Goal: Task Accomplishment & Management: Manage account settings

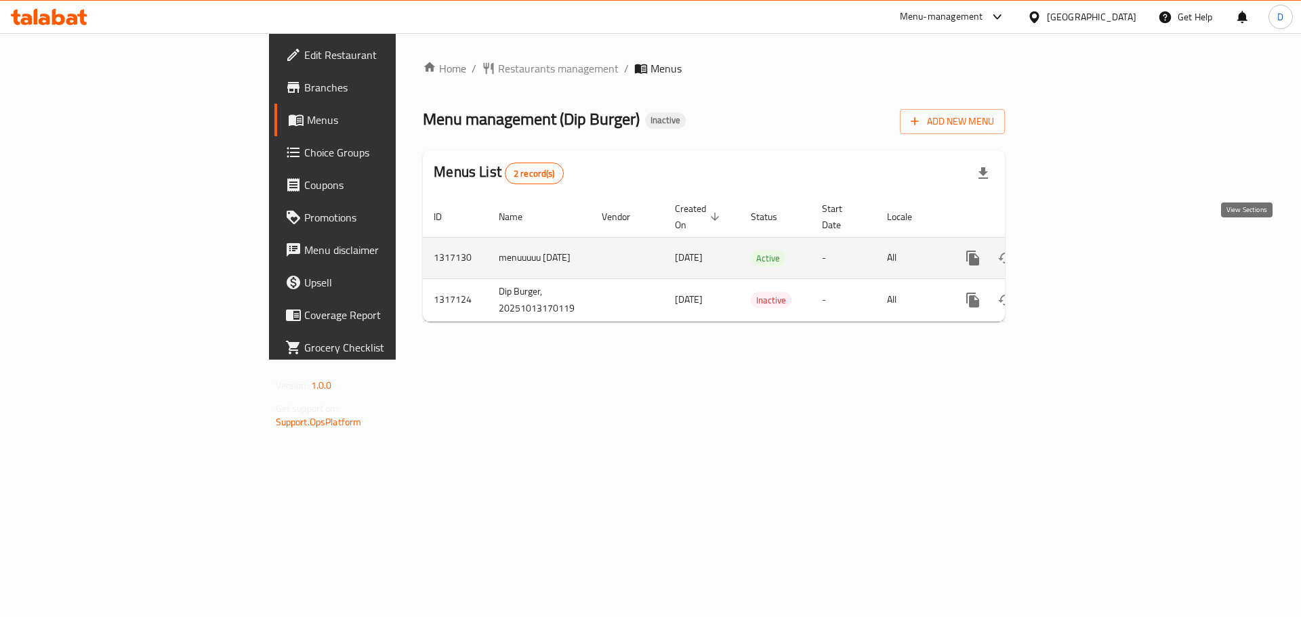
click at [1078, 250] on icon "enhanced table" at bounding box center [1070, 258] width 16 height 16
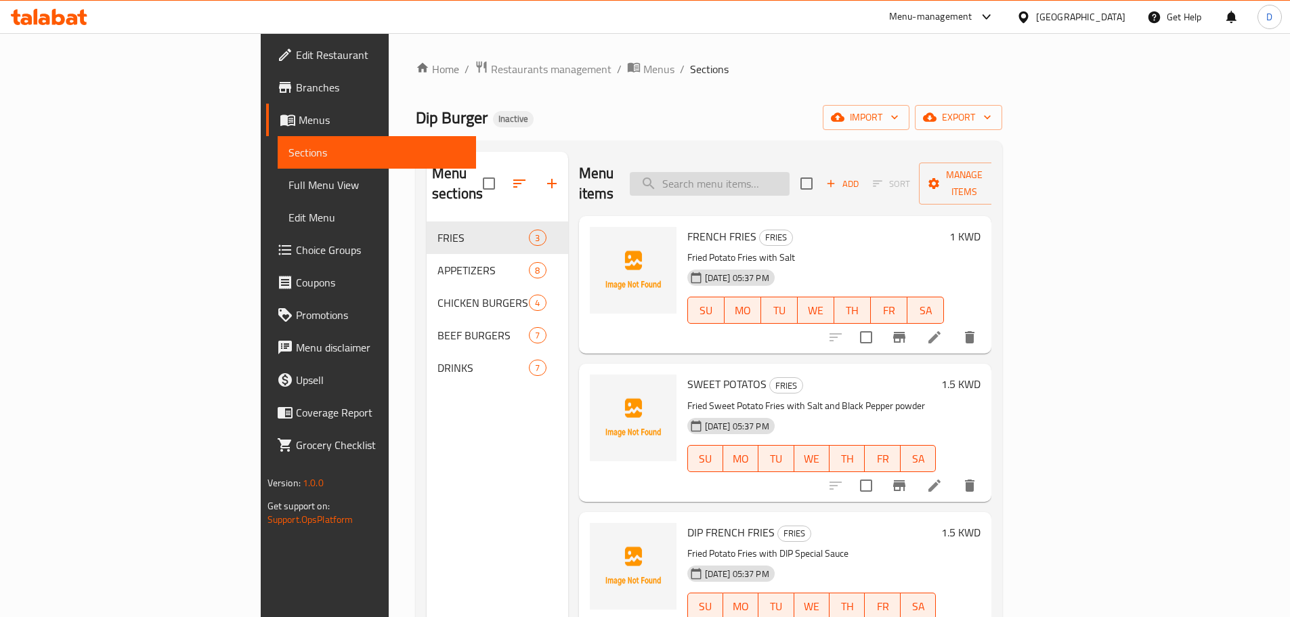
click at [790, 176] on input "search" at bounding box center [710, 184] width 160 height 24
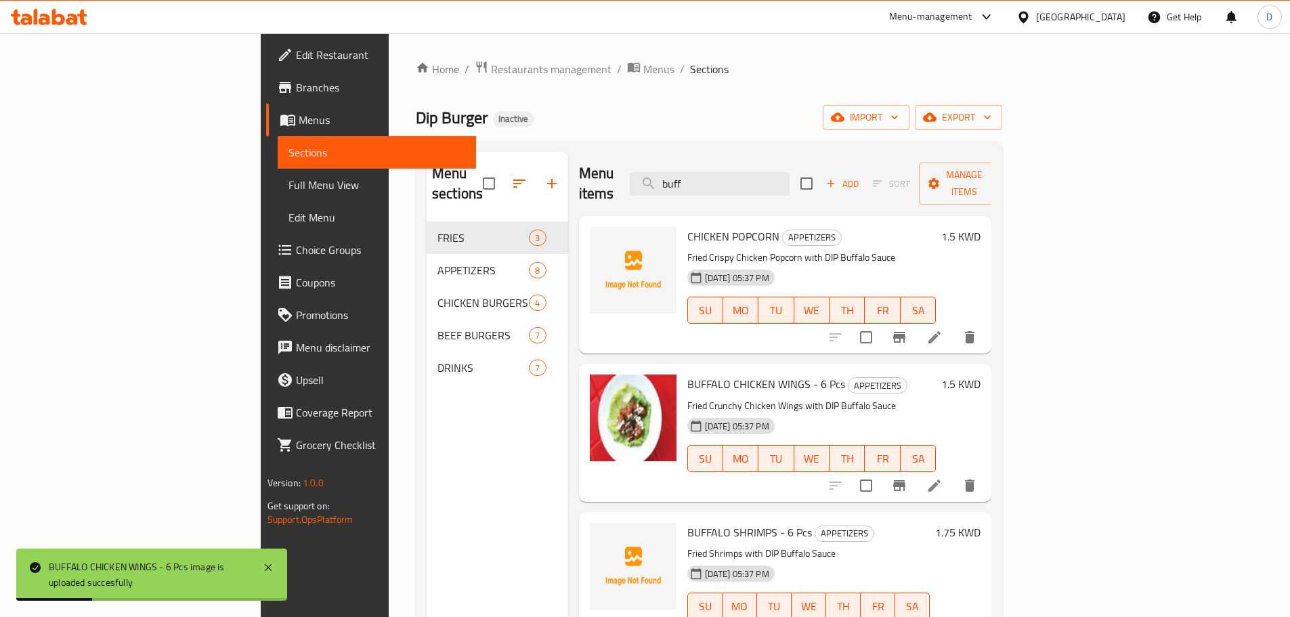
scroll to position [68, 0]
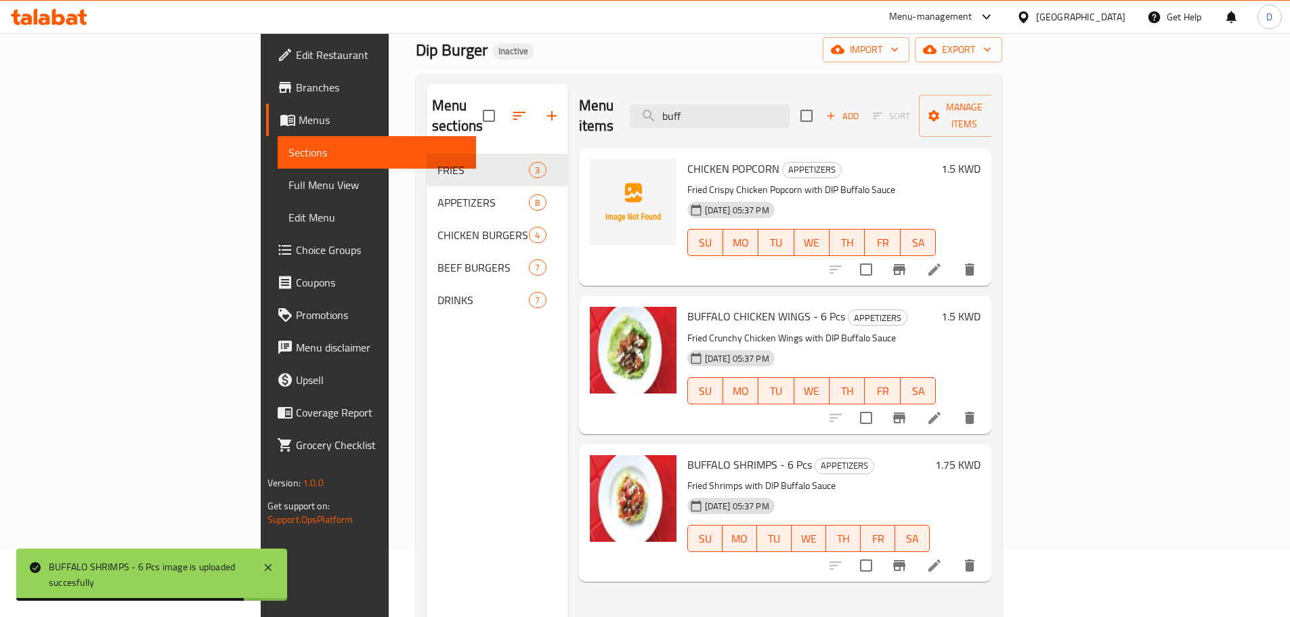
drag, startPoint x: 813, startPoint y: 106, endPoint x: 693, endPoint y: 105, distance: 119.9
click at [693, 105] on div "Menu items buff Add Sort Manage items" at bounding box center [785, 116] width 413 height 64
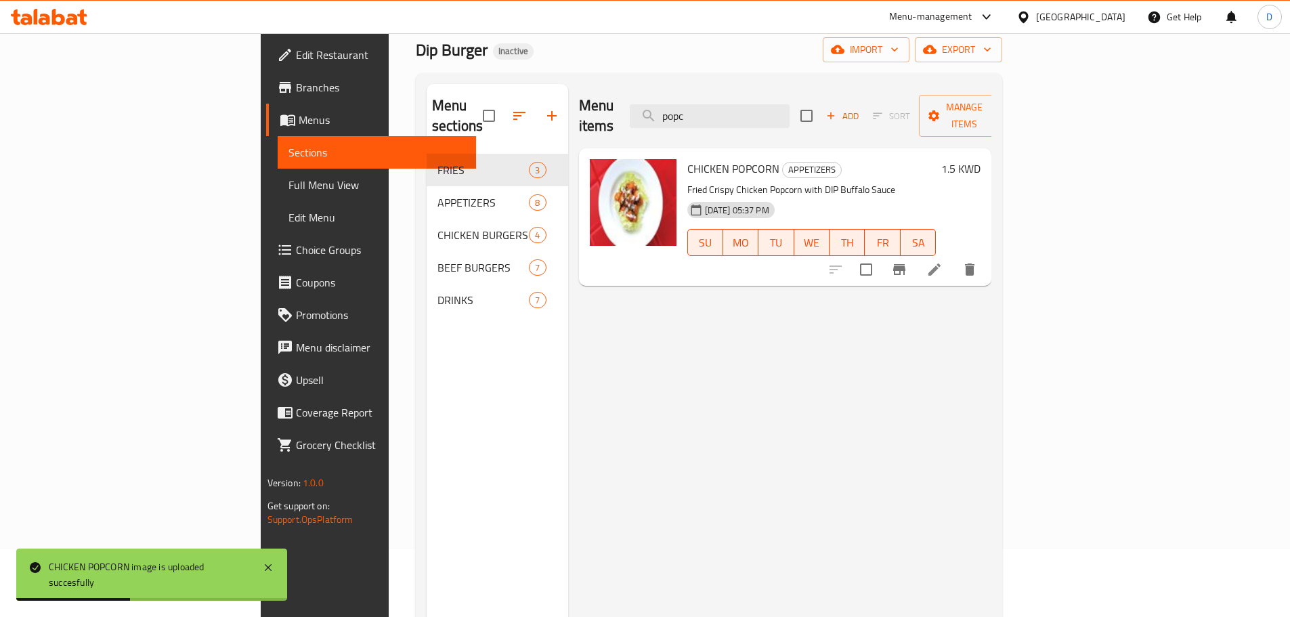
drag, startPoint x: 791, startPoint y: 106, endPoint x: 722, endPoint y: 104, distance: 69.1
click at [722, 104] on div "Menu items popc Add Sort Manage items" at bounding box center [785, 116] width 413 height 64
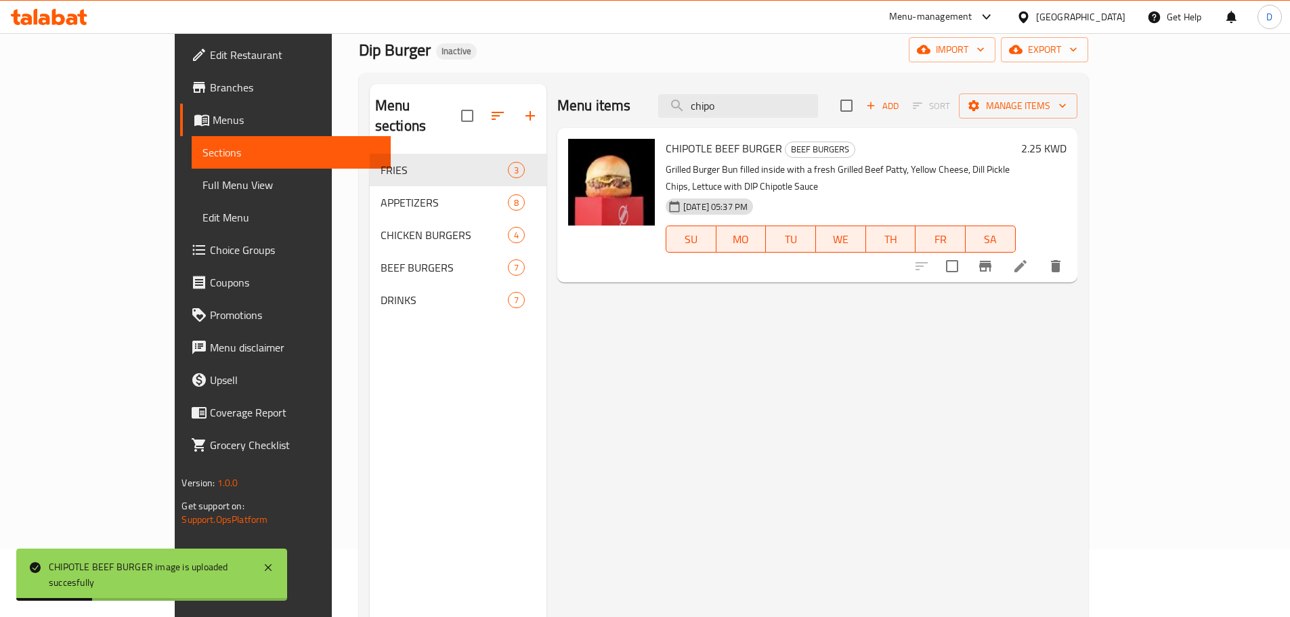
drag, startPoint x: 795, startPoint y: 108, endPoint x: 679, endPoint y: 109, distance: 116.5
click at [679, 109] on div "Menu items chipo Add Sort Manage items" at bounding box center [818, 106] width 520 height 44
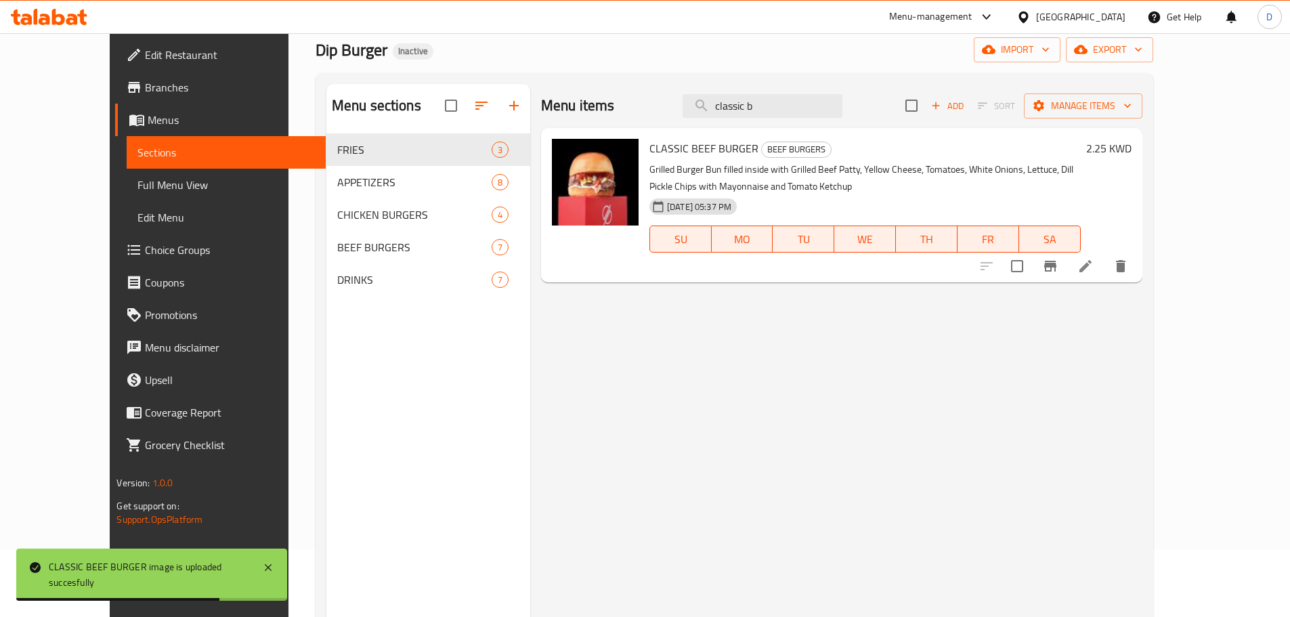
drag, startPoint x: 804, startPoint y: 106, endPoint x: 610, endPoint y: 100, distance: 194.5
click at [610, 100] on div "Menu items classic b Add Sort Manage items" at bounding box center [842, 106] width 602 height 44
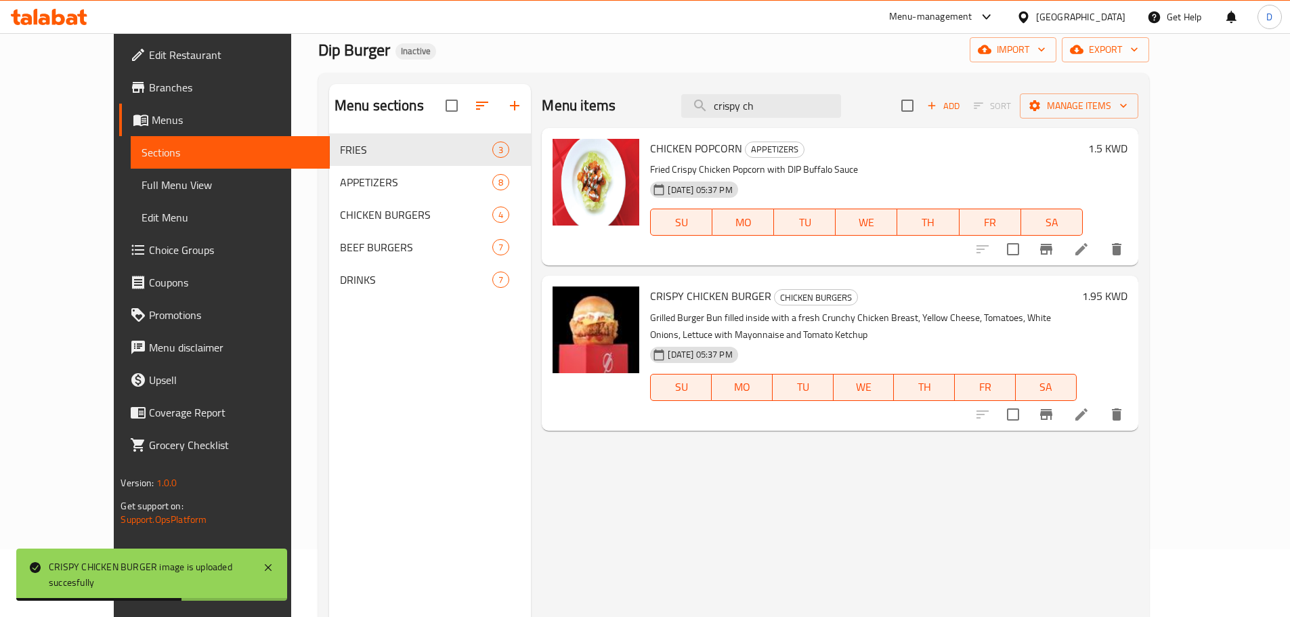
drag, startPoint x: 809, startPoint y: 115, endPoint x: 690, endPoint y: 106, distance: 119.5
click at [690, 106] on div "Menu items crispy ch Add Sort Manage items" at bounding box center [840, 106] width 596 height 44
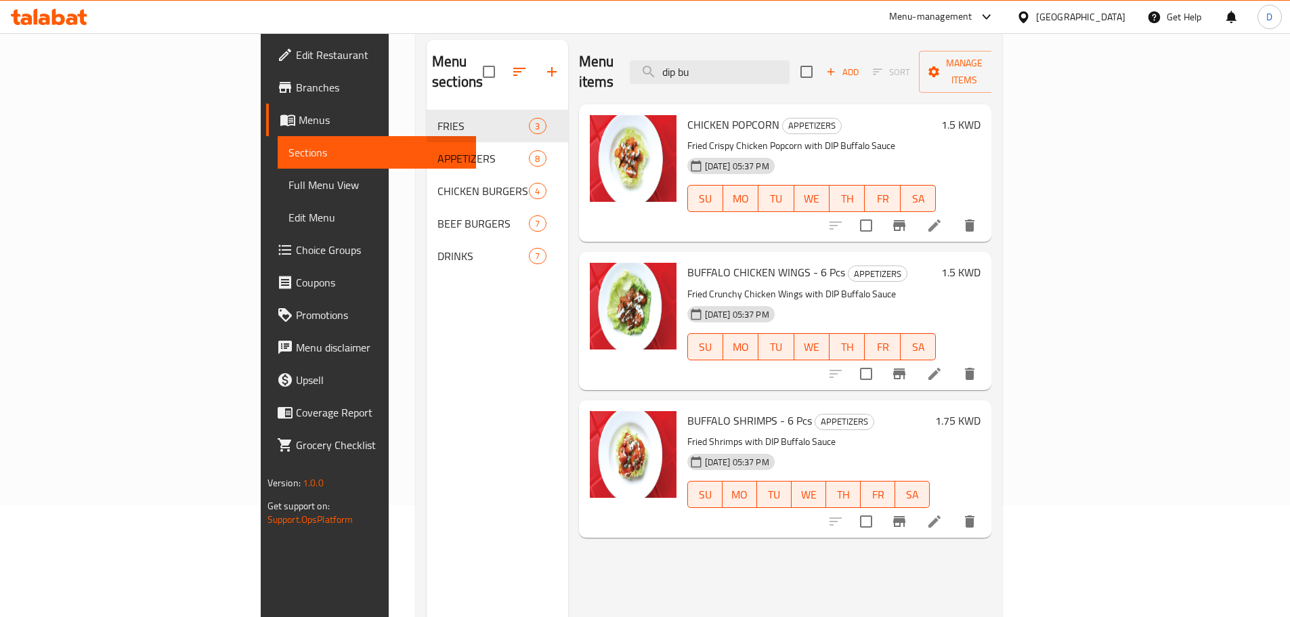
scroll to position [0, 0]
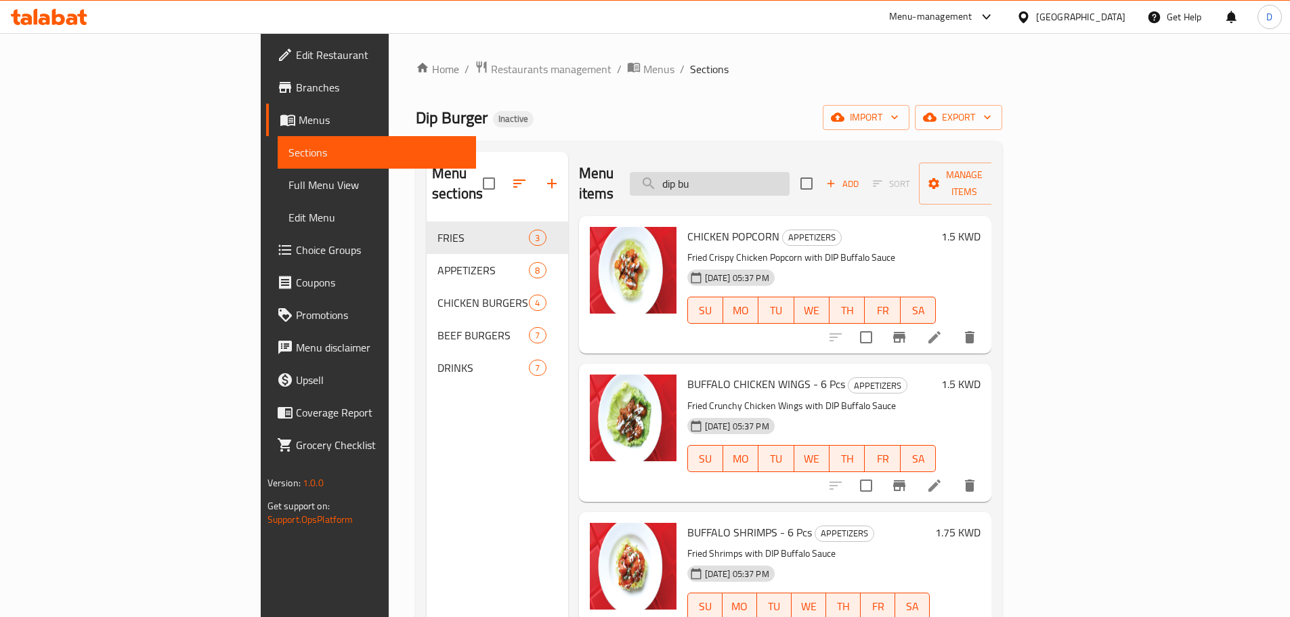
click at [790, 173] on input "dip bu" at bounding box center [710, 184] width 160 height 24
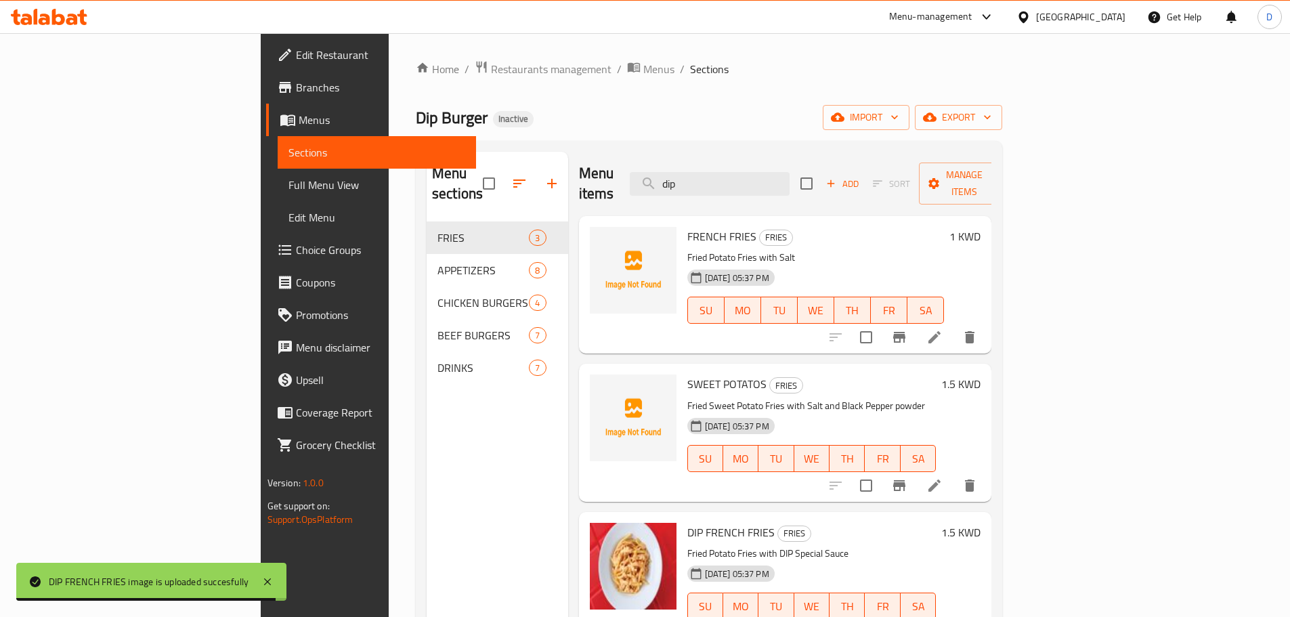
drag, startPoint x: 792, startPoint y: 178, endPoint x: 712, endPoint y: 180, distance: 80.0
click at [712, 180] on div "Menu items dip Add Sort Manage items" at bounding box center [785, 184] width 413 height 64
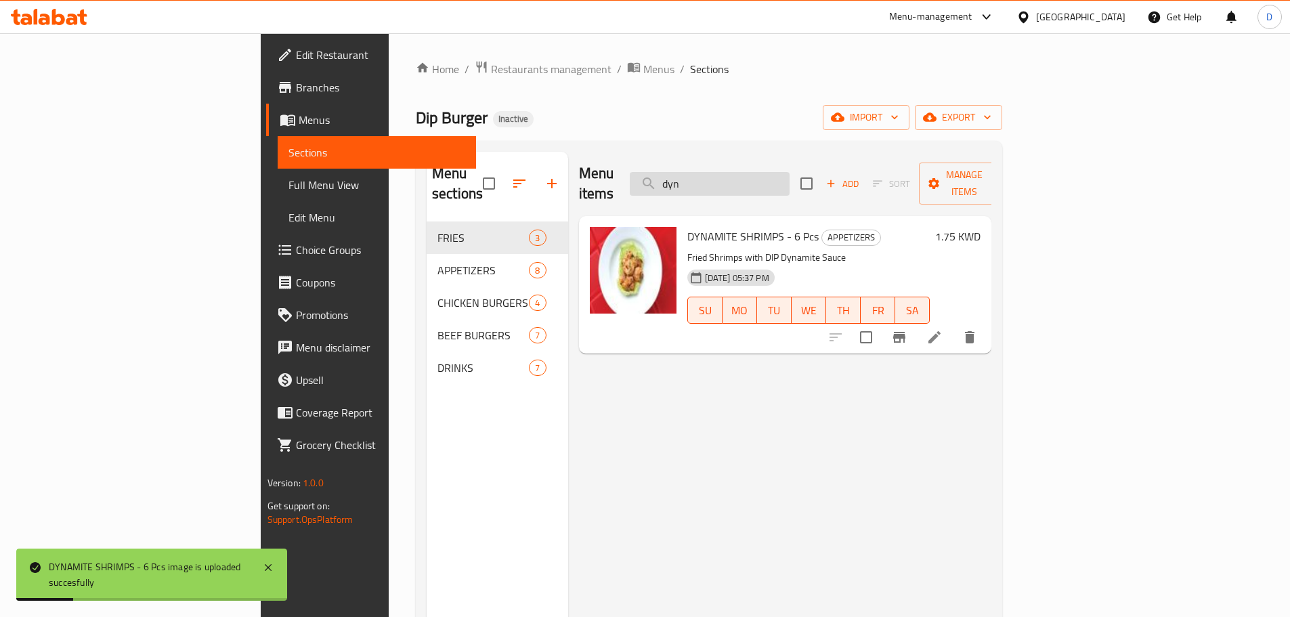
drag, startPoint x: 791, startPoint y: 174, endPoint x: 737, endPoint y: 175, distance: 53.5
click at [737, 175] on input "dyn" at bounding box center [710, 184] width 160 height 24
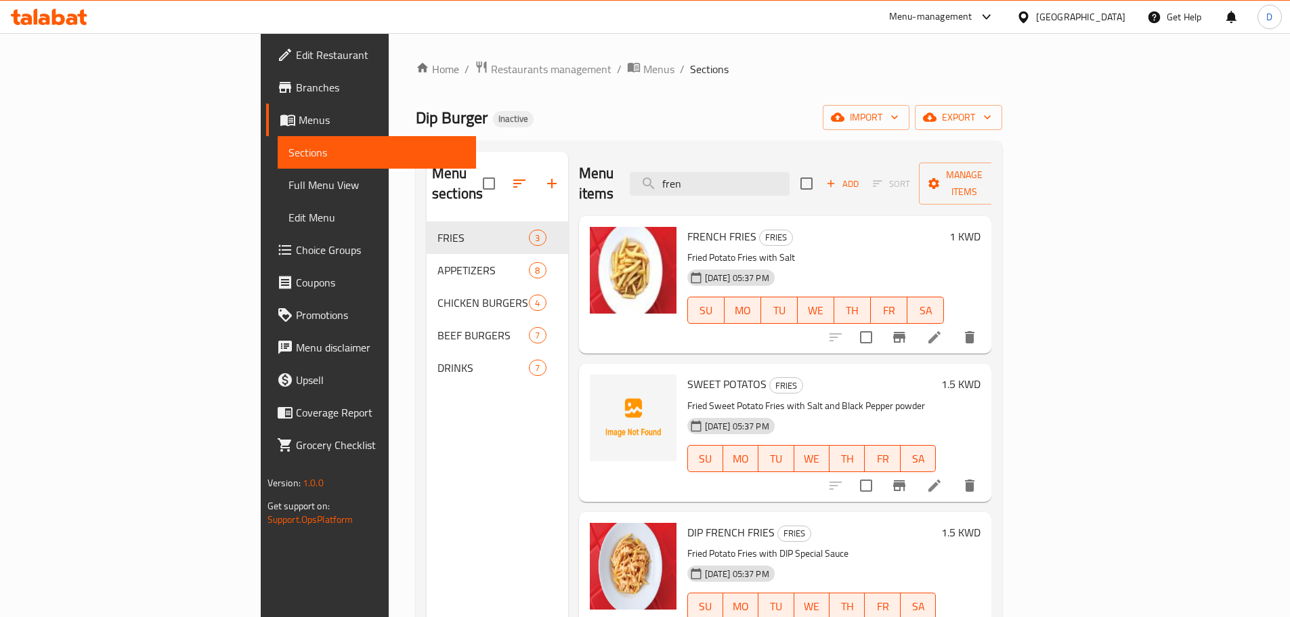
drag, startPoint x: 791, startPoint y: 171, endPoint x: 690, endPoint y: 171, distance: 100.3
click at [690, 171] on div "Menu items fren Add Sort Manage items" at bounding box center [785, 184] width 413 height 64
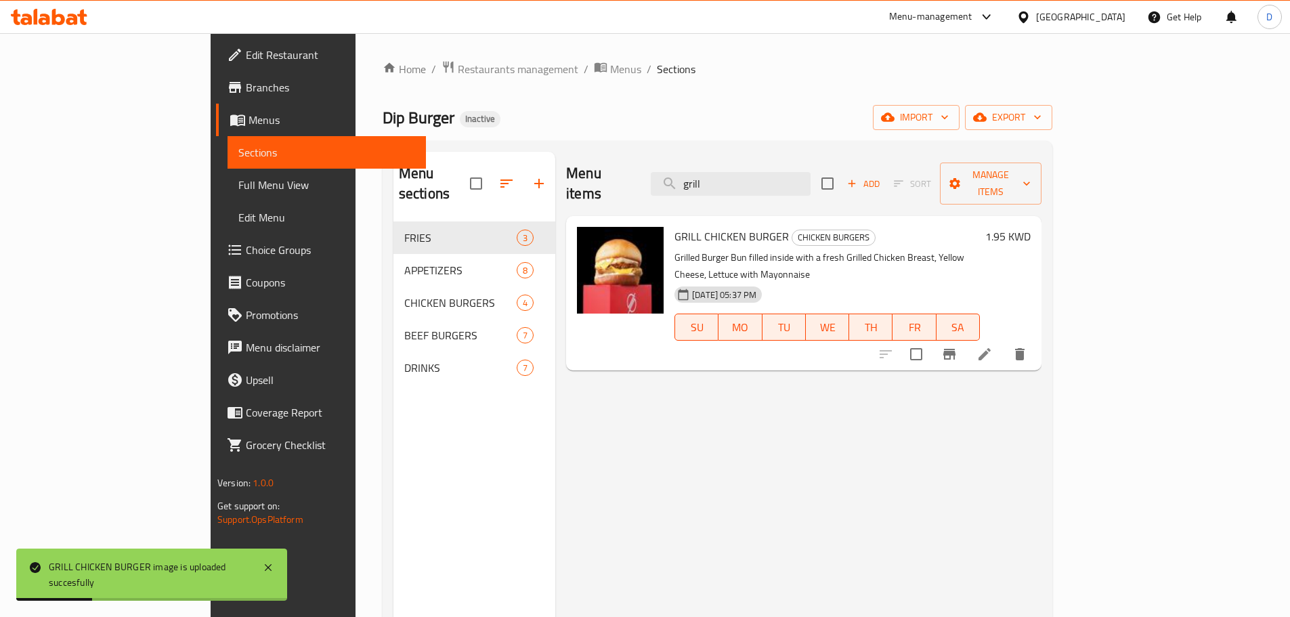
drag, startPoint x: 786, startPoint y: 181, endPoint x: 667, endPoint y: 179, distance: 118.6
click at [667, 179] on div "Menu items grill Add Sort Manage items" at bounding box center [804, 184] width 476 height 64
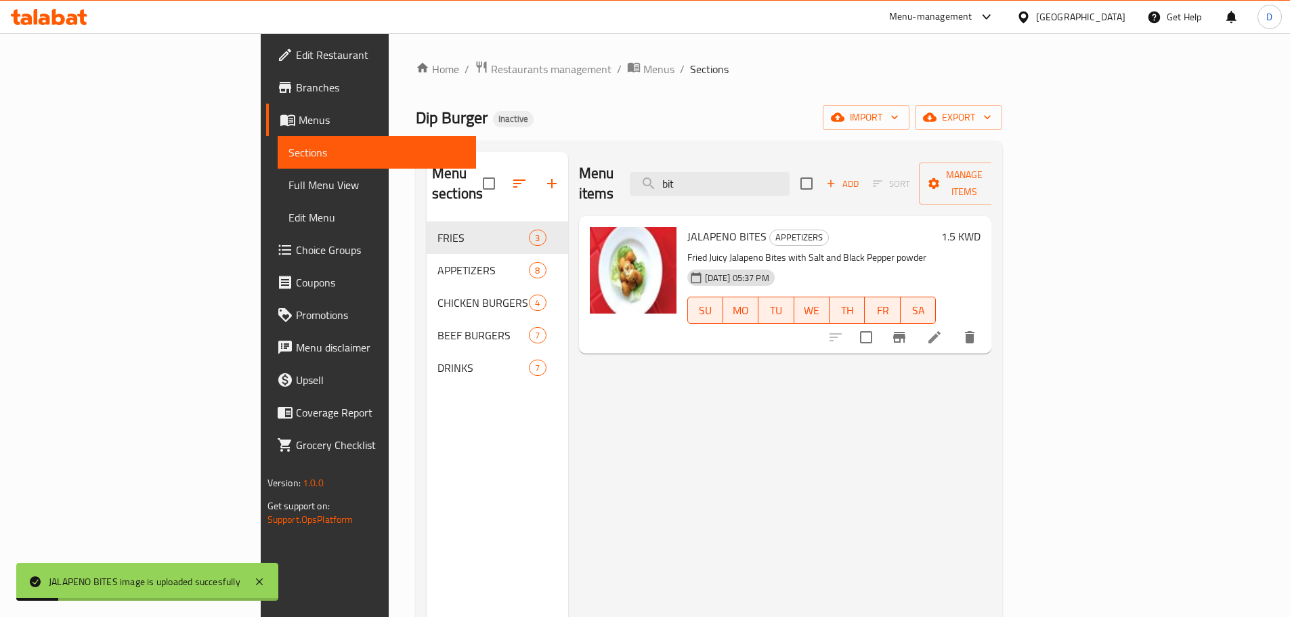
drag, startPoint x: 773, startPoint y: 173, endPoint x: 711, endPoint y: 170, distance: 61.7
click at [711, 170] on div "Menu items bit Add Sort Manage items" at bounding box center [785, 184] width 413 height 64
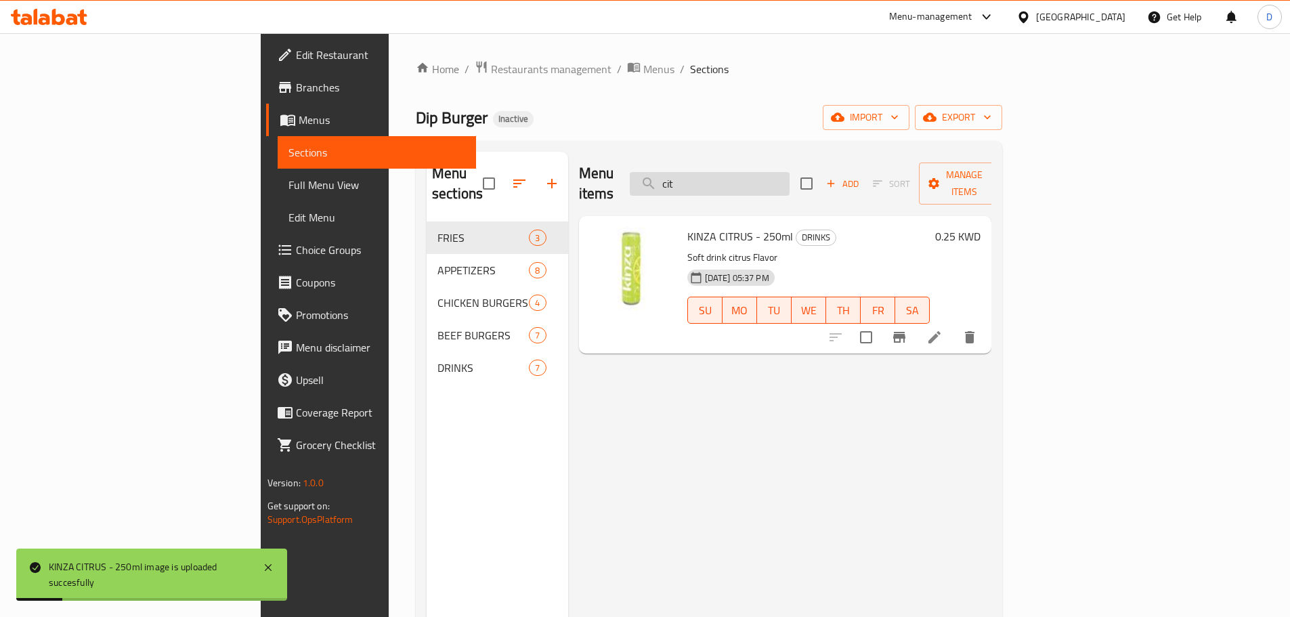
drag, startPoint x: 812, startPoint y: 177, endPoint x: 723, endPoint y: 179, distance: 88.8
click at [723, 179] on input "cit" at bounding box center [710, 184] width 160 height 24
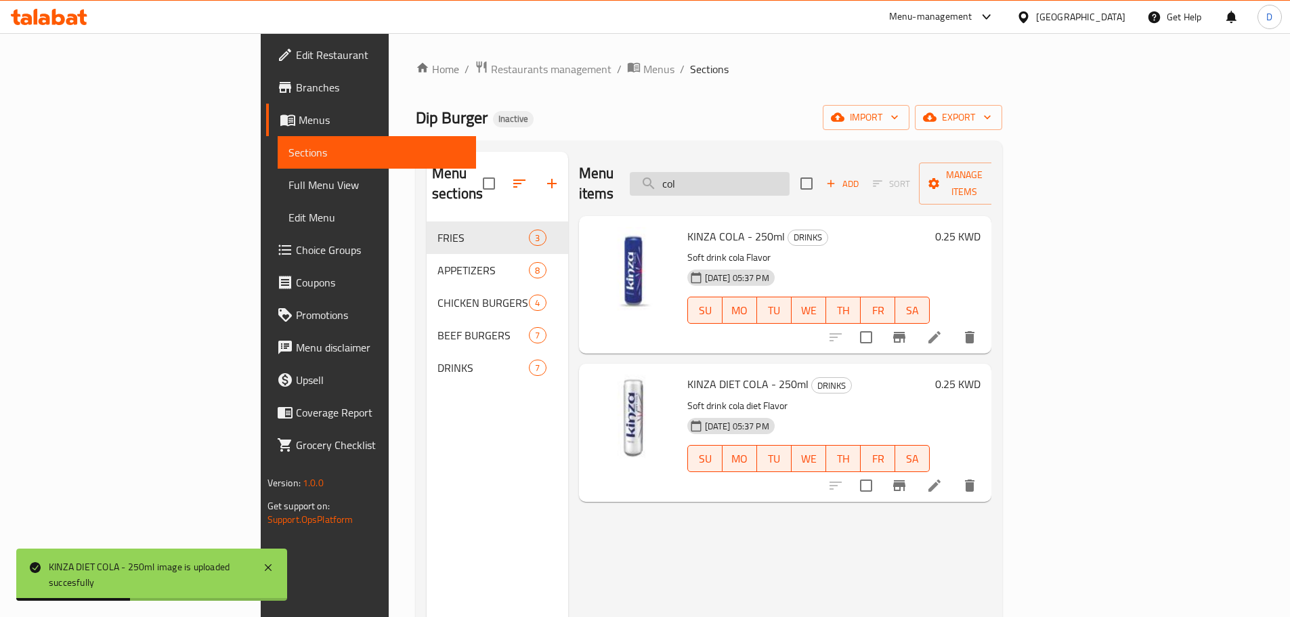
drag, startPoint x: 797, startPoint y: 180, endPoint x: 726, endPoint y: 182, distance: 71.9
click at [726, 182] on input "col" at bounding box center [710, 184] width 160 height 24
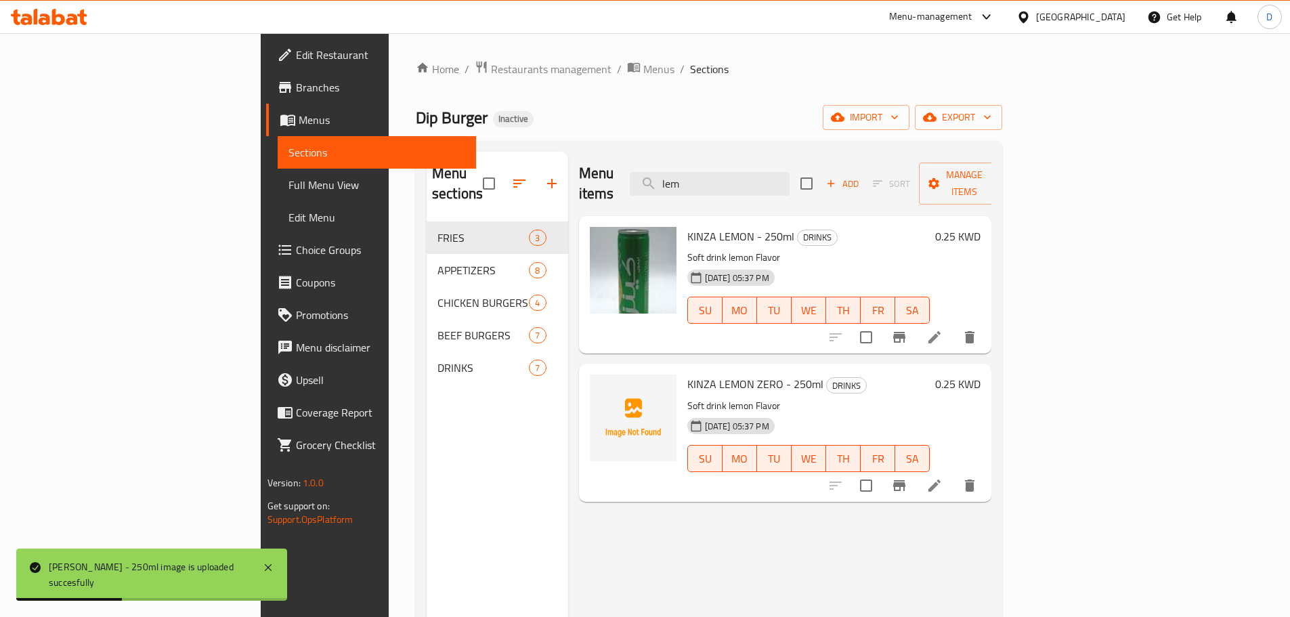
drag, startPoint x: 818, startPoint y: 169, endPoint x: 705, endPoint y: 169, distance: 113.8
click at [705, 169] on div "Menu items lem Add Sort Manage items" at bounding box center [785, 184] width 413 height 64
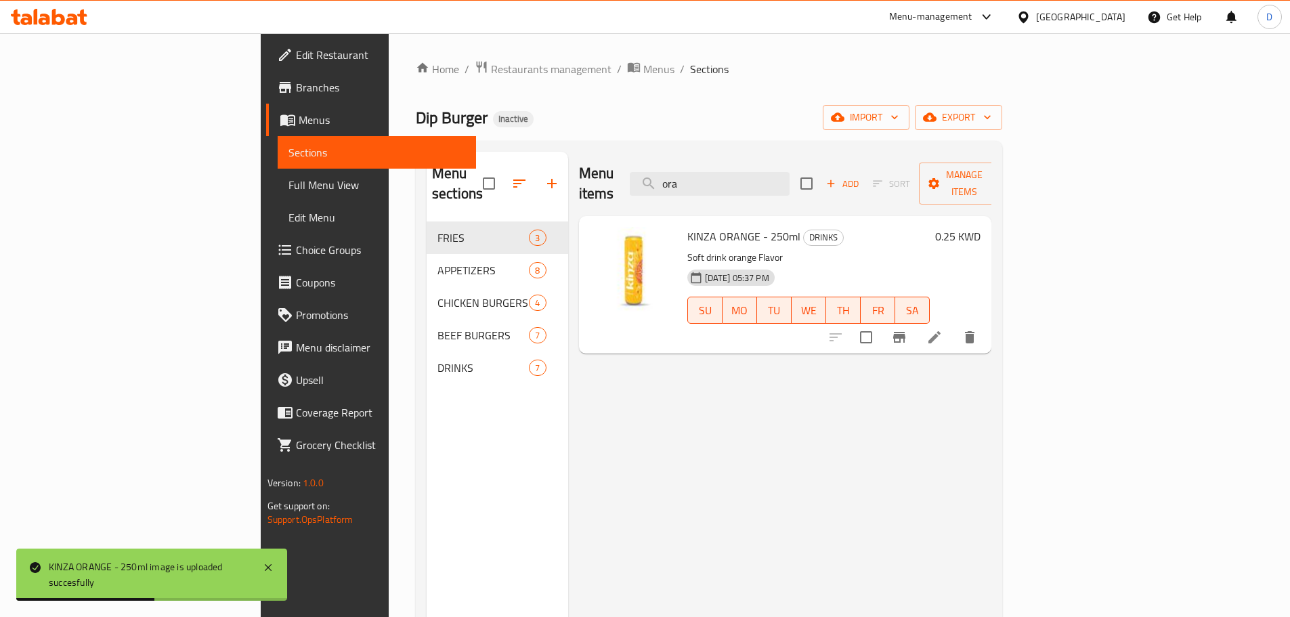
drag, startPoint x: 776, startPoint y: 167, endPoint x: 700, endPoint y: 181, distance: 77.2
click at [700, 181] on div "Menu items ora Add Sort Manage items" at bounding box center [785, 184] width 413 height 64
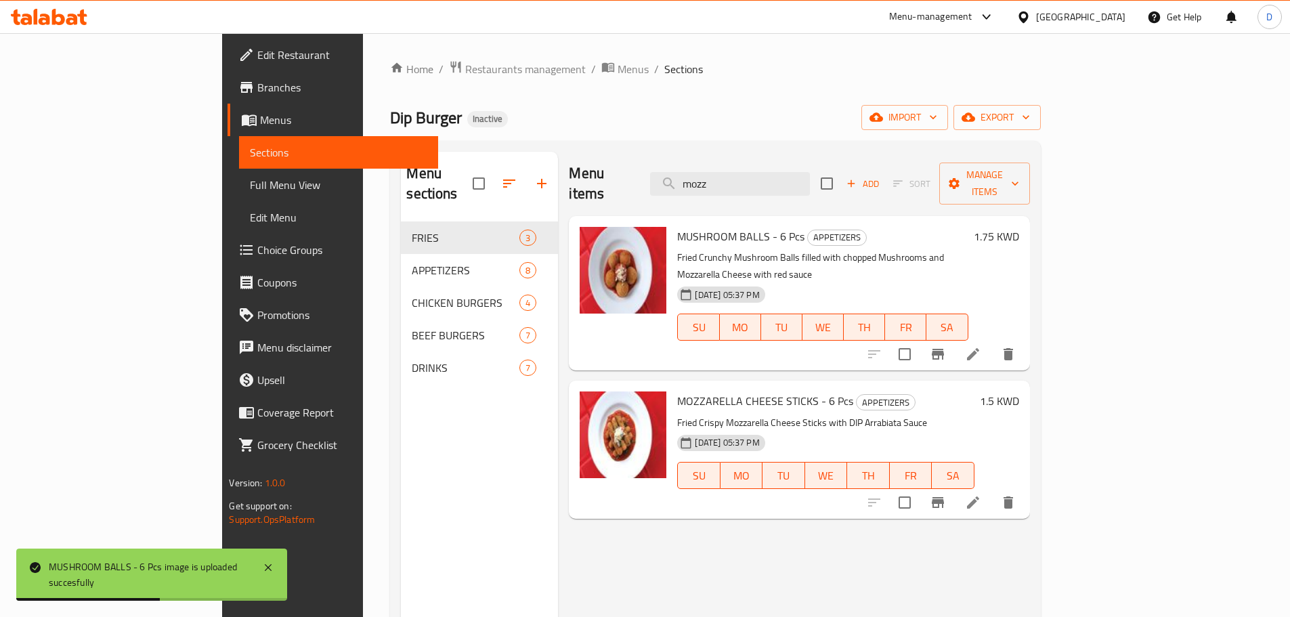
drag, startPoint x: 798, startPoint y: 177, endPoint x: 558, endPoint y: 186, distance: 240.7
click at [569, 186] on div "Menu items mozz Add Sort Manage items" at bounding box center [799, 184] width 461 height 64
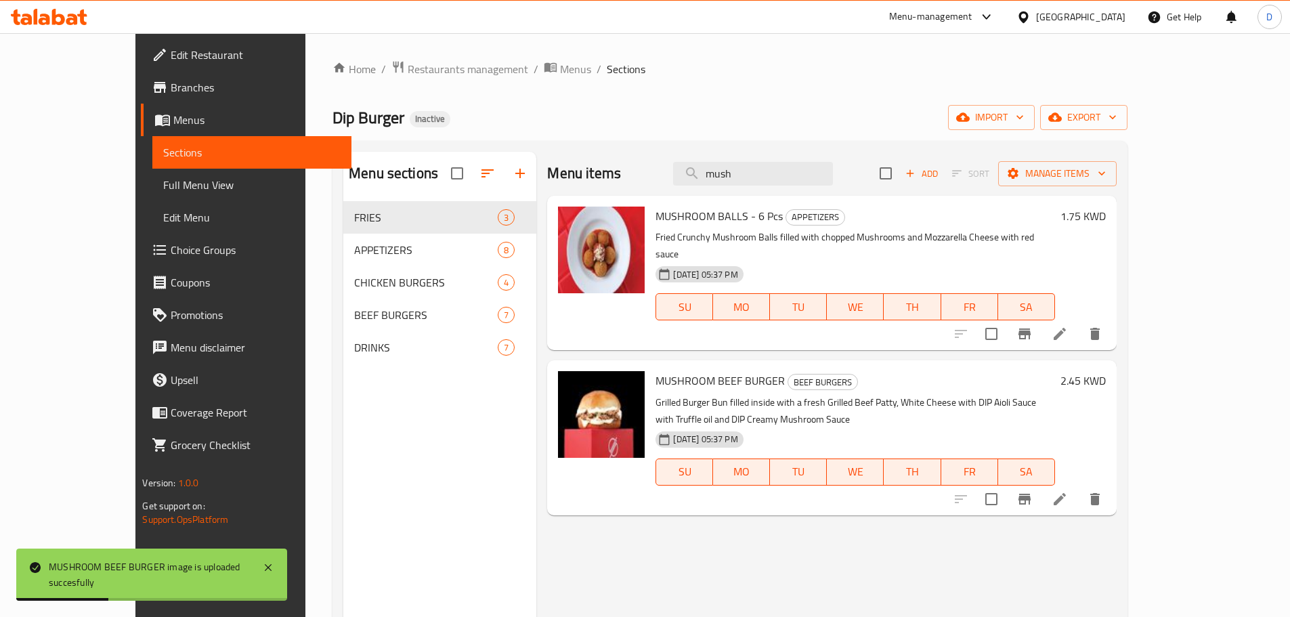
drag, startPoint x: 794, startPoint y: 178, endPoint x: 706, endPoint y: 182, distance: 88.2
click at [706, 182] on div "Menu items mush Add Sort Manage items" at bounding box center [831, 174] width 569 height 44
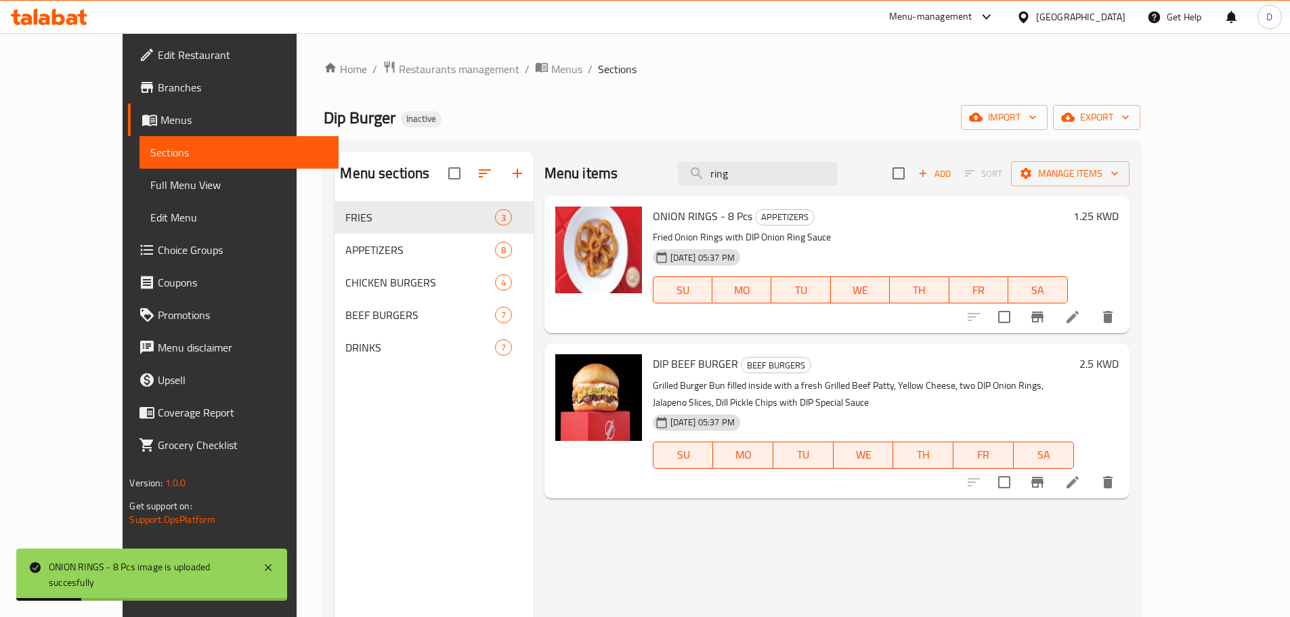
drag, startPoint x: 781, startPoint y: 171, endPoint x: 727, endPoint y: 188, distance: 57.0
click at [727, 188] on div "Menu items ring Add Sort Manage items" at bounding box center [837, 174] width 585 height 44
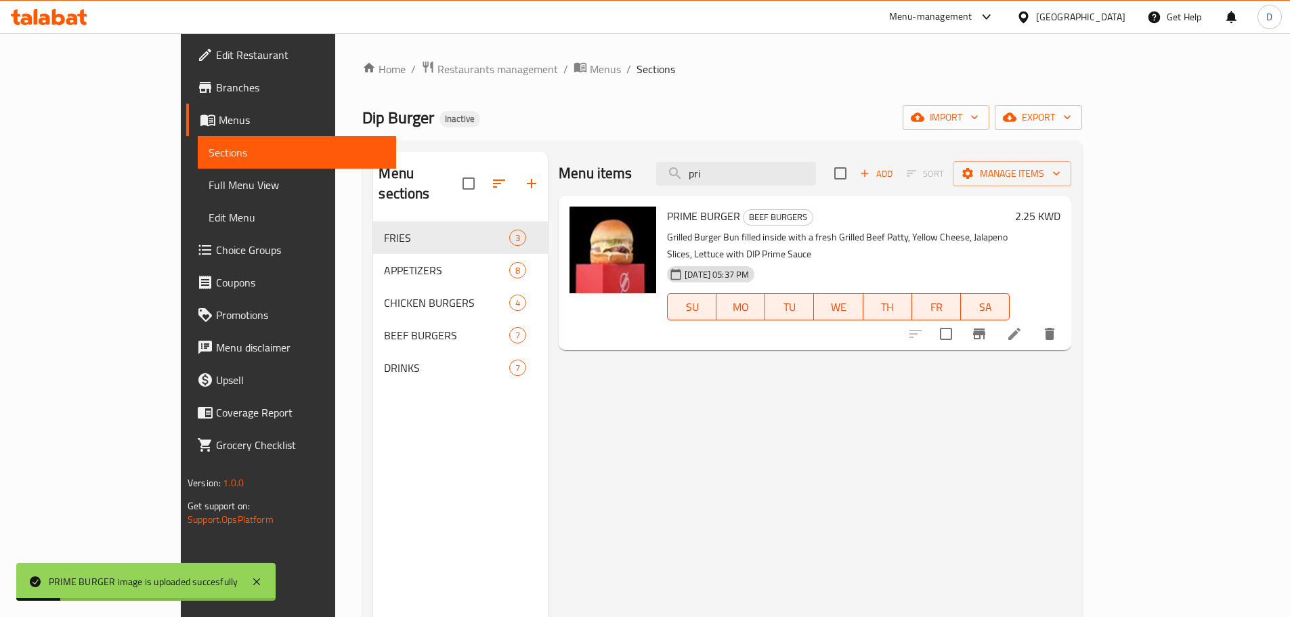
drag, startPoint x: 777, startPoint y: 173, endPoint x: 707, endPoint y: 173, distance: 69.8
click at [707, 173] on div "Menu items pri Add Sort Manage items" at bounding box center [815, 174] width 513 height 44
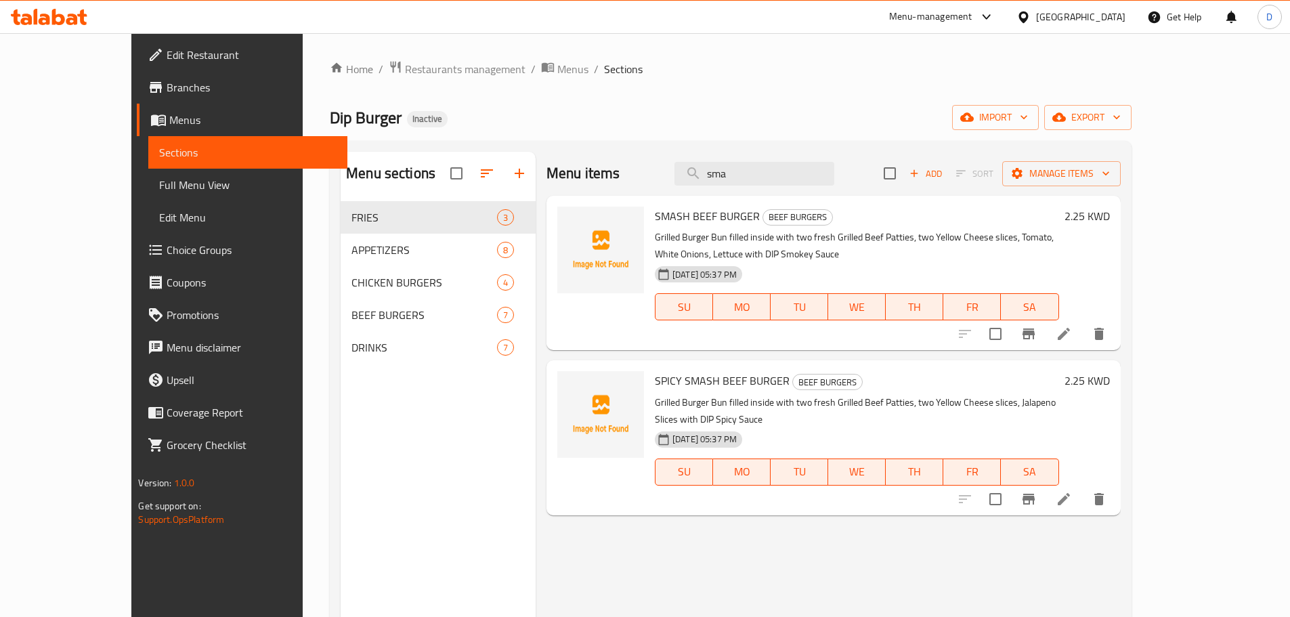
type input "sma"
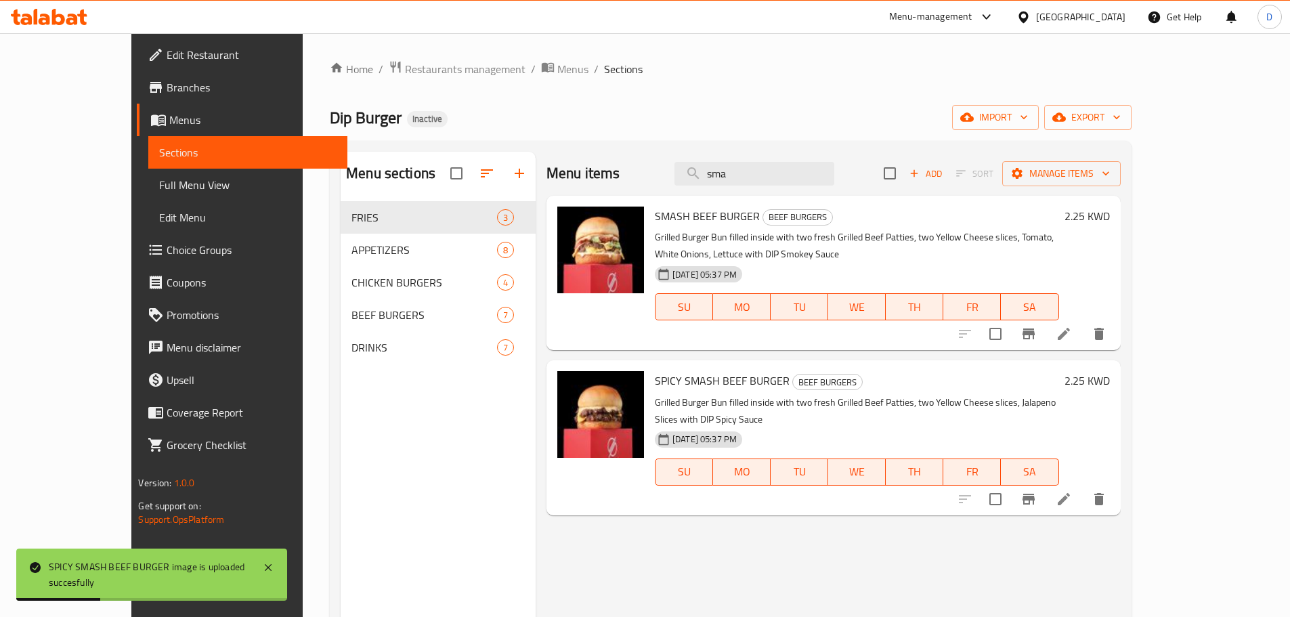
drag, startPoint x: 795, startPoint y: 165, endPoint x: 690, endPoint y: 171, distance: 104.5
click at [690, 171] on div "Menu items sma Add Sort Manage items" at bounding box center [834, 174] width 574 height 44
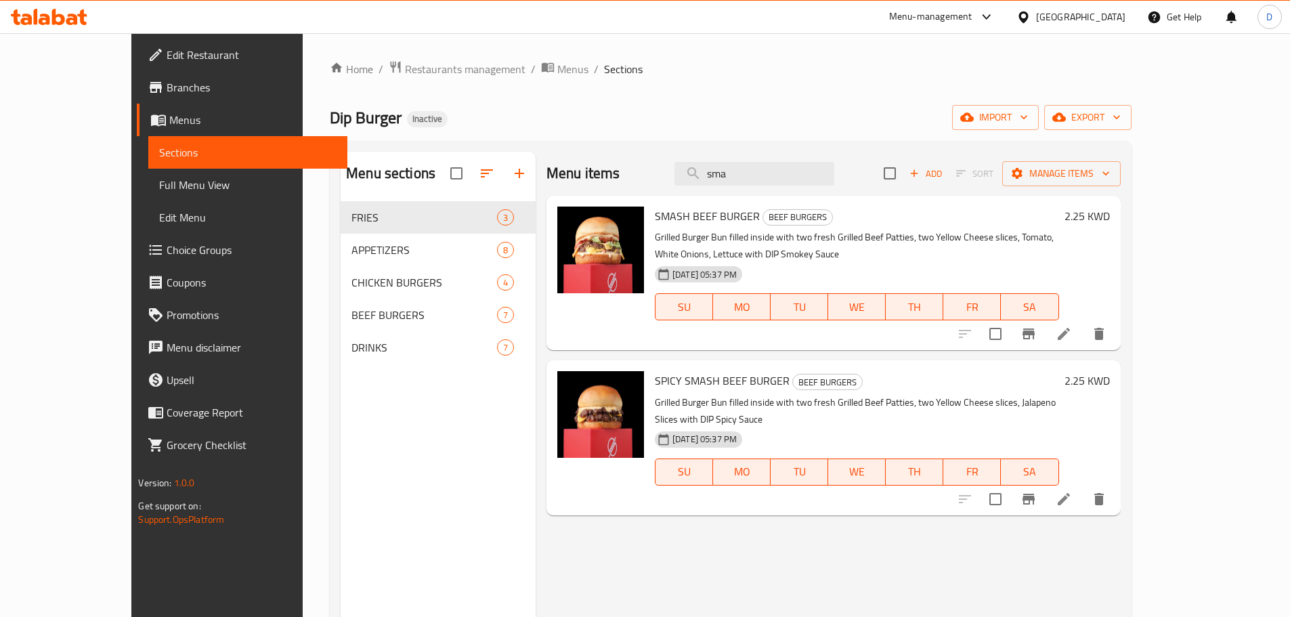
drag, startPoint x: 791, startPoint y: 177, endPoint x: 689, endPoint y: 189, distance: 103.0
click at [689, 189] on div "Menu items sma Add Sort Manage items" at bounding box center [834, 174] width 574 height 44
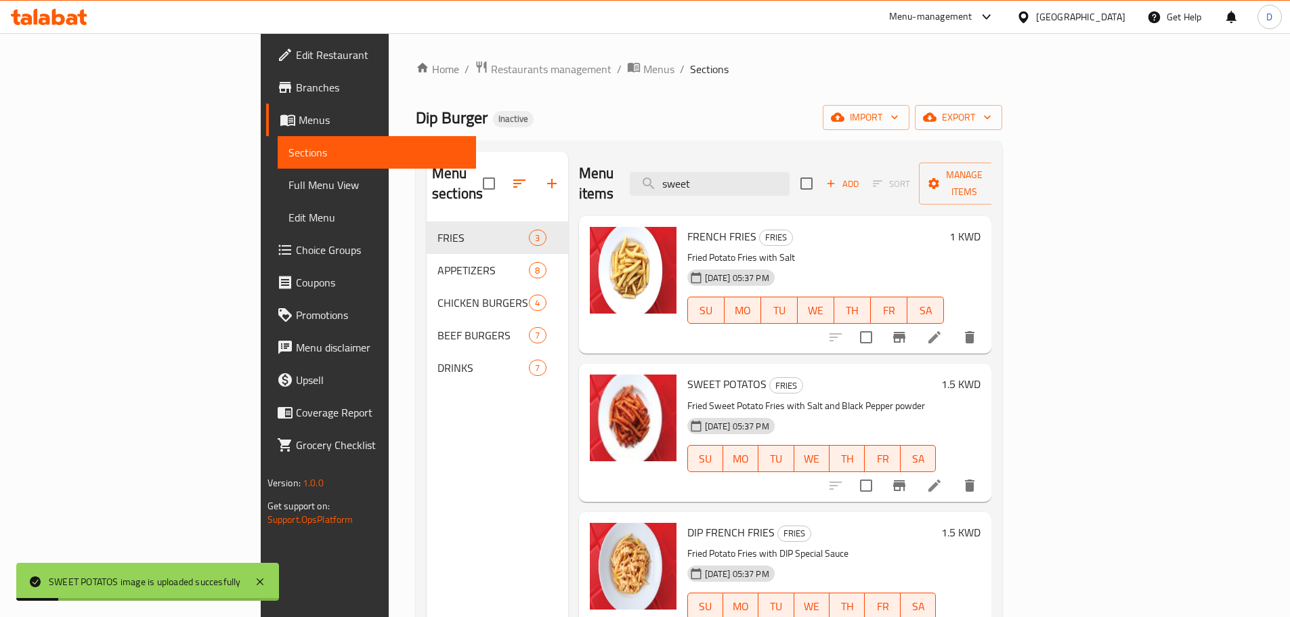
drag, startPoint x: 787, startPoint y: 171, endPoint x: 717, endPoint y: 168, distance: 69.9
click at [717, 168] on div "Menu items sweet Add Sort Manage items" at bounding box center [785, 184] width 413 height 64
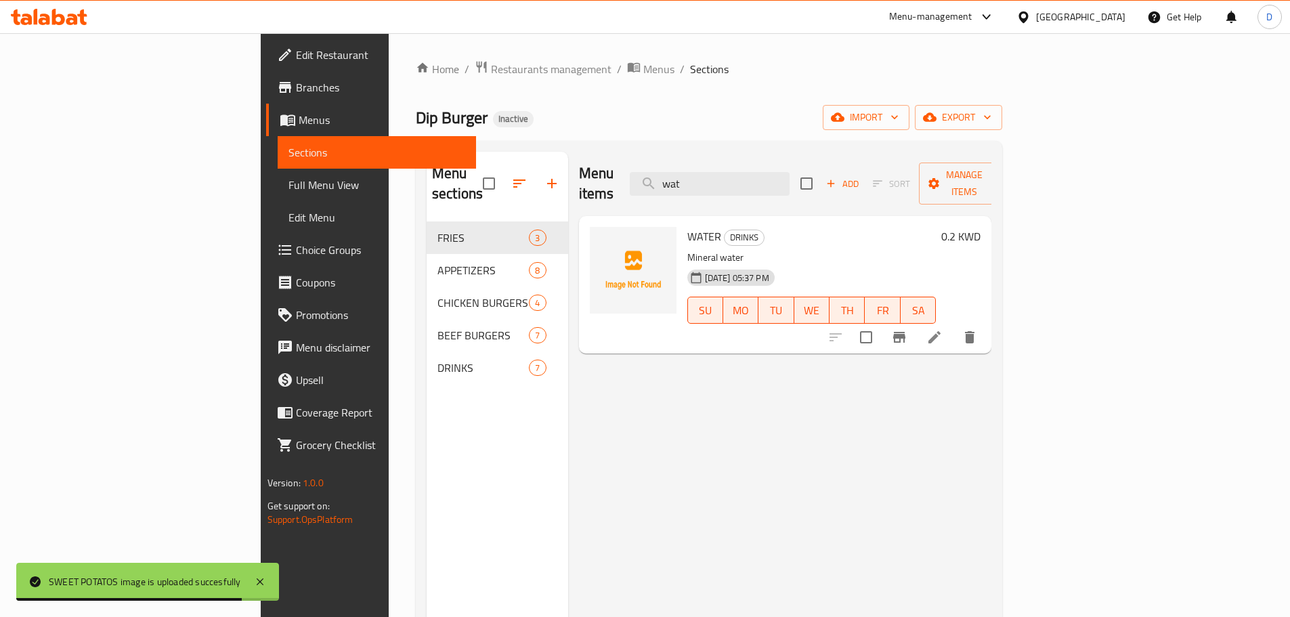
type input "wat"
drag, startPoint x: 87, startPoint y: 190, endPoint x: 233, endPoint y: 231, distance: 151.2
click at [289, 190] on span "Full Menu View" at bounding box center [377, 185] width 177 height 16
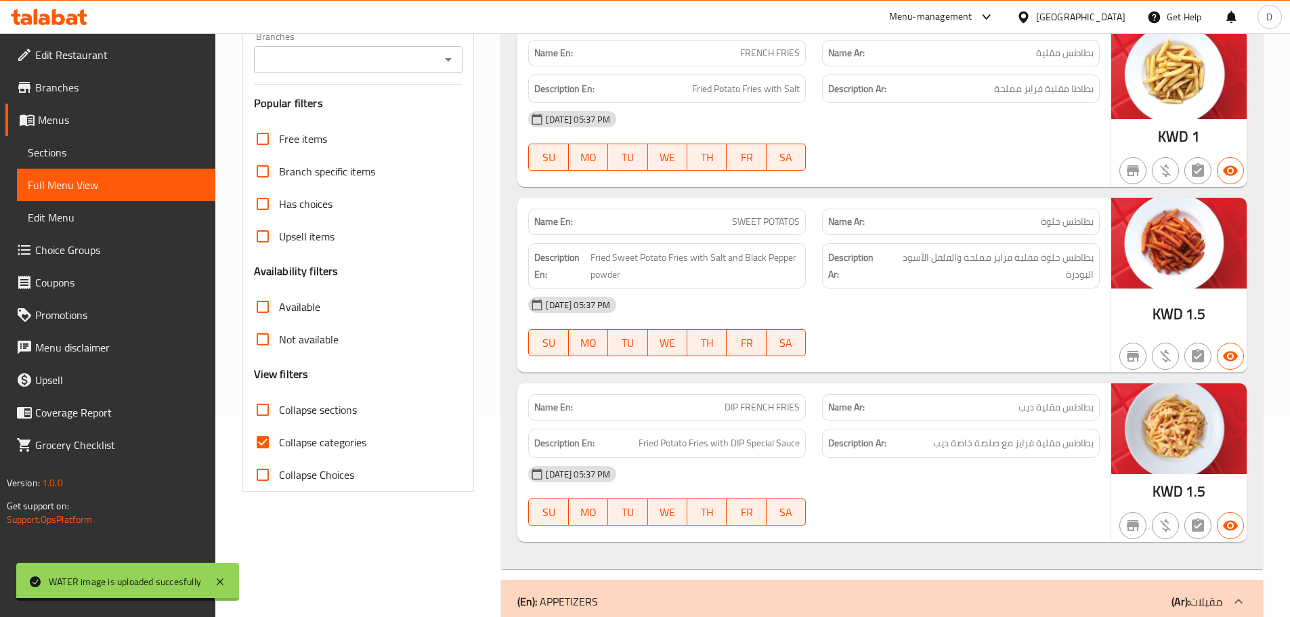
scroll to position [203, 0]
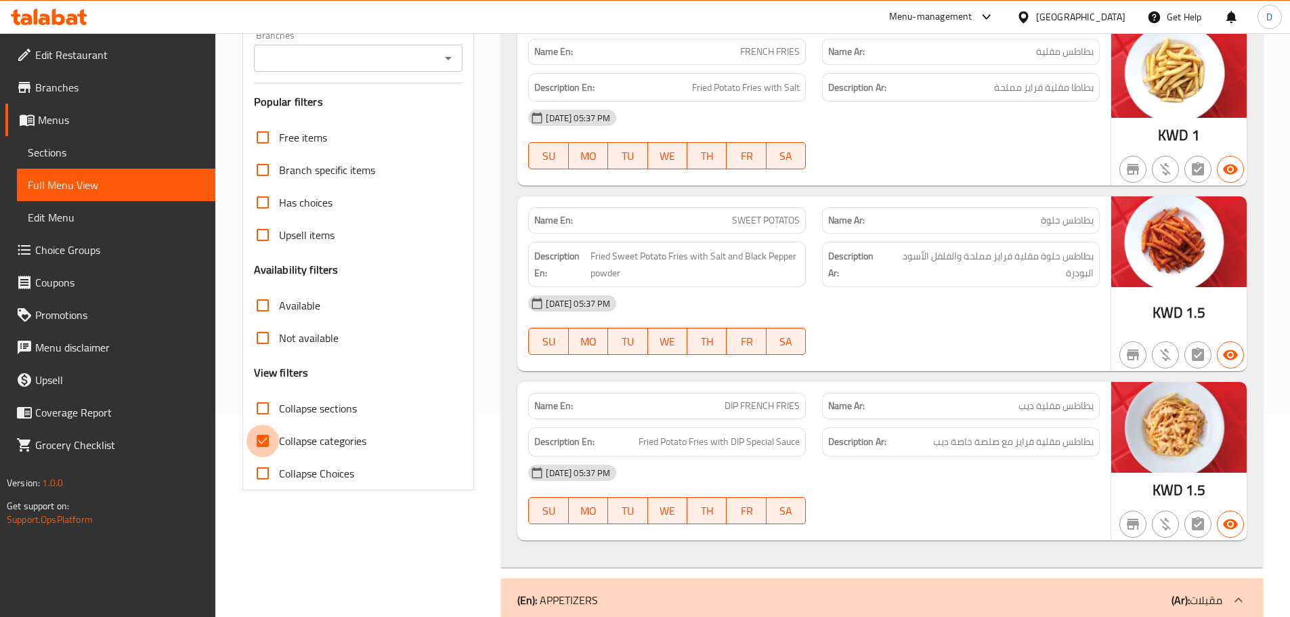
click at [268, 442] on input "Collapse categories" at bounding box center [263, 441] width 33 height 33
checkbox input "false"
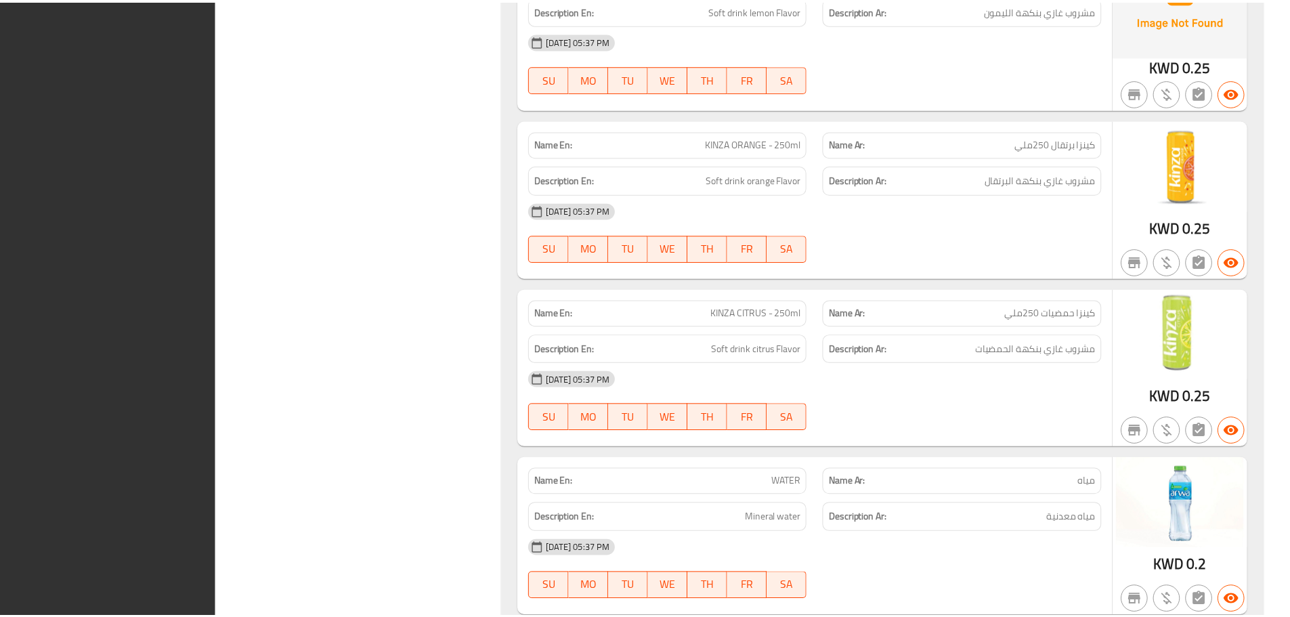
scroll to position [5344, 0]
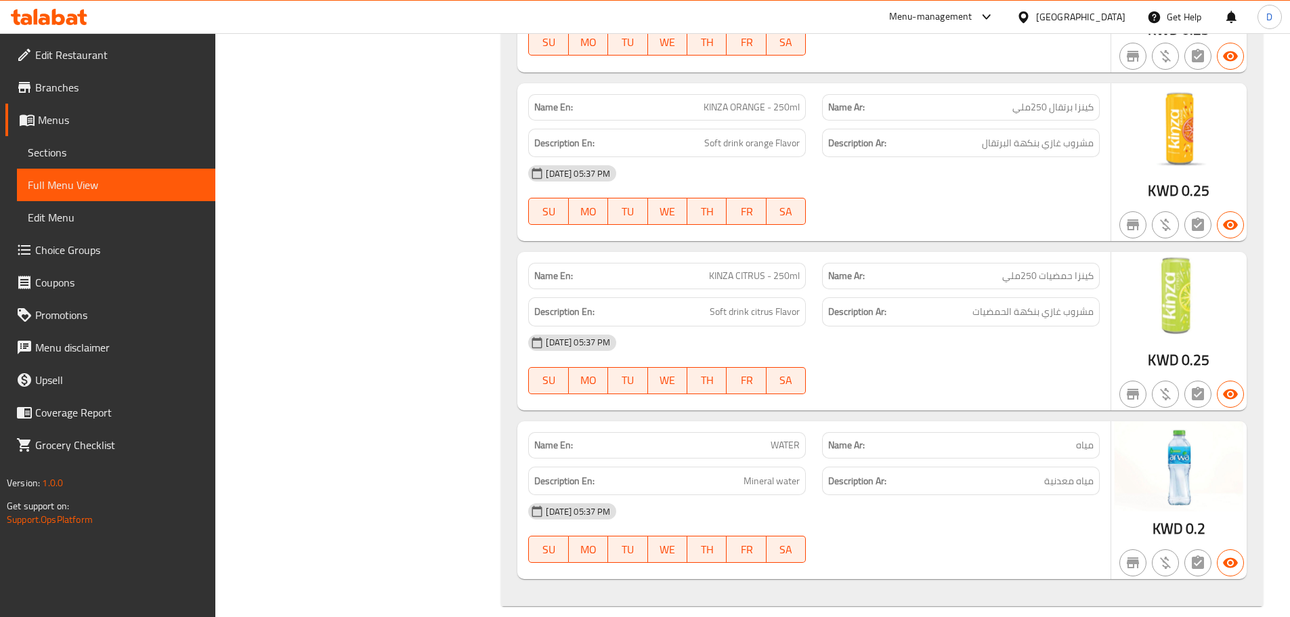
click at [71, 60] on span "Edit Restaurant" at bounding box center [119, 55] width 169 height 16
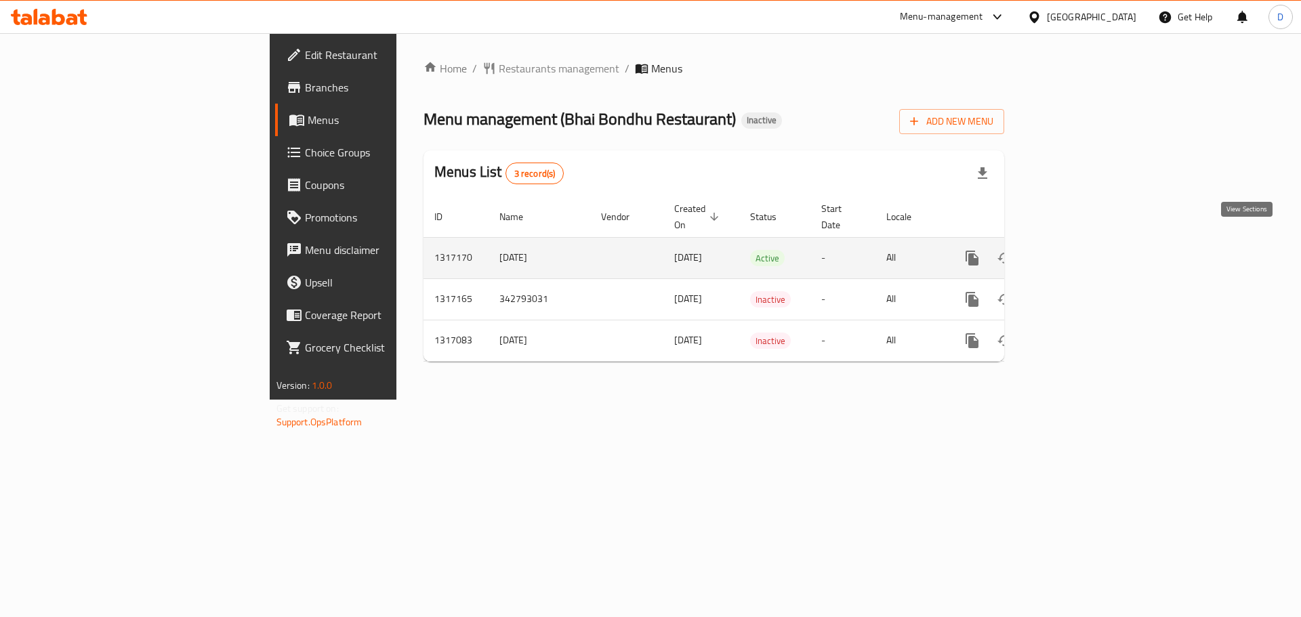
click at [1078, 250] on icon "enhanced table" at bounding box center [1070, 258] width 16 height 16
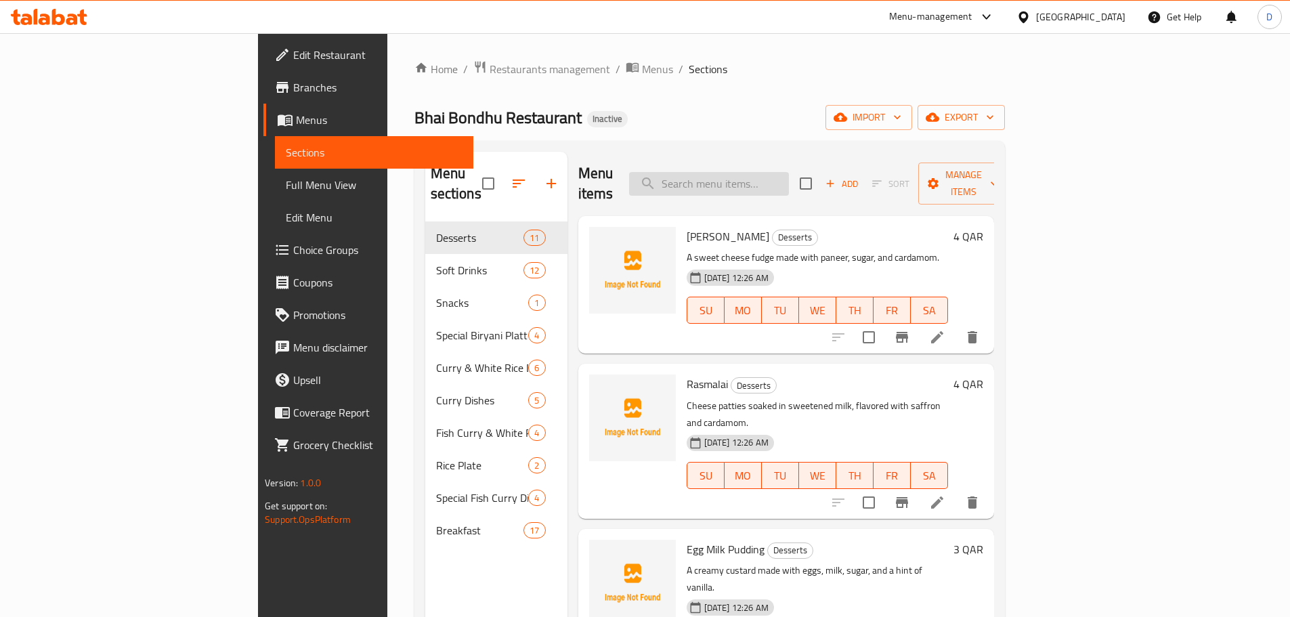
click at [769, 173] on input "search" at bounding box center [709, 184] width 160 height 24
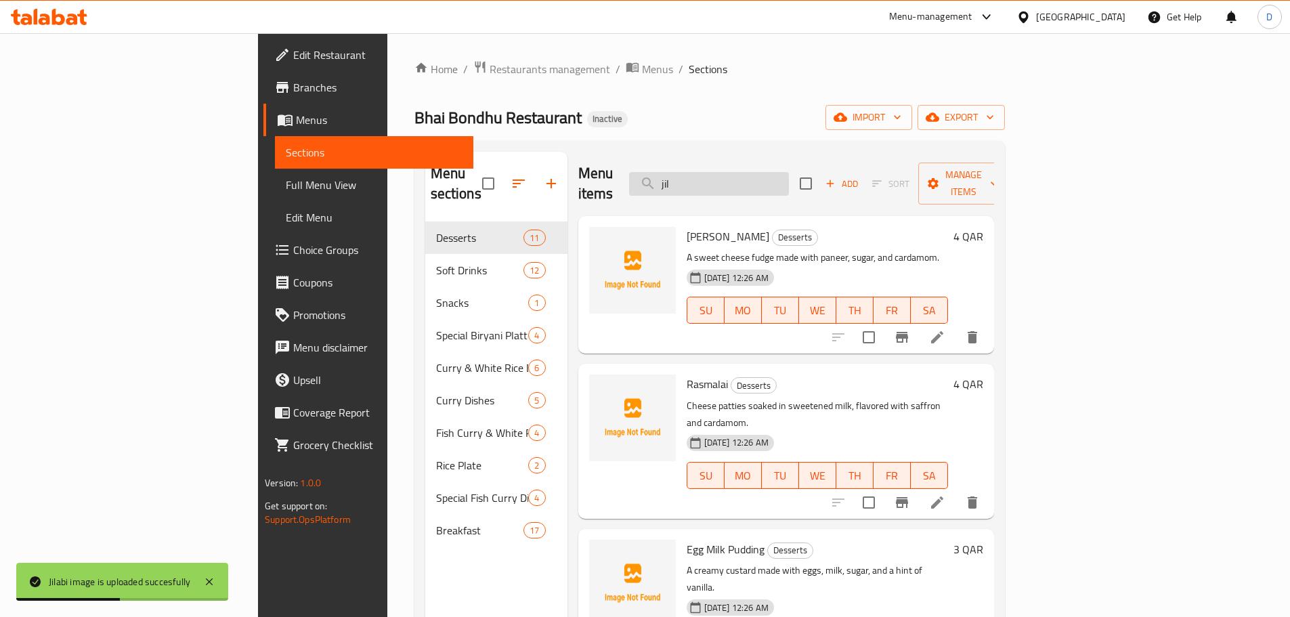
click at [789, 172] on input "jil" at bounding box center [709, 184] width 160 height 24
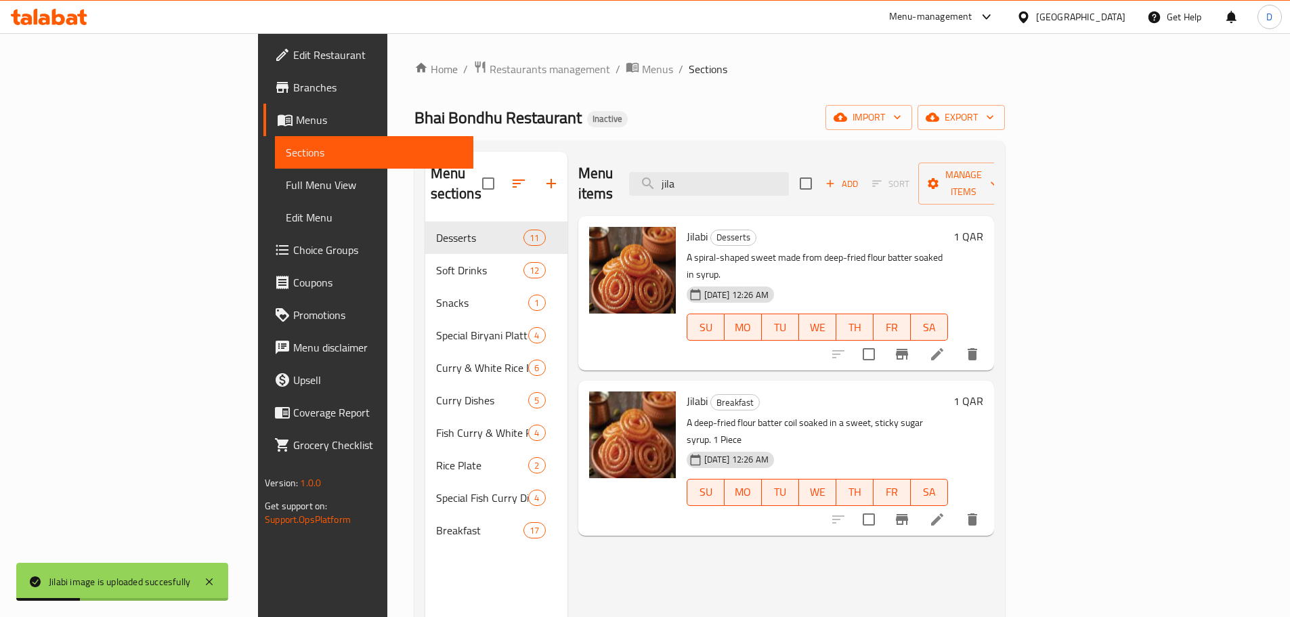
drag, startPoint x: 788, startPoint y: 181, endPoint x: 723, endPoint y: 180, distance: 65.0
click at [723, 180] on div "Menu items jila Add Sort Manage items" at bounding box center [787, 184] width 416 height 64
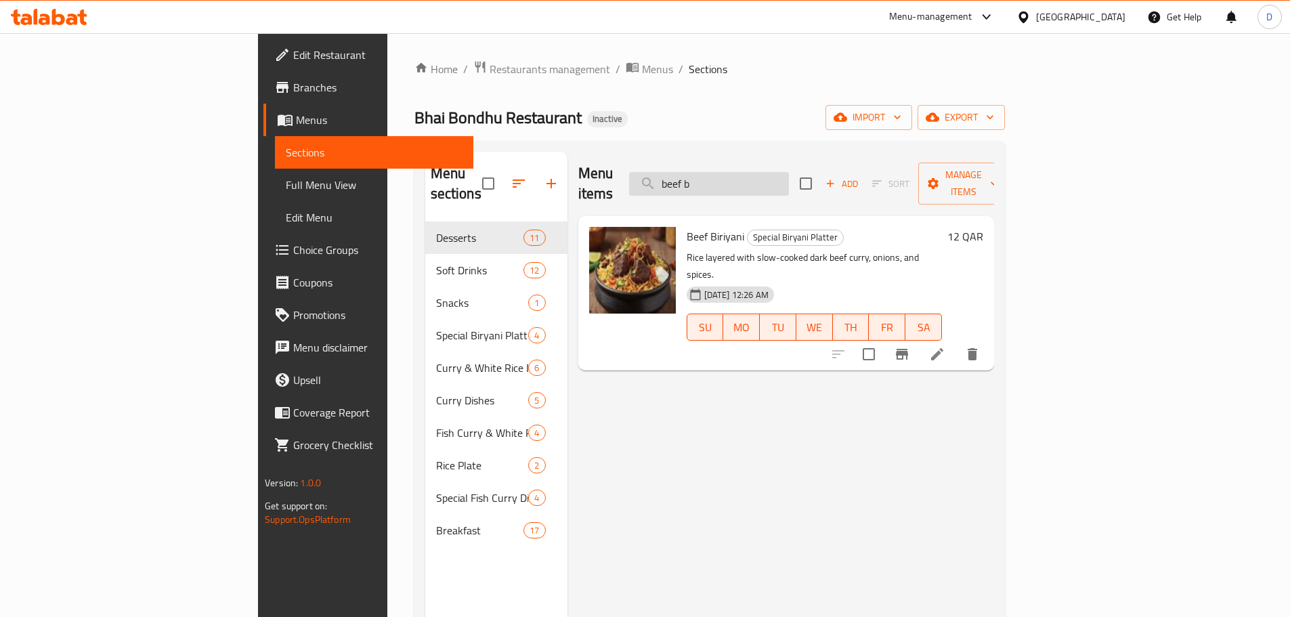
click at [789, 177] on input "beef b" at bounding box center [709, 184] width 160 height 24
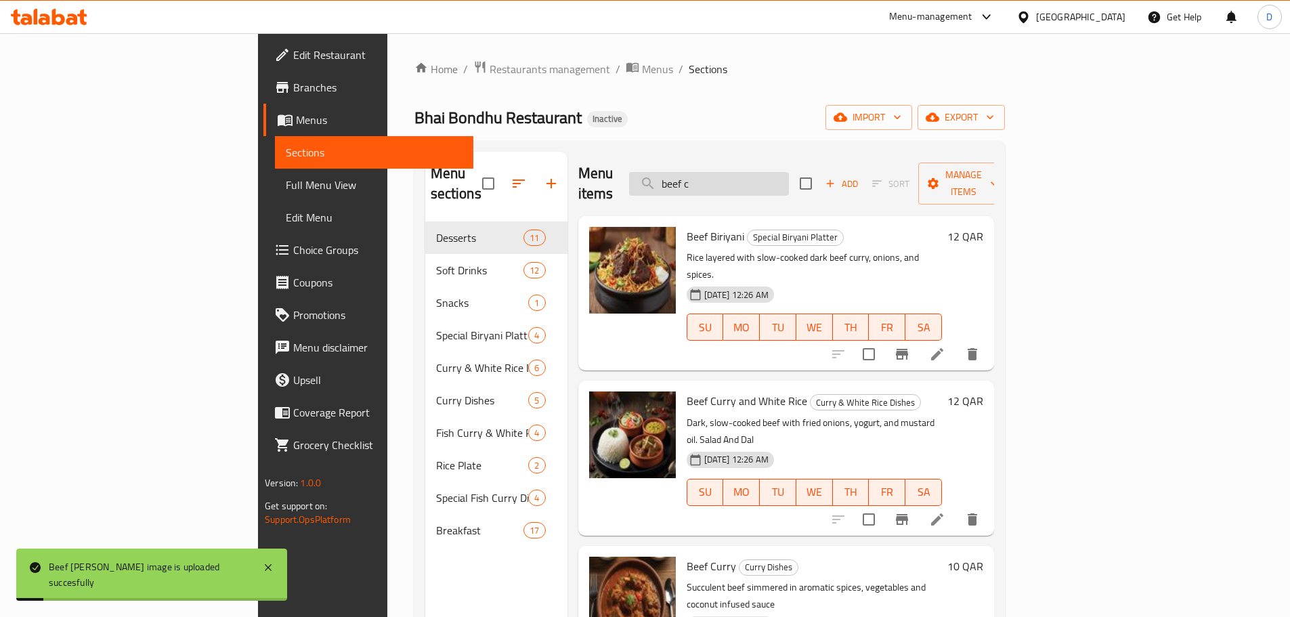
click at [789, 180] on input "beef c" at bounding box center [709, 184] width 160 height 24
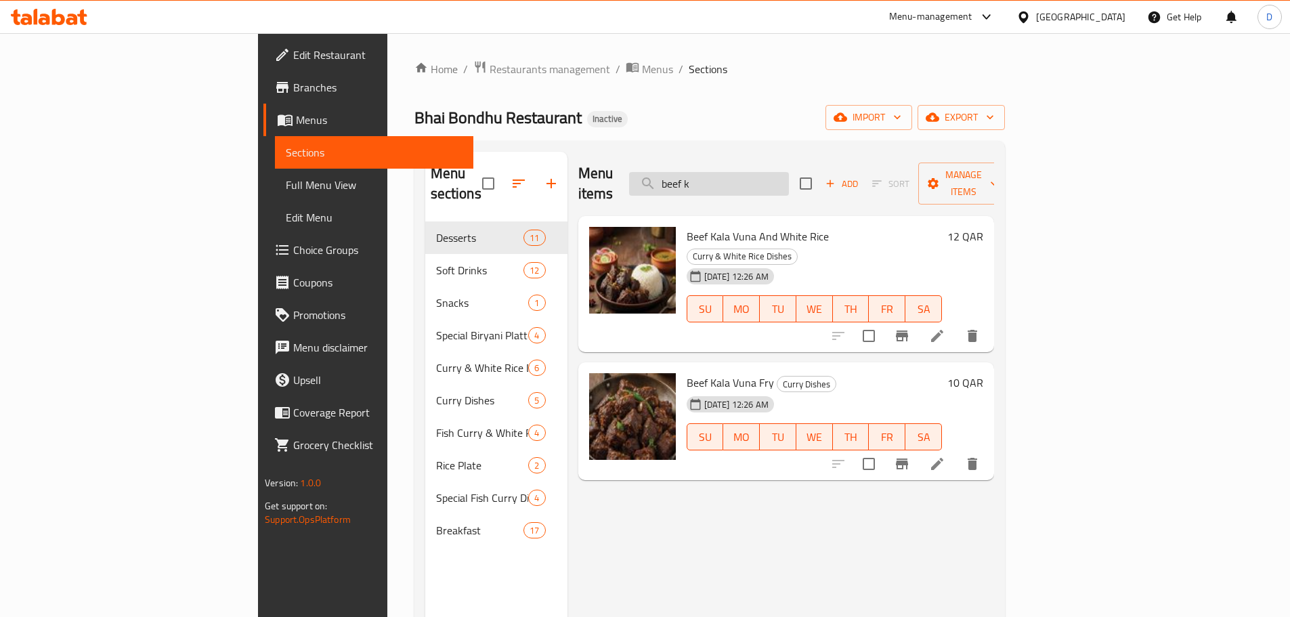
click at [789, 179] on input "beef k" at bounding box center [709, 184] width 160 height 24
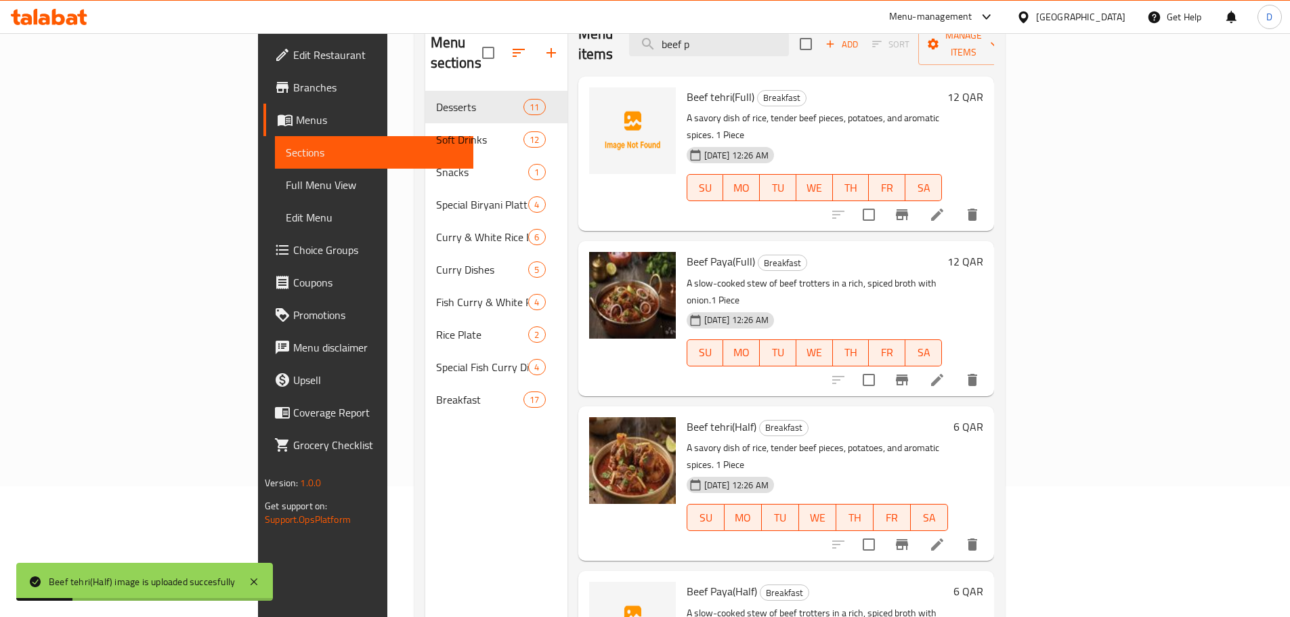
scroll to position [135, 0]
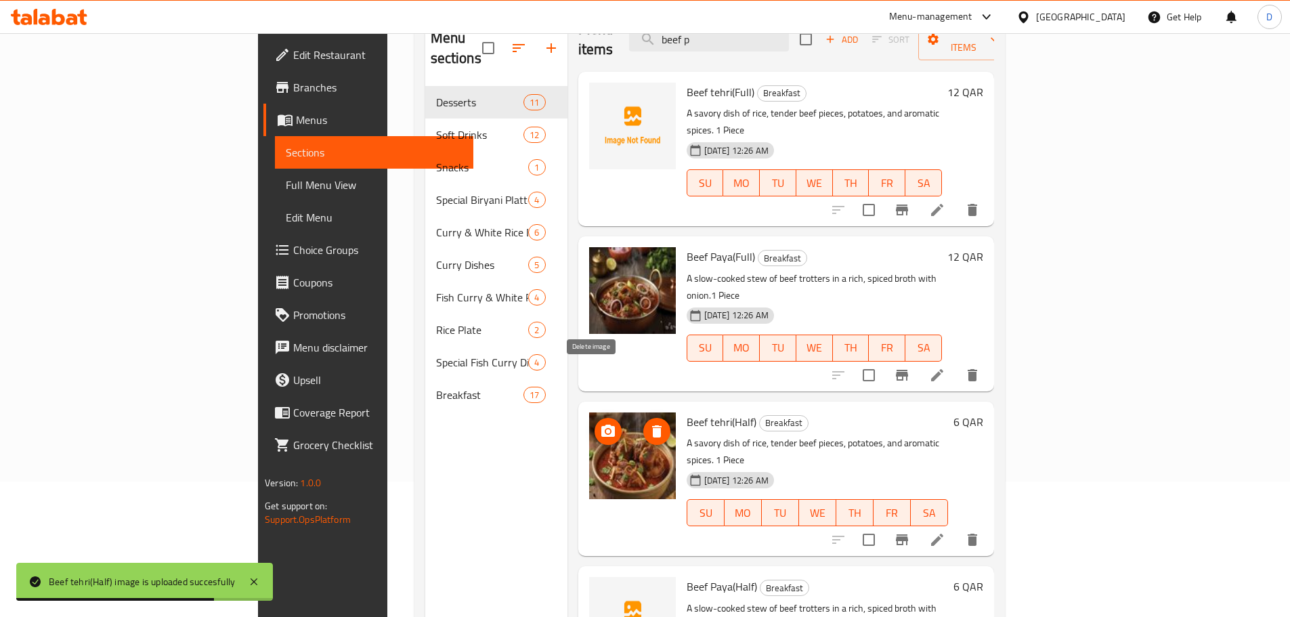
click at [649, 423] on icon "delete image" at bounding box center [657, 431] width 16 height 16
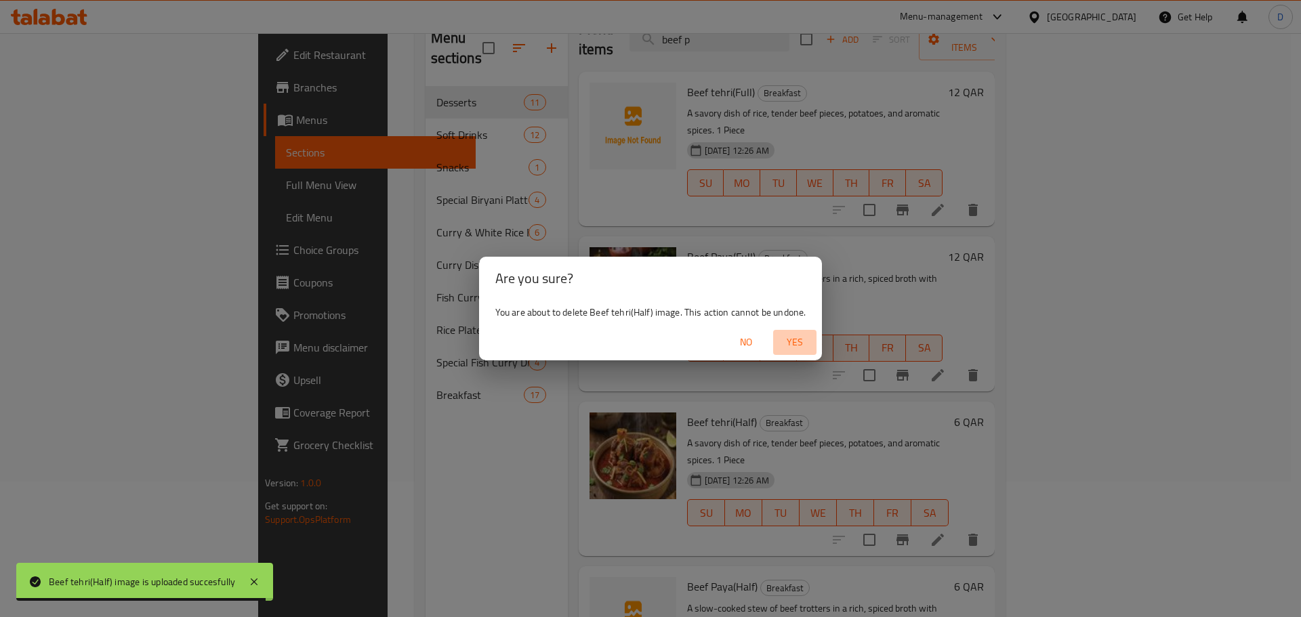
click at [793, 340] on span "Yes" at bounding box center [794, 342] width 33 height 17
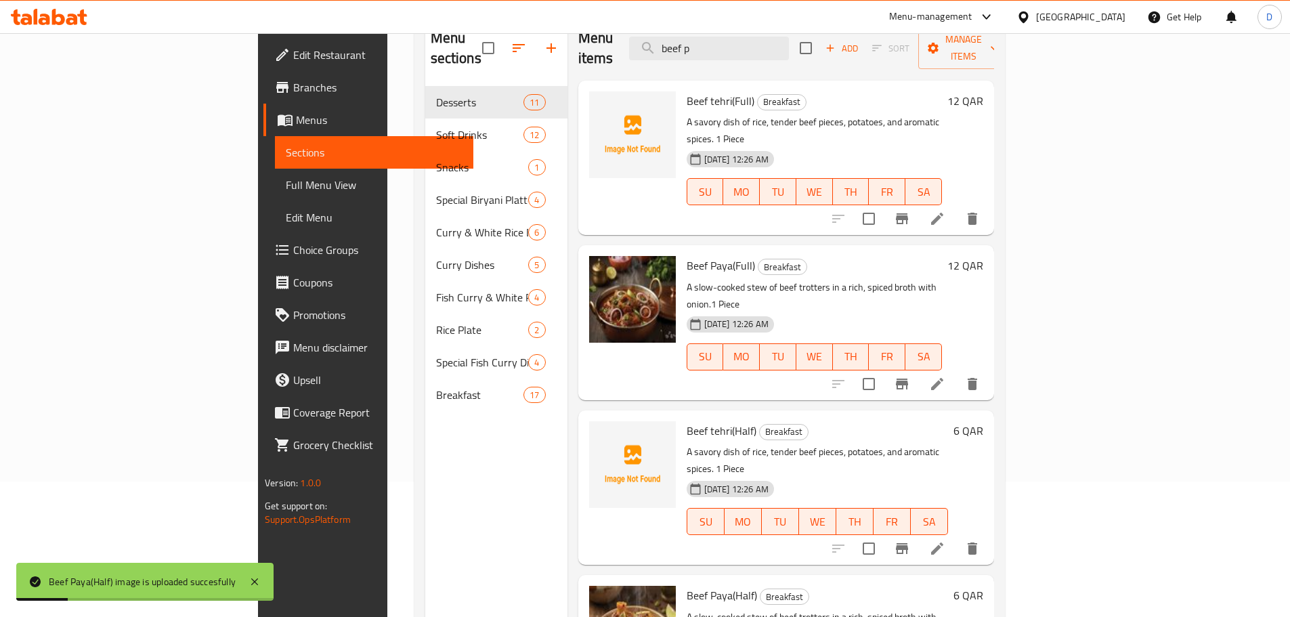
scroll to position [68, 0]
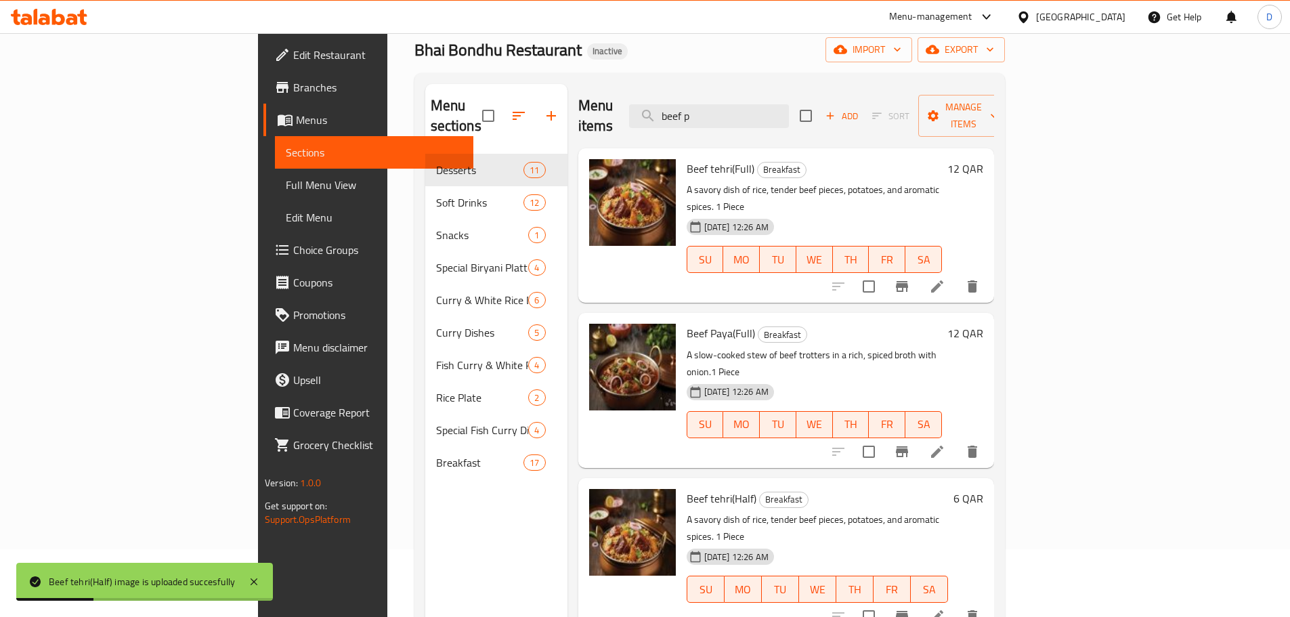
drag, startPoint x: 781, startPoint y: 110, endPoint x: 702, endPoint y: 102, distance: 78.9
click at [702, 102] on div "Menu items beef p Add Sort Manage items" at bounding box center [787, 116] width 416 height 64
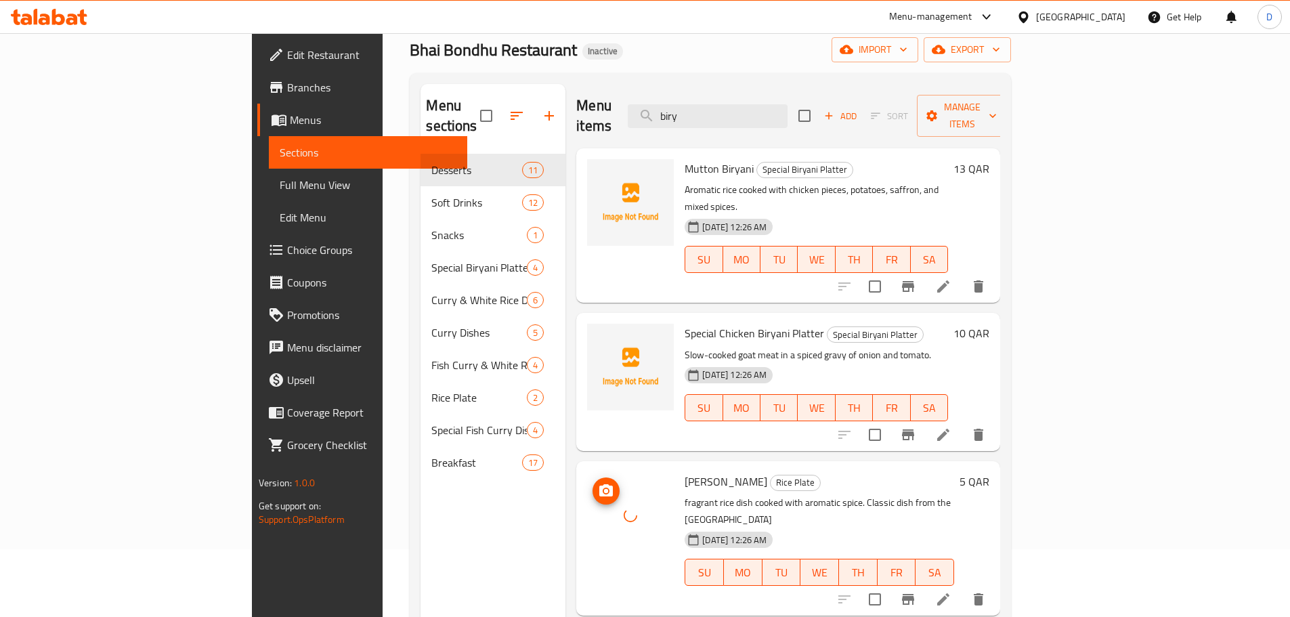
click at [587, 505] on div at bounding box center [630, 515] width 87 height 87
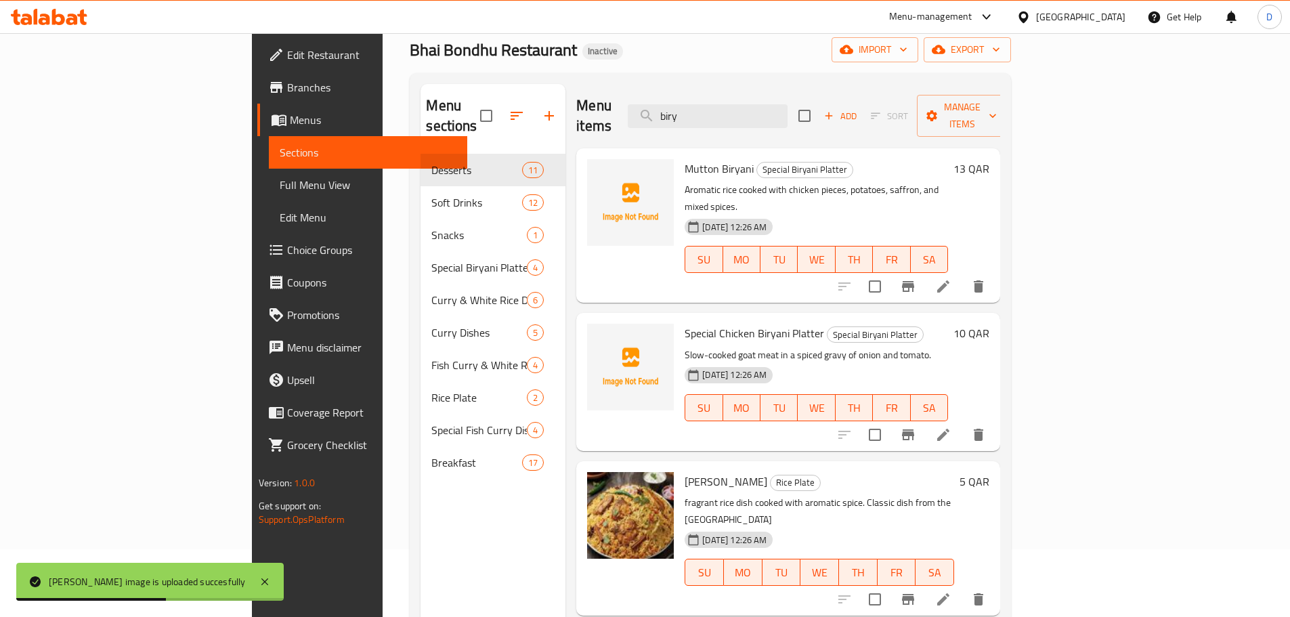
drag, startPoint x: 786, startPoint y: 109, endPoint x: 715, endPoint y: 109, distance: 70.5
click at [715, 109] on div "Menu items biry Add Sort Manage items" at bounding box center [788, 116] width 424 height 64
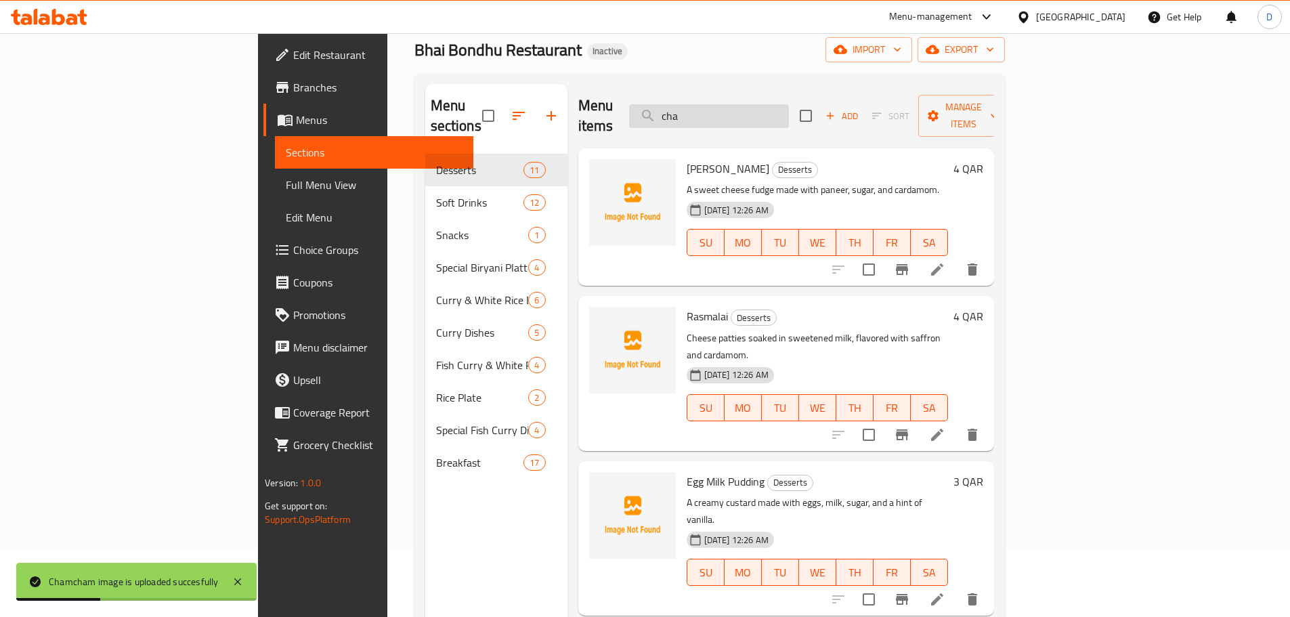
drag, startPoint x: 781, startPoint y: 111, endPoint x: 724, endPoint y: 111, distance: 56.9
click at [724, 111] on input "cha" at bounding box center [709, 116] width 160 height 24
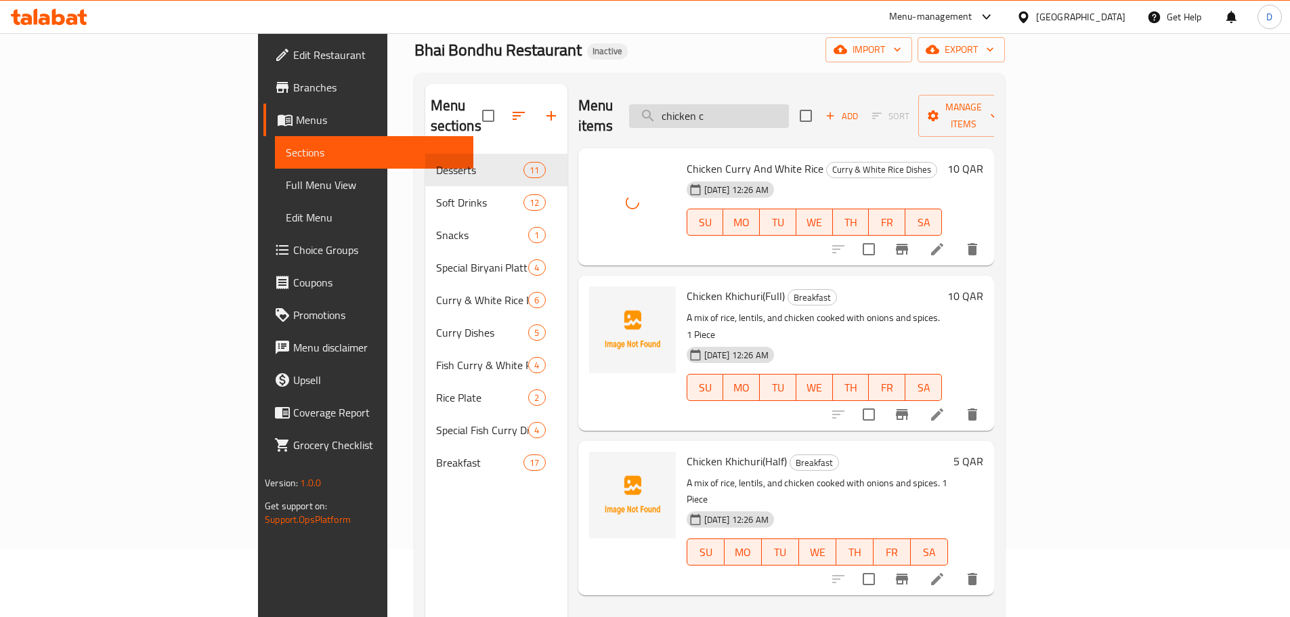
click at [789, 116] on input "chicken c" at bounding box center [709, 116] width 160 height 24
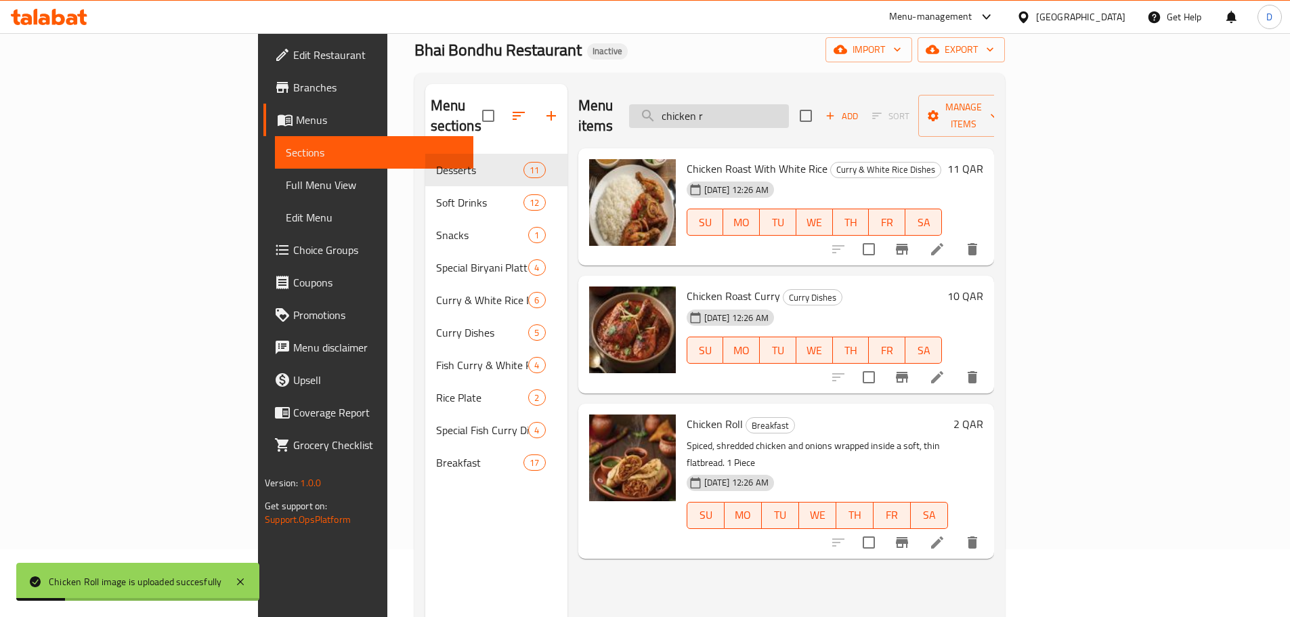
click at [789, 109] on input "chicken r" at bounding box center [709, 116] width 160 height 24
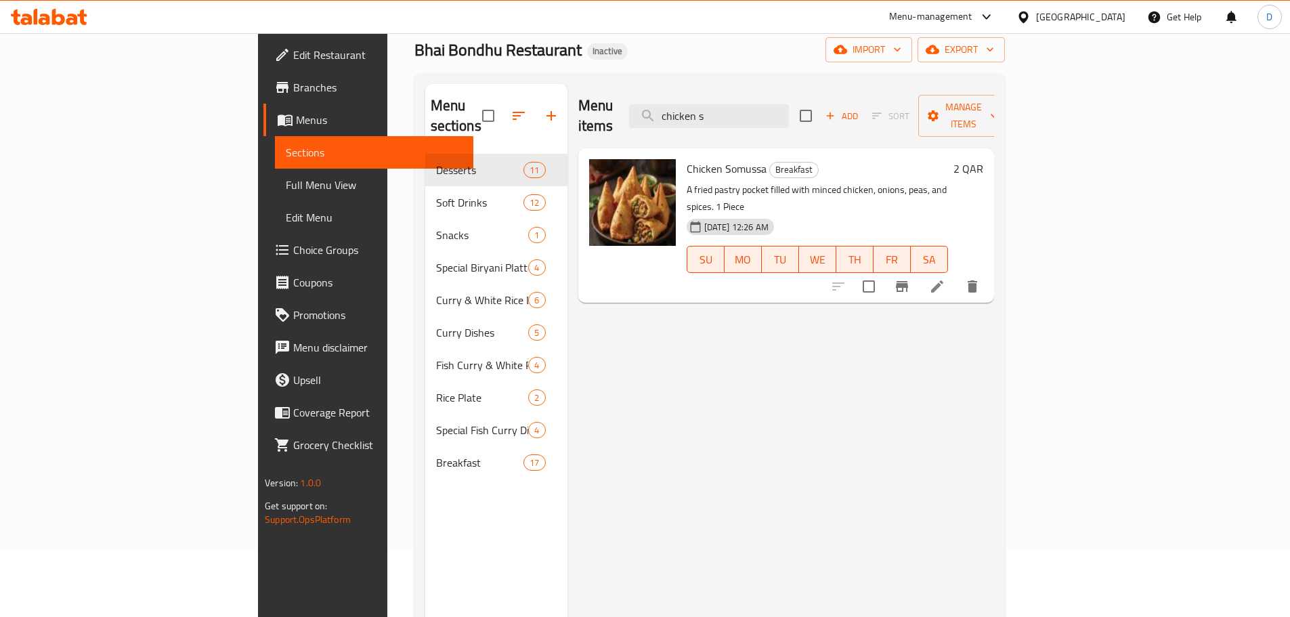
drag, startPoint x: 822, startPoint y: 107, endPoint x: 635, endPoint y: 106, distance: 187.0
click at [635, 106] on div "Menu items chicken s Add Sort Manage items" at bounding box center [787, 116] width 416 height 64
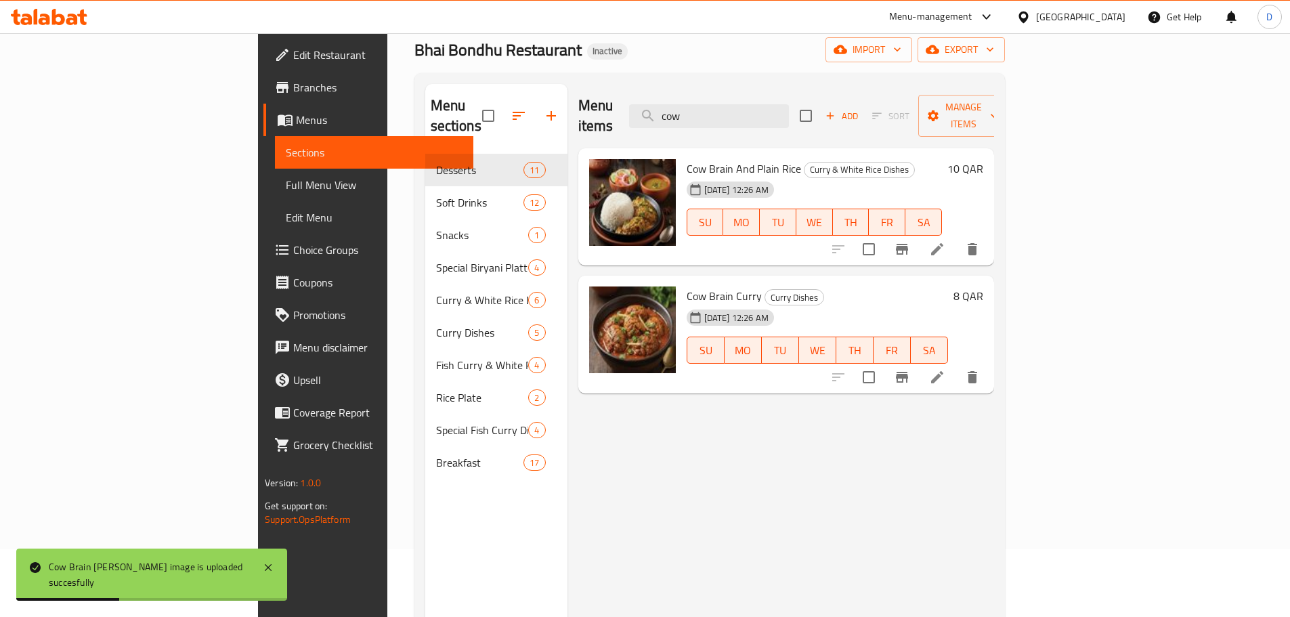
drag, startPoint x: 780, startPoint y: 109, endPoint x: 707, endPoint y: 114, distance: 73.4
click at [707, 114] on div "Menu items cow Add Sort Manage items" at bounding box center [787, 116] width 416 height 64
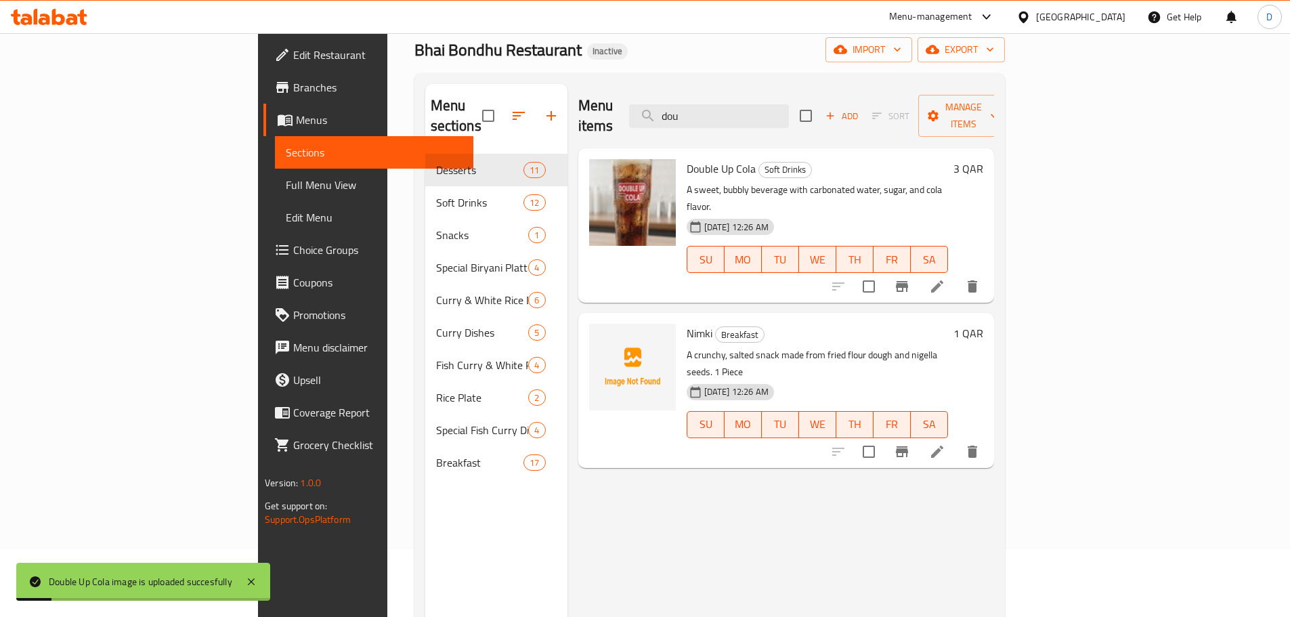
drag, startPoint x: 778, startPoint y: 105, endPoint x: 665, endPoint y: 112, distance: 113.4
click at [665, 112] on div "Menu items dou Add Sort Manage items" at bounding box center [787, 116] width 416 height 64
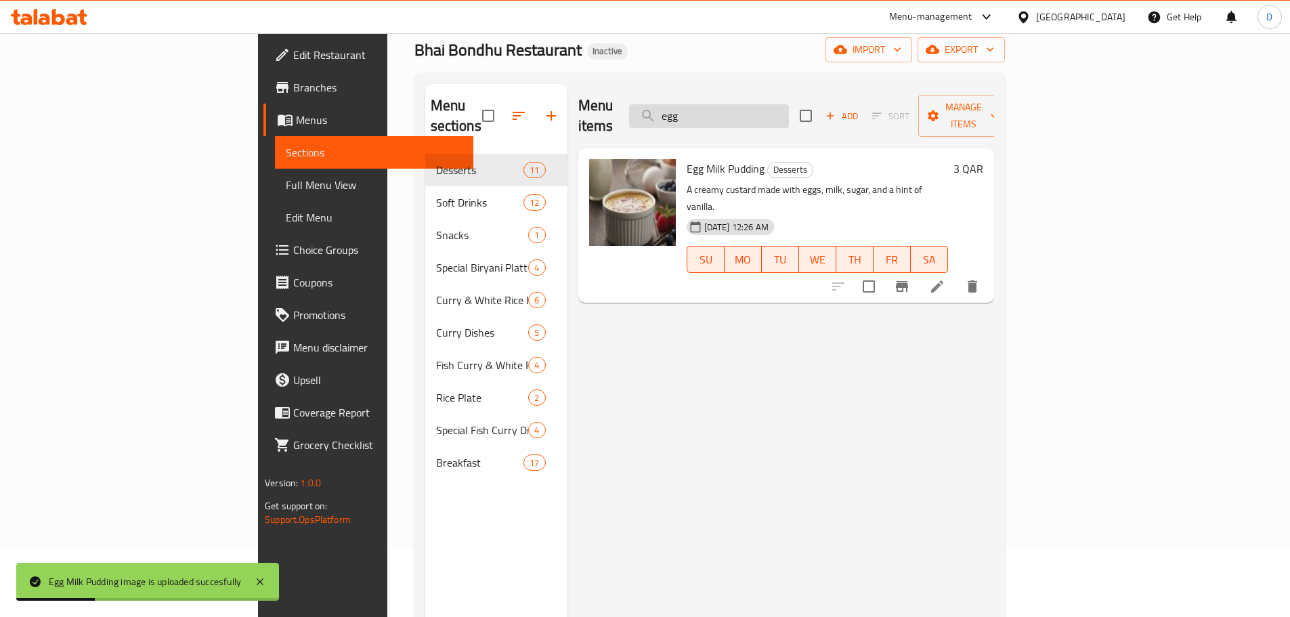
drag, startPoint x: 798, startPoint y: 112, endPoint x: 738, endPoint y: 112, distance: 59.6
click at [738, 112] on input "egg" at bounding box center [709, 116] width 160 height 24
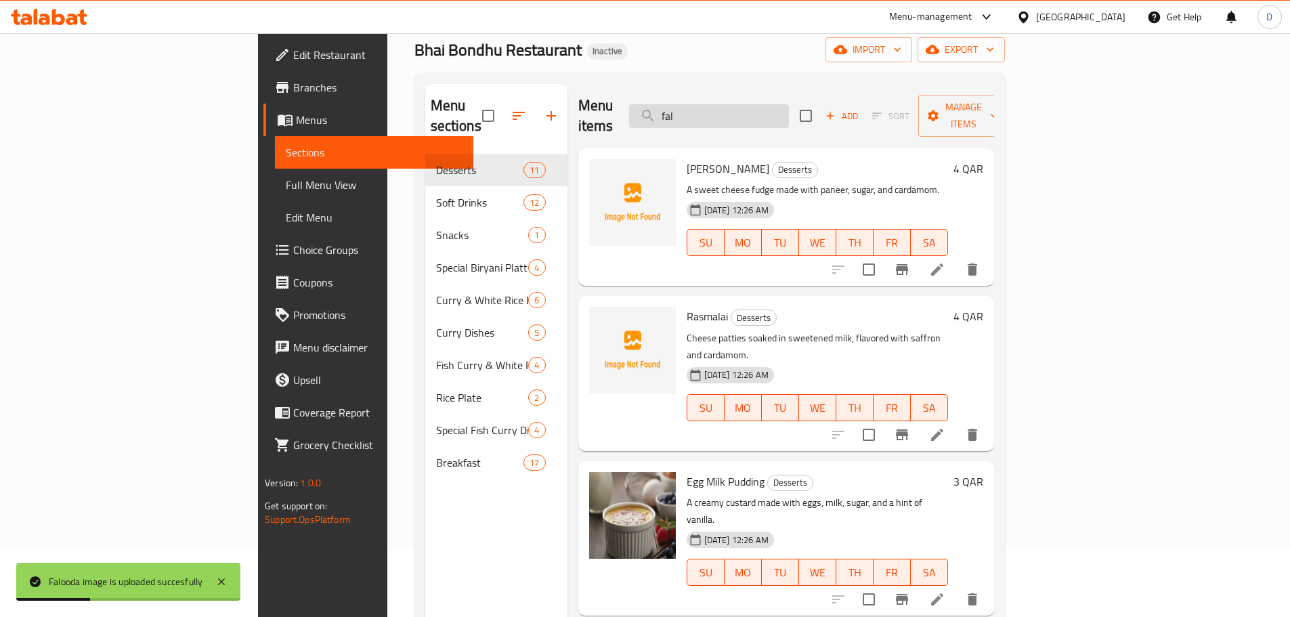
drag, startPoint x: 747, startPoint y: 105, endPoint x: 733, endPoint y: 105, distance: 13.5
click at [733, 105] on input "fal" at bounding box center [709, 116] width 160 height 24
click at [789, 105] on input "fal" at bounding box center [709, 116] width 160 height 24
type input "falo"
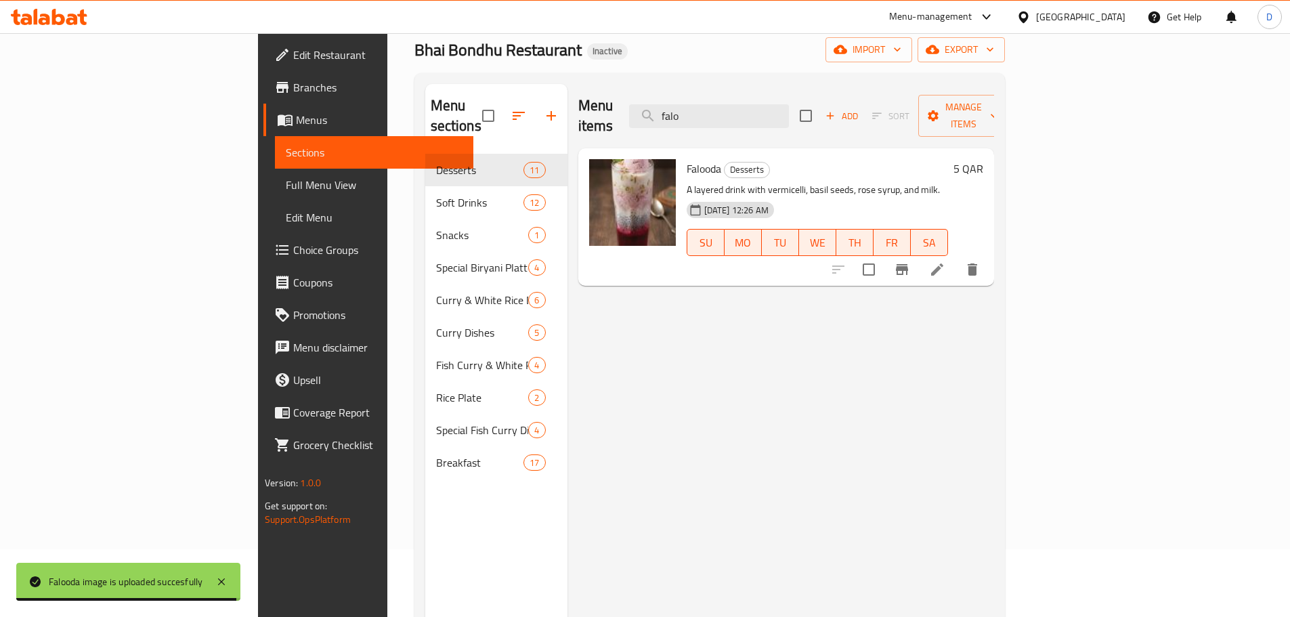
drag, startPoint x: 810, startPoint y: 105, endPoint x: 710, endPoint y: 101, distance: 99.7
click at [710, 101] on div "Menu items falo Add Sort Manage items" at bounding box center [787, 116] width 416 height 64
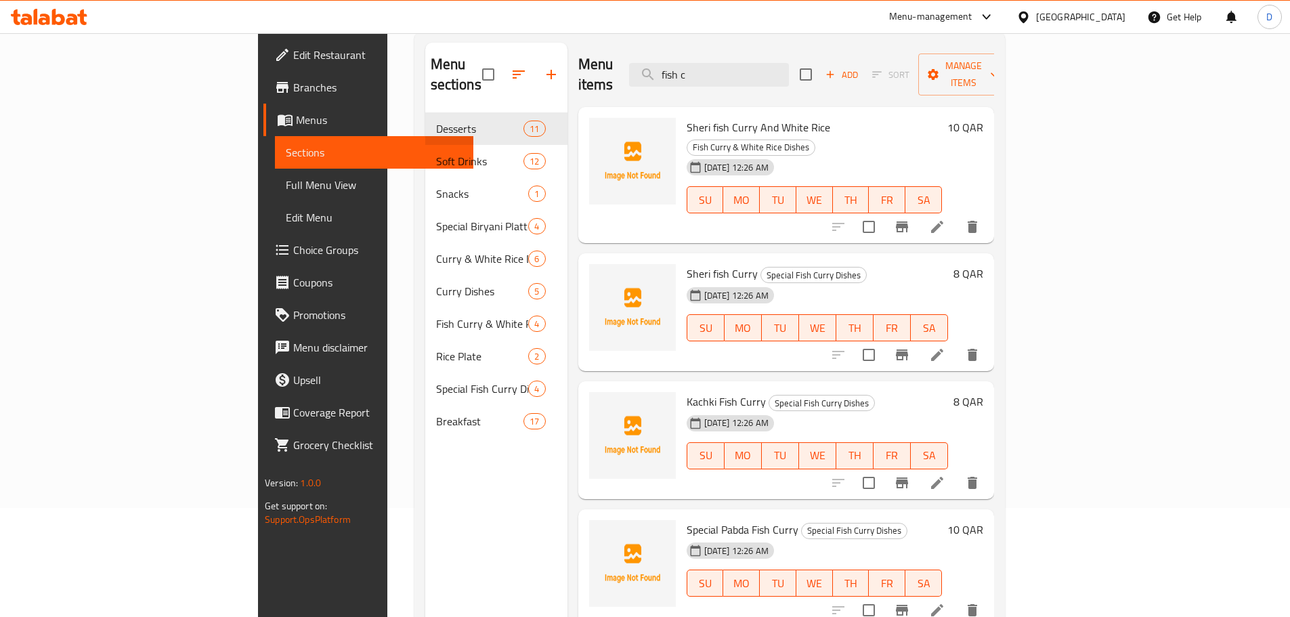
scroll to position [0, 0]
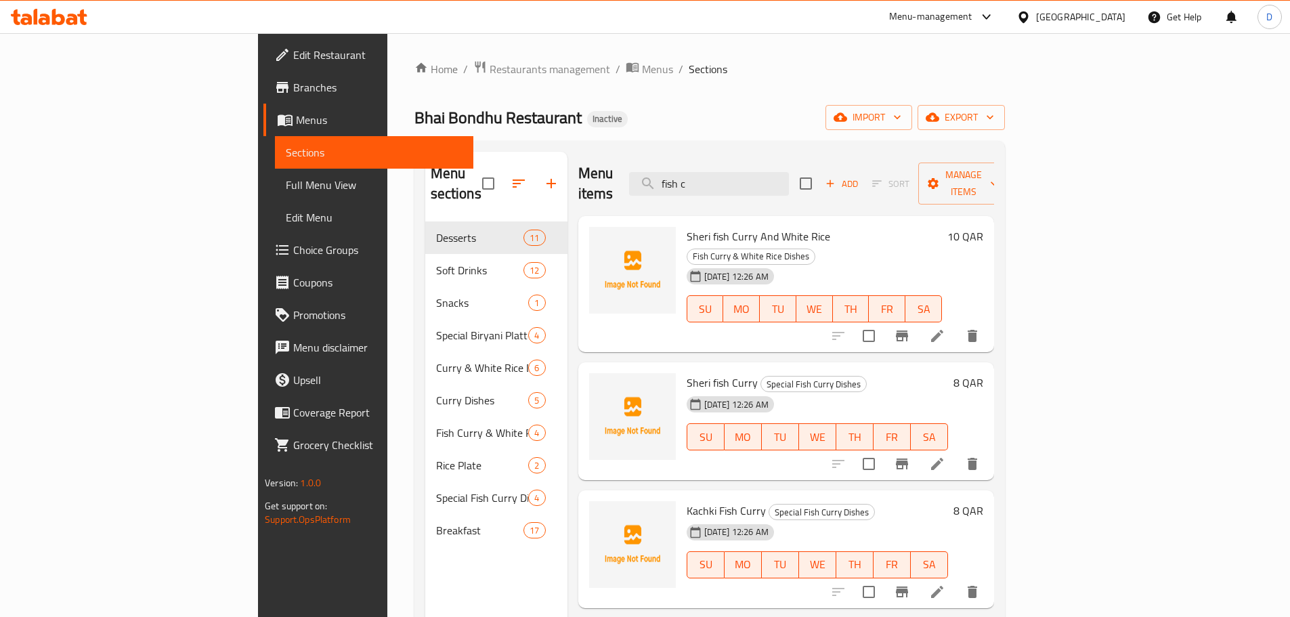
drag, startPoint x: 792, startPoint y: 176, endPoint x: 695, endPoint y: 191, distance: 98.0
click at [695, 191] on div "Menu items fish c Add Sort Manage items" at bounding box center [787, 184] width 416 height 64
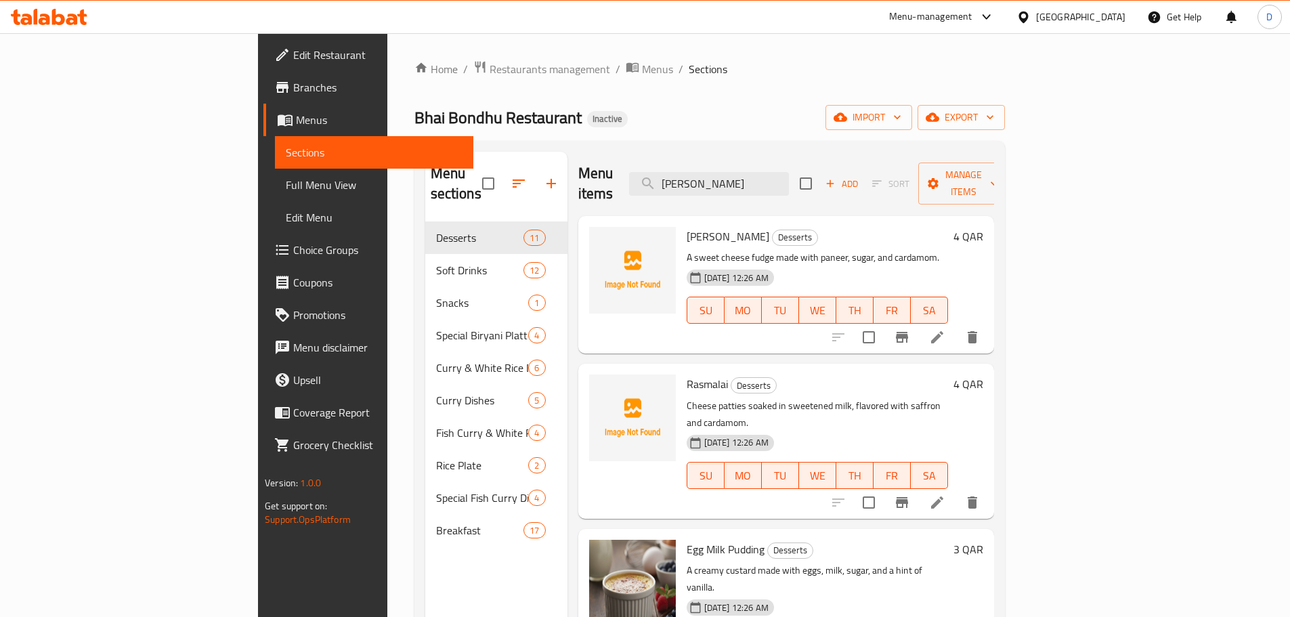
drag, startPoint x: 787, startPoint y: 175, endPoint x: 681, endPoint y: 180, distance: 105.8
click at [681, 180] on div "Menu items [PERSON_NAME] Add Sort Manage items" at bounding box center [787, 184] width 416 height 64
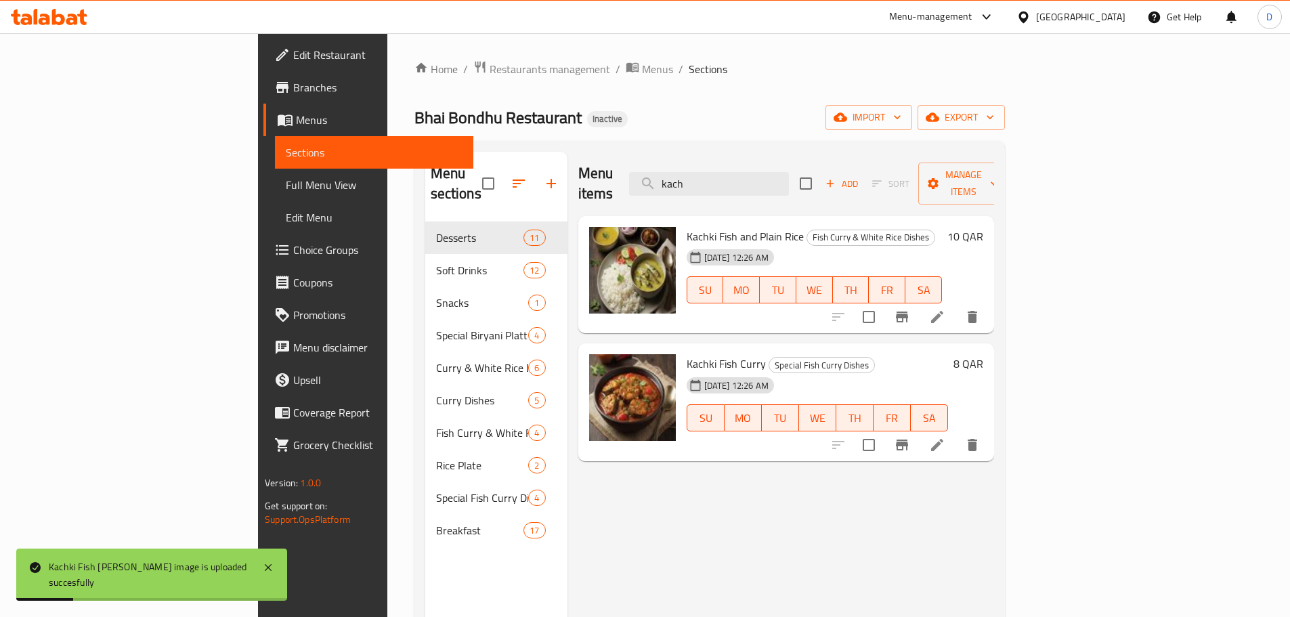
drag, startPoint x: 791, startPoint y: 184, endPoint x: 717, endPoint y: 177, distance: 74.1
click at [717, 177] on div "Menu items kach Add Sort Manage items" at bounding box center [787, 184] width 416 height 64
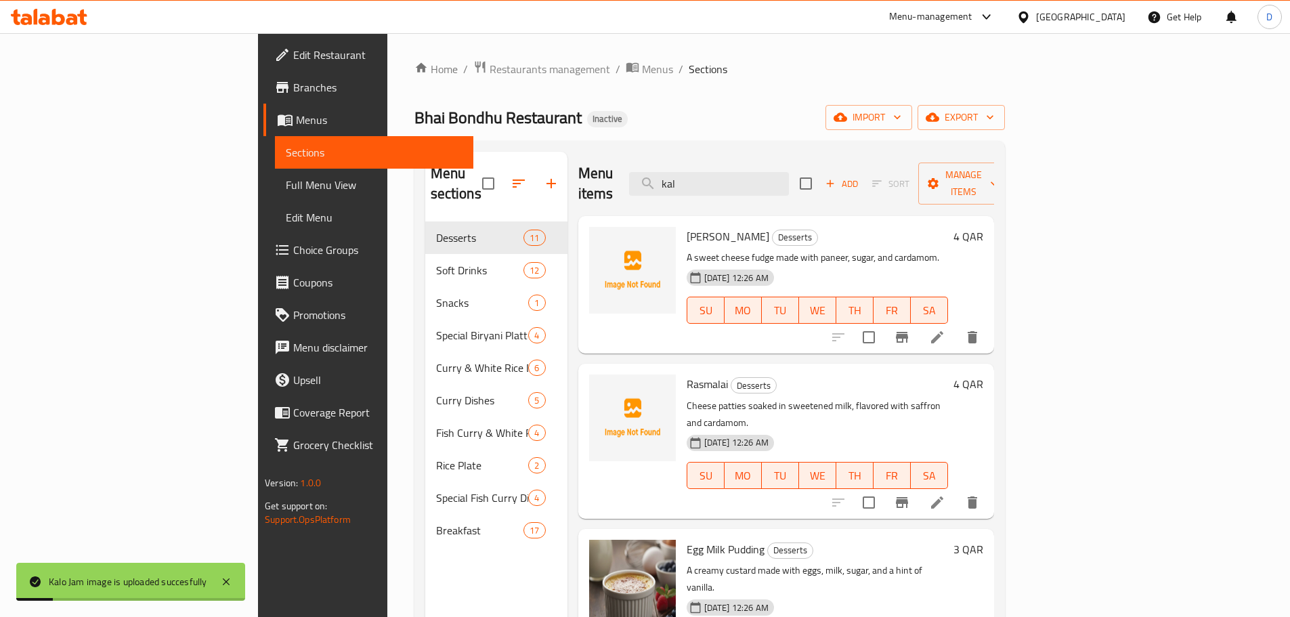
drag, startPoint x: 799, startPoint y: 182, endPoint x: 714, endPoint y: 182, distance: 84.7
click at [714, 182] on div "Menu items kal Add Sort Manage items" at bounding box center [787, 184] width 416 height 64
click at [789, 172] on input "kal" at bounding box center [709, 184] width 160 height 24
type input "kalo"
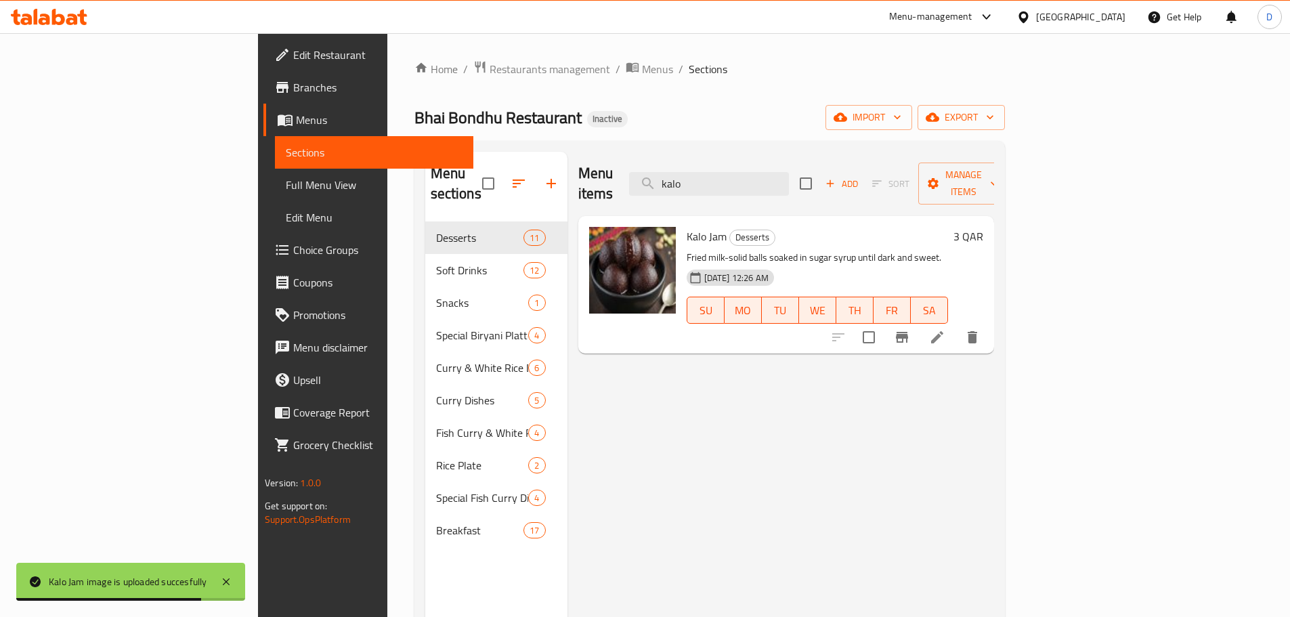
drag, startPoint x: 819, startPoint y: 173, endPoint x: 710, endPoint y: 173, distance: 109.1
click at [710, 173] on div "Menu items kalo Add Sort Manage items" at bounding box center [787, 184] width 416 height 64
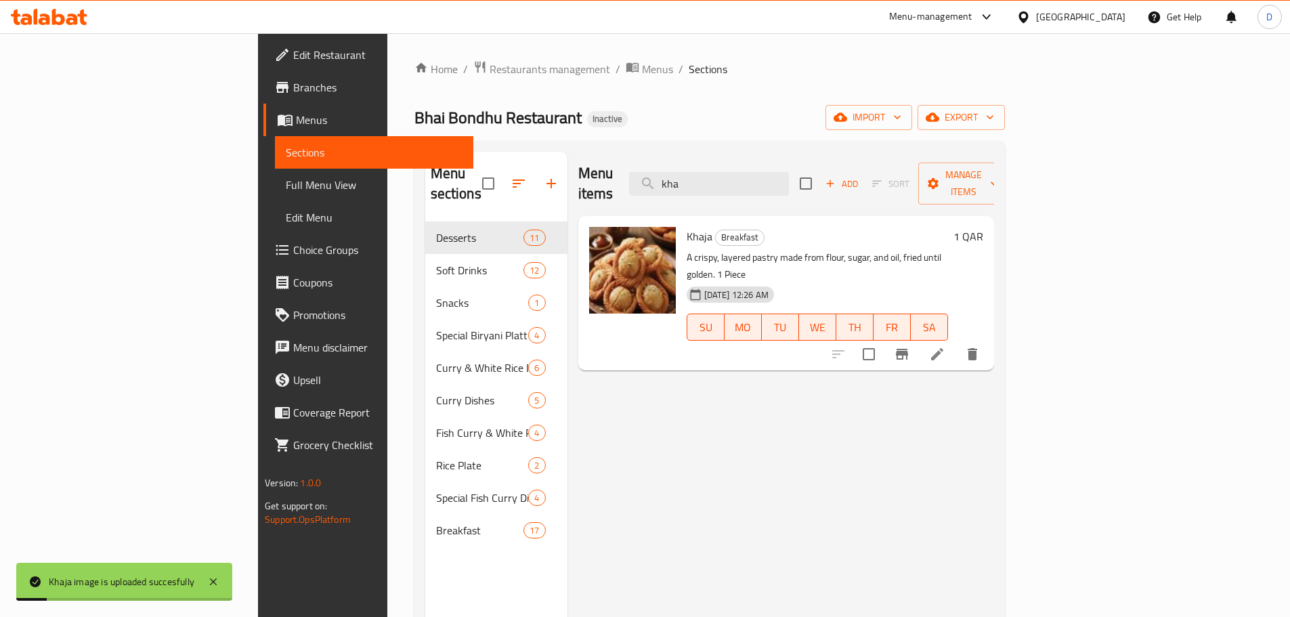
click at [702, 176] on div "Menu items kha Add Sort Manage items" at bounding box center [787, 184] width 416 height 64
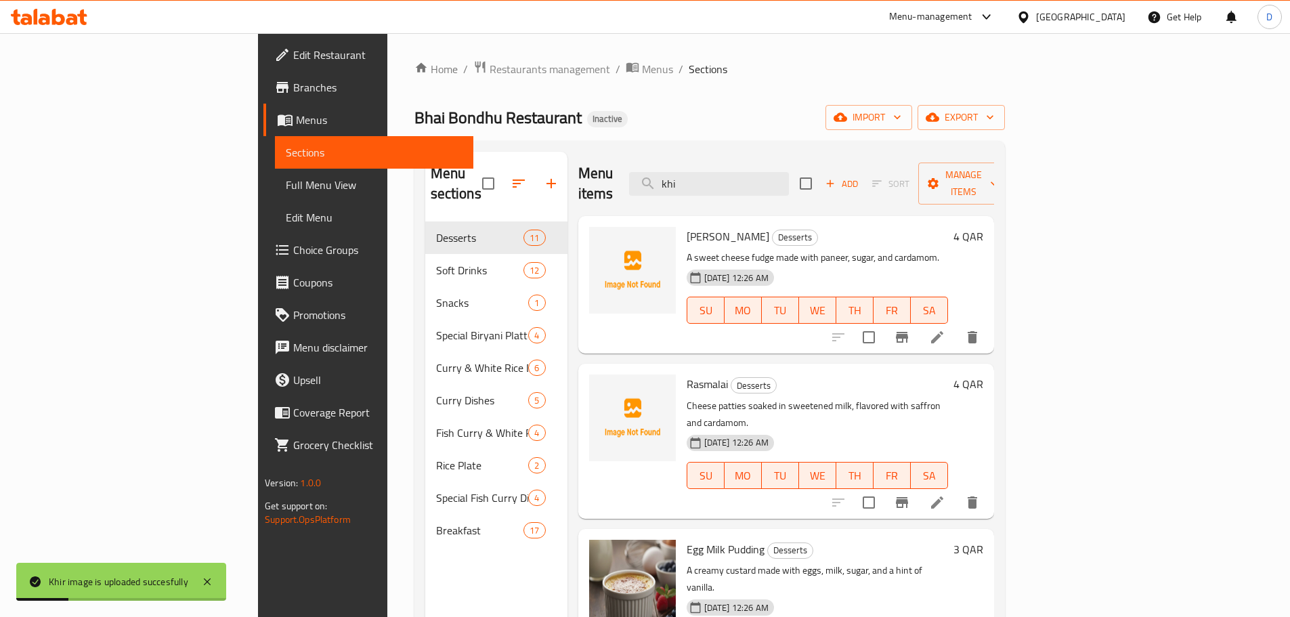
drag, startPoint x: 782, startPoint y: 168, endPoint x: 713, endPoint y: 185, distance: 70.5
click at [713, 185] on div "Menu items khi Add Sort Manage items" at bounding box center [787, 184] width 416 height 64
click at [789, 172] on input "khi" at bounding box center [709, 184] width 160 height 24
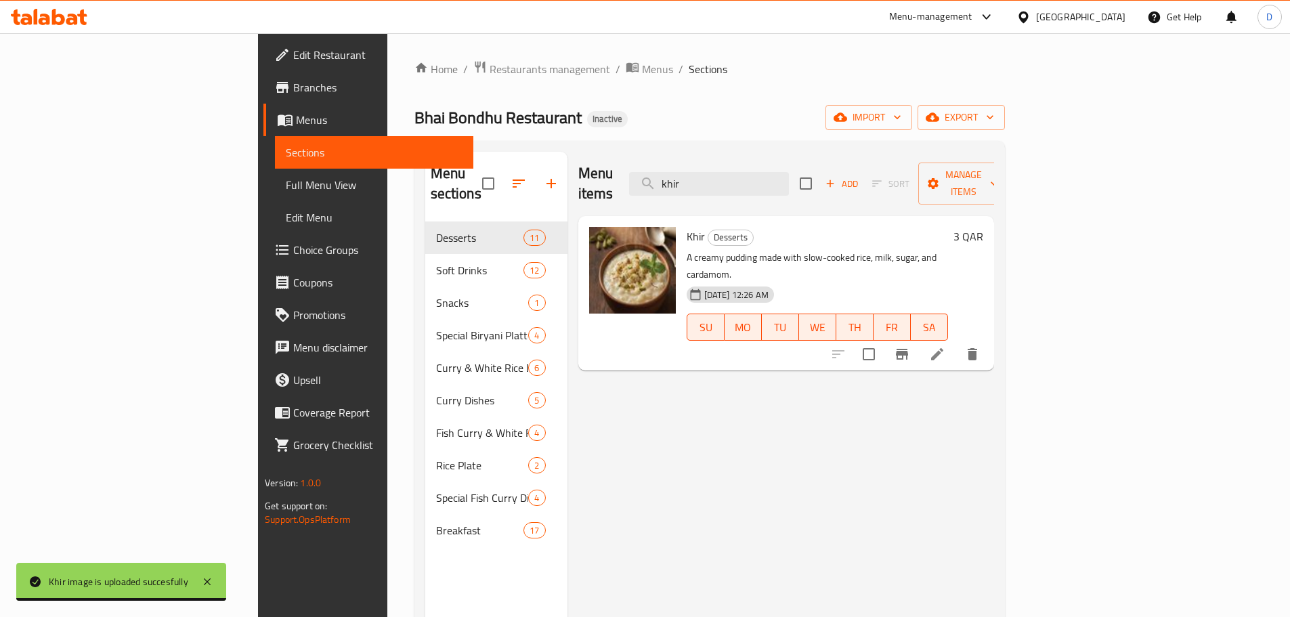
drag, startPoint x: 803, startPoint y: 171, endPoint x: 715, endPoint y: 173, distance: 88.1
click at [715, 173] on div "Menu items khir Add Sort Manage items" at bounding box center [787, 184] width 416 height 64
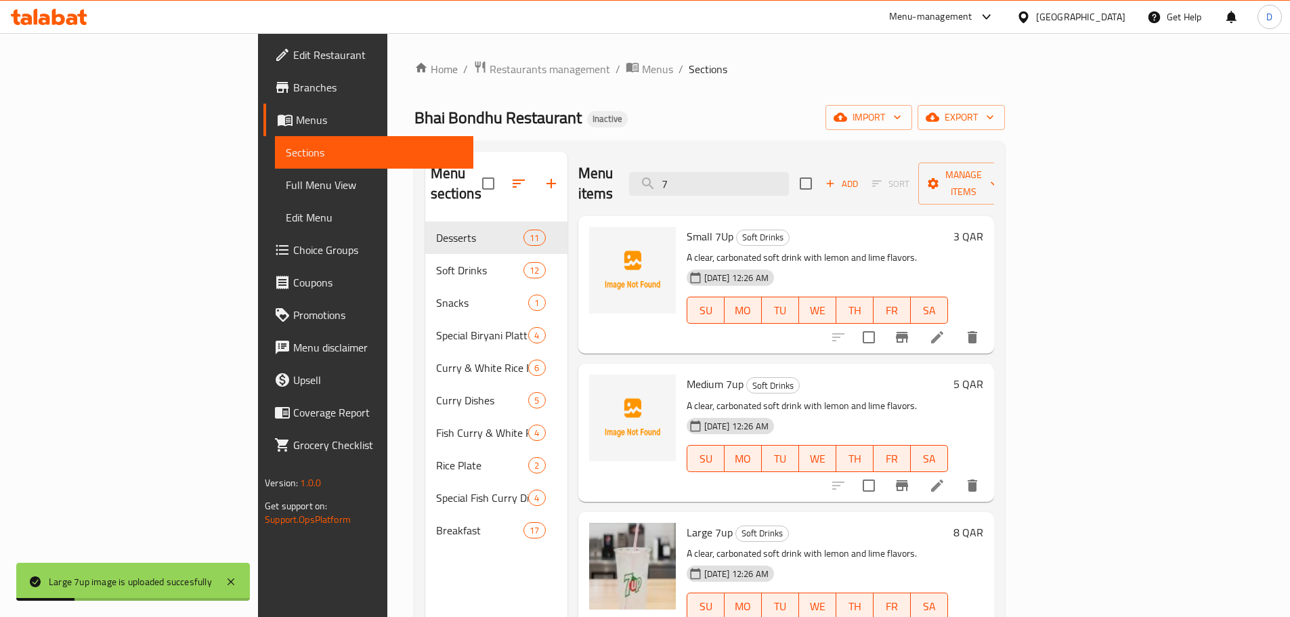
drag, startPoint x: 775, startPoint y: 175, endPoint x: 709, endPoint y: 180, distance: 66.6
click at [709, 180] on div "Menu items 7 Add Sort Manage items" at bounding box center [787, 184] width 416 height 64
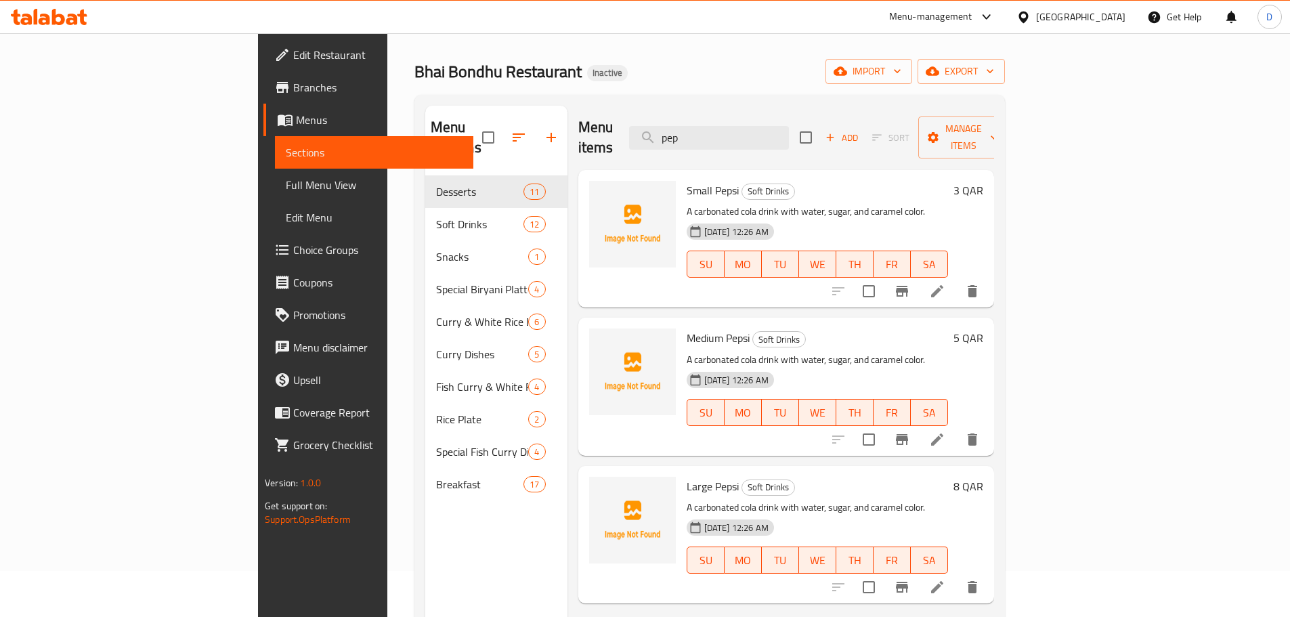
scroll to position [68, 0]
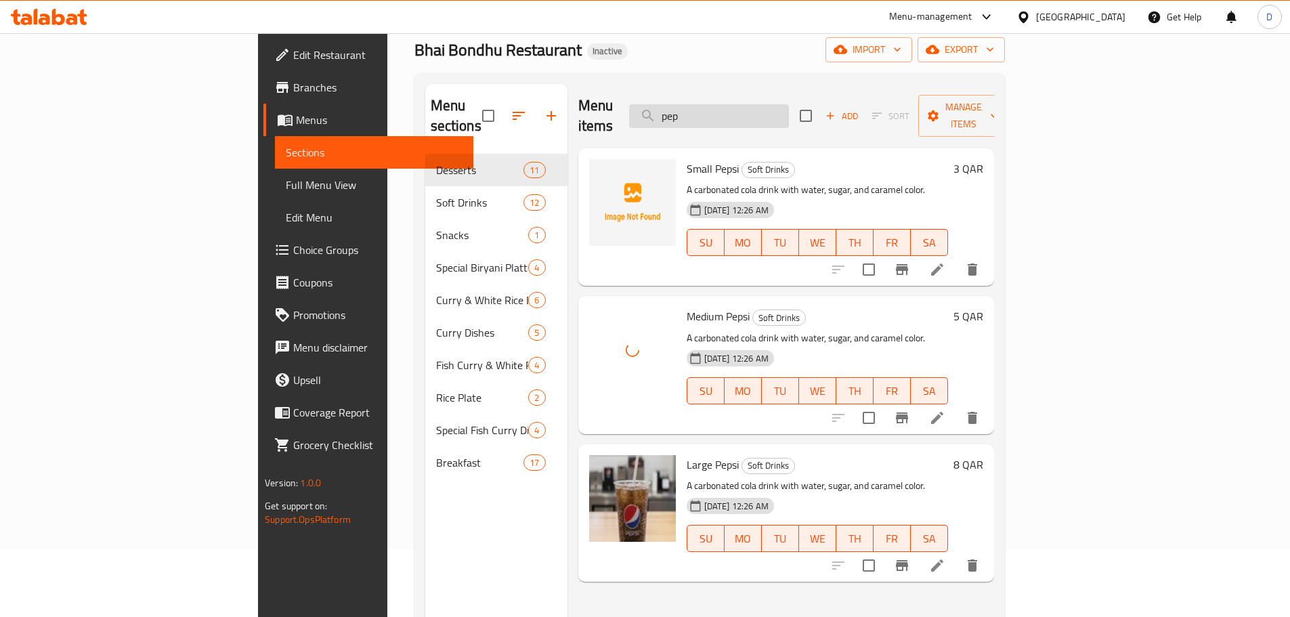
click at [789, 109] on input "pep" at bounding box center [709, 116] width 160 height 24
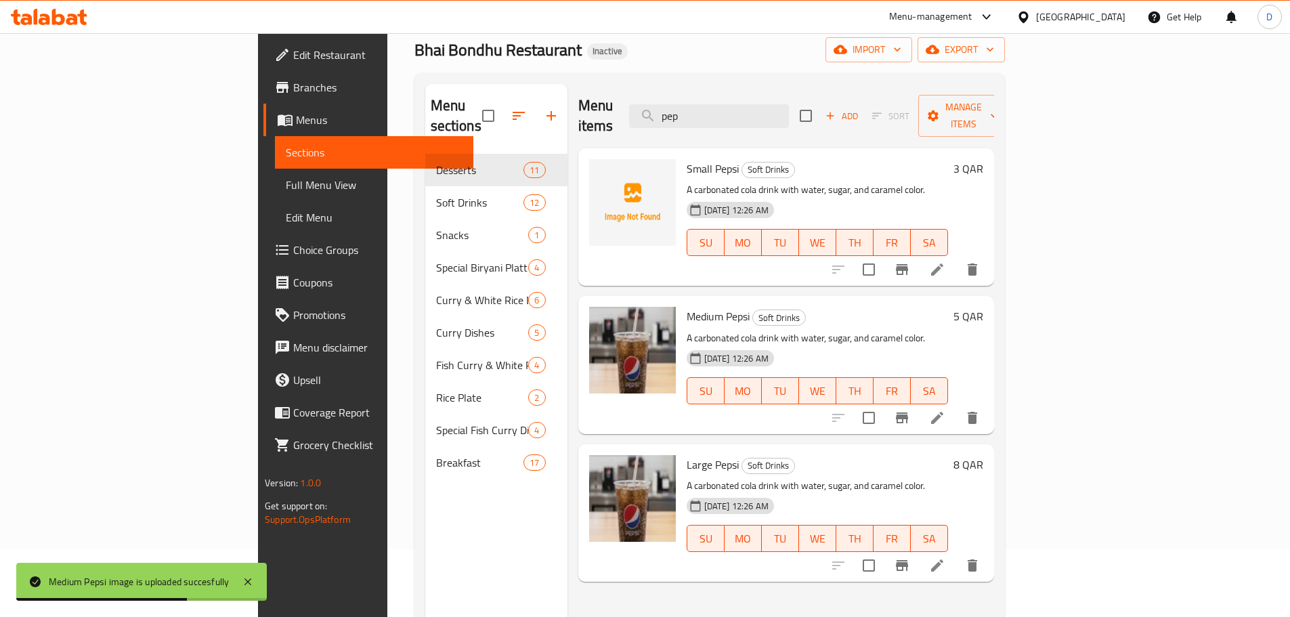
drag, startPoint x: 795, startPoint y: 108, endPoint x: 730, endPoint y: 129, distance: 69.0
click at [730, 129] on div "Menu items pep Add Sort Manage items Small Pepsi Soft Drinks A carbonated cola …" at bounding box center [781, 392] width 427 height 617
drag, startPoint x: 805, startPoint y: 114, endPoint x: 719, endPoint y: 115, distance: 86.0
click at [719, 115] on div "Menu items 7 Add Sort Manage items" at bounding box center [787, 116] width 416 height 64
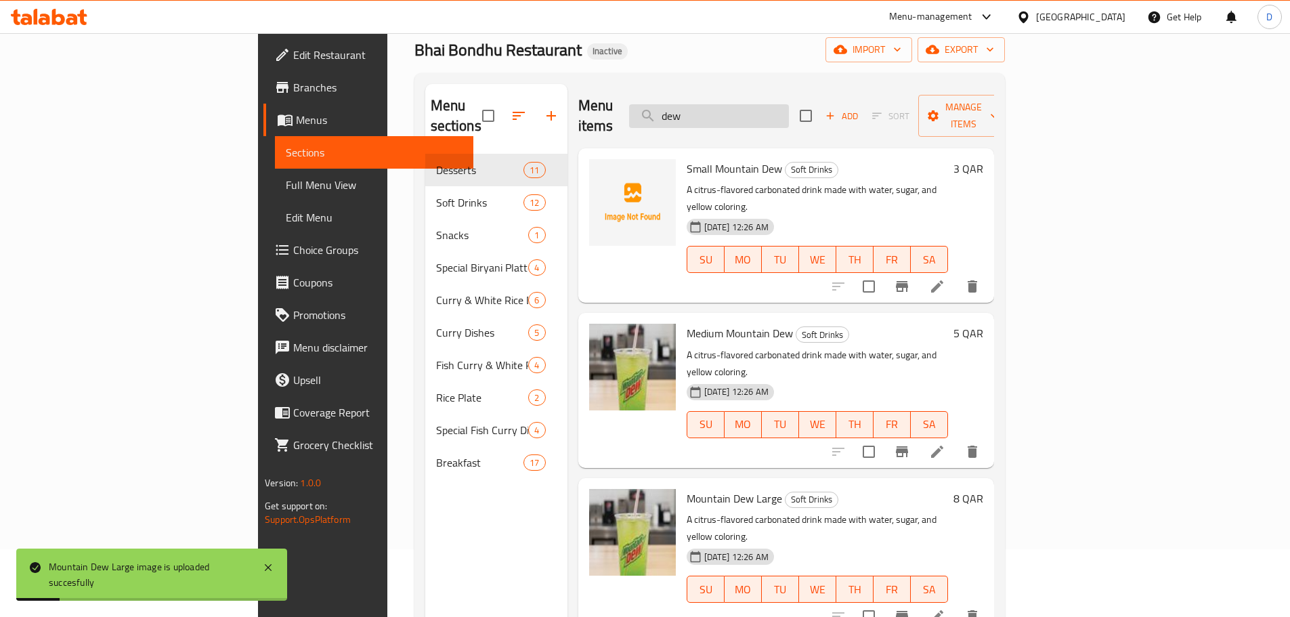
drag, startPoint x: 787, startPoint y: 112, endPoint x: 740, endPoint y: 116, distance: 46.9
click at [740, 116] on input "dew" at bounding box center [709, 116] width 160 height 24
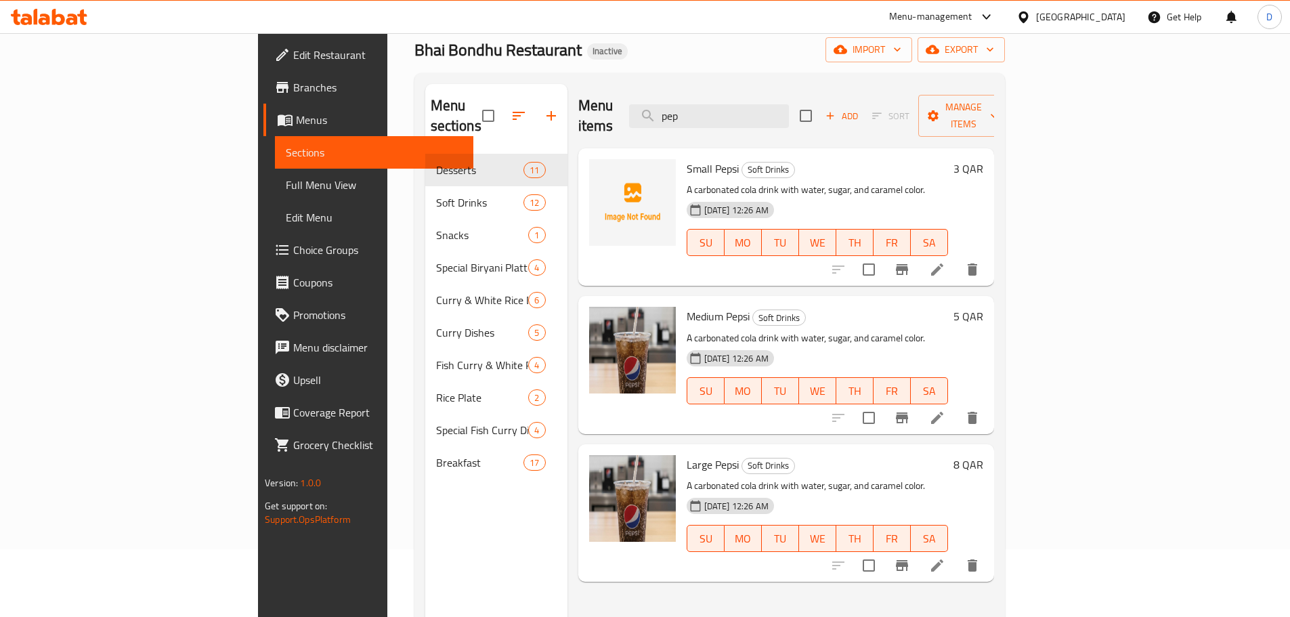
drag, startPoint x: 781, startPoint y: 112, endPoint x: 654, endPoint y: 112, distance: 127.4
click at [654, 112] on div "Menu items pep Add Sort Manage items" at bounding box center [787, 116] width 416 height 64
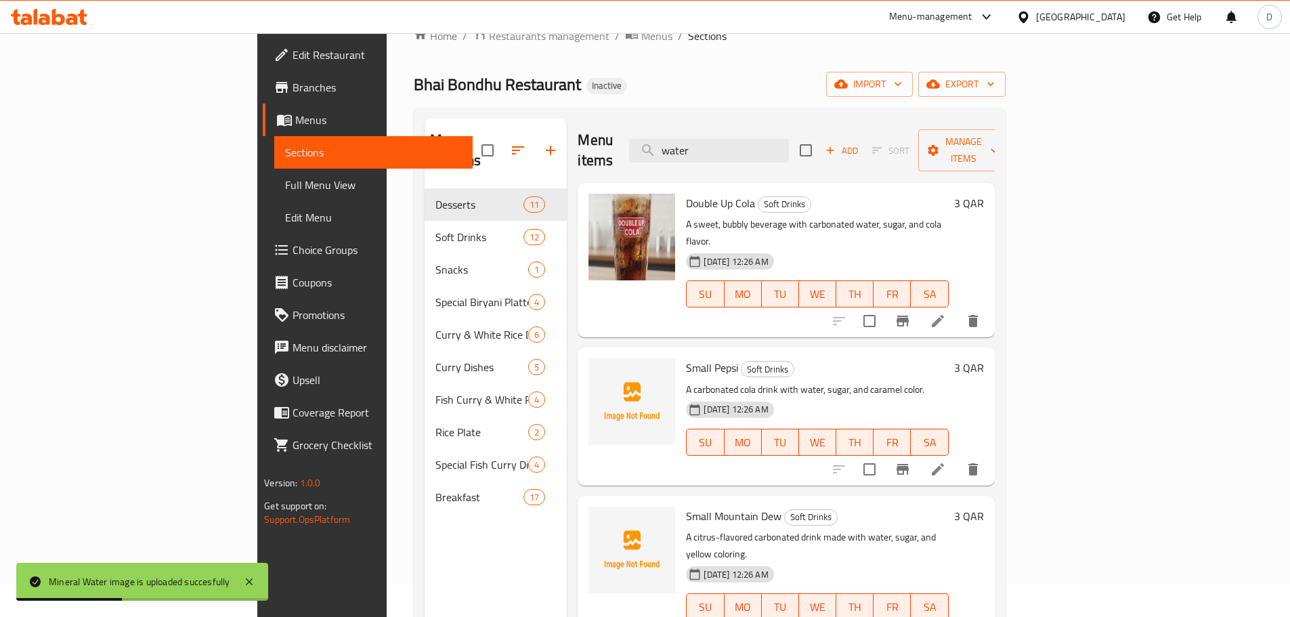
scroll to position [0, 0]
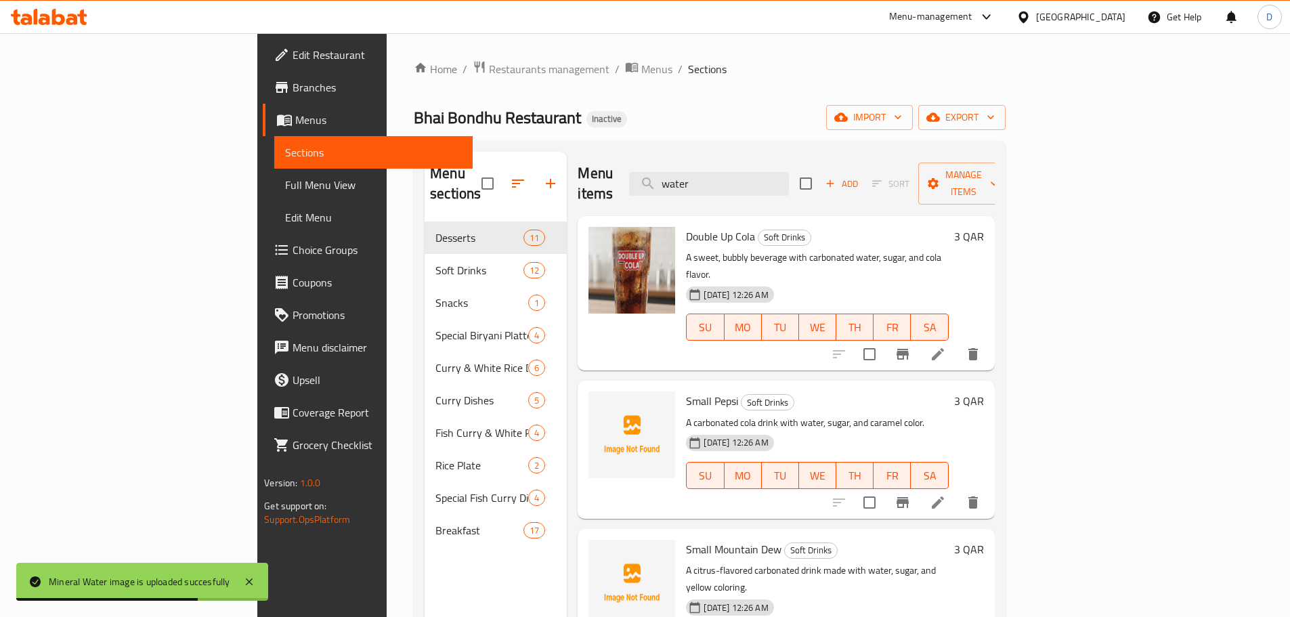
drag, startPoint x: 799, startPoint y: 167, endPoint x: 604, endPoint y: 153, distance: 196.3
click at [604, 153] on div "Menu items water Add Sort Manage items" at bounding box center [786, 184] width 417 height 64
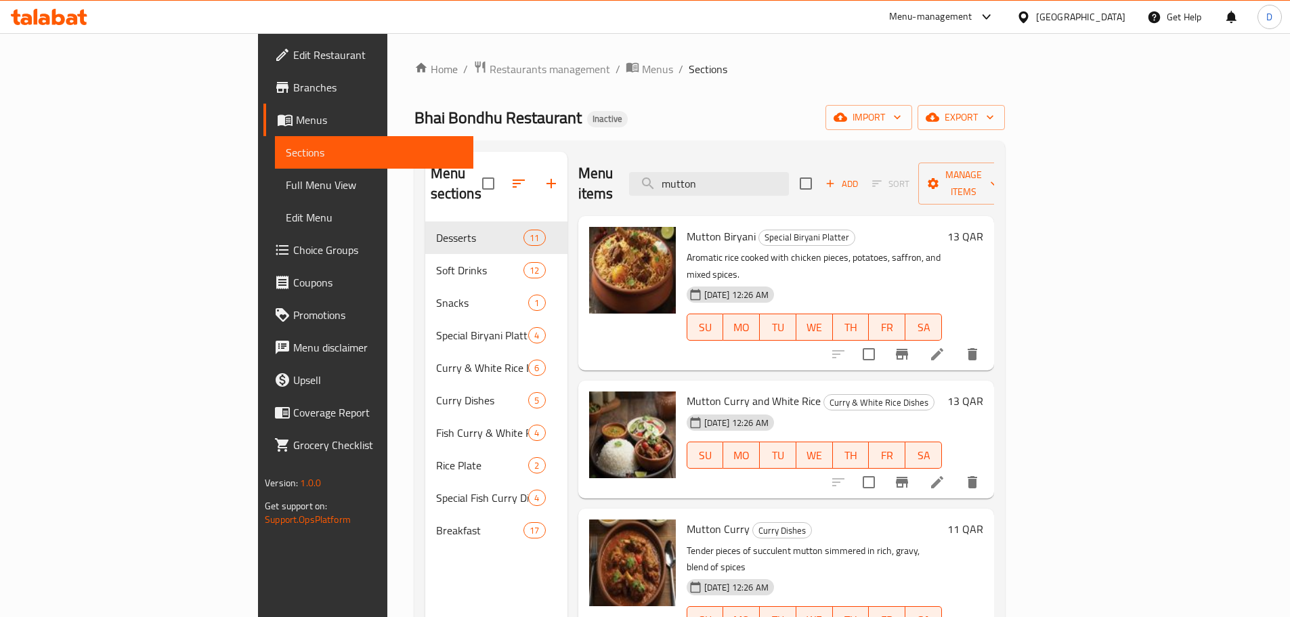
drag, startPoint x: 796, startPoint y: 182, endPoint x: 709, endPoint y: 170, distance: 88.2
click at [709, 170] on div "Menu items mutton Add Sort Manage items" at bounding box center [787, 184] width 416 height 64
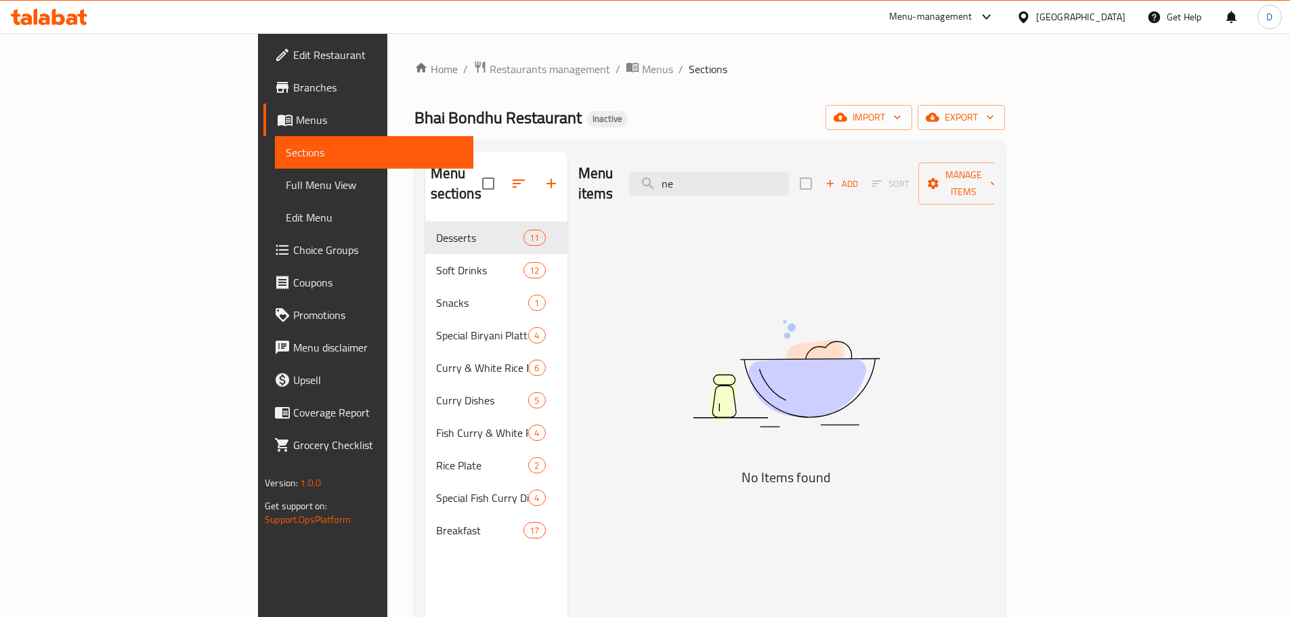
type input "n"
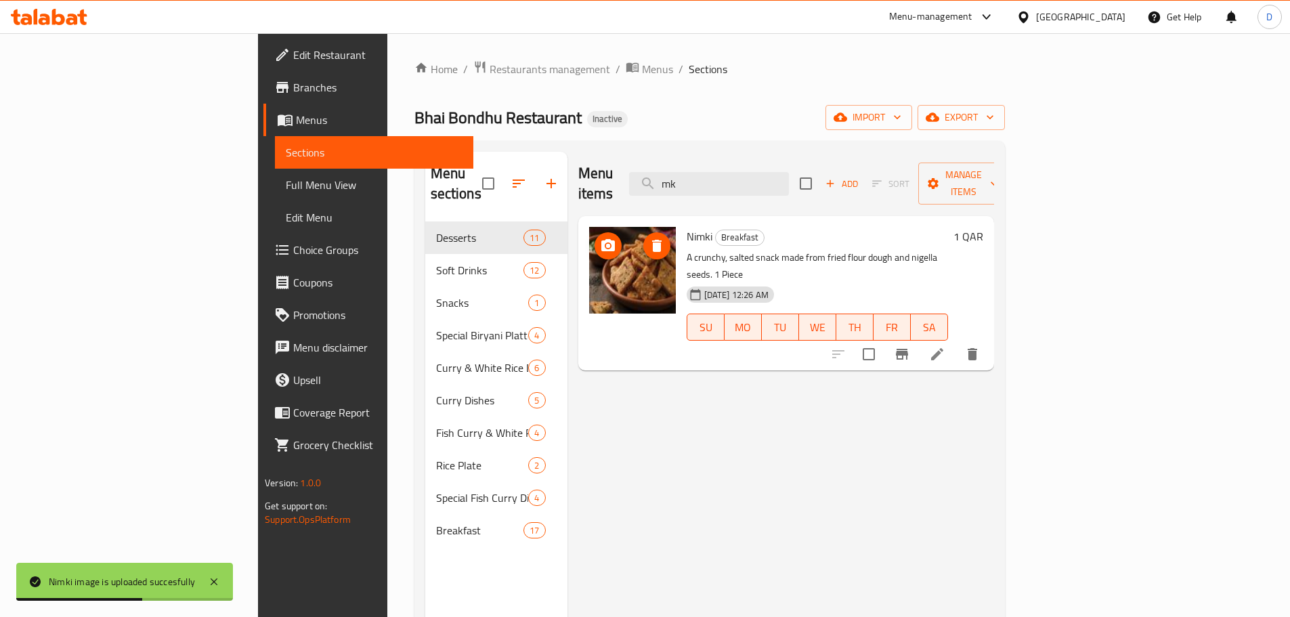
type input "m"
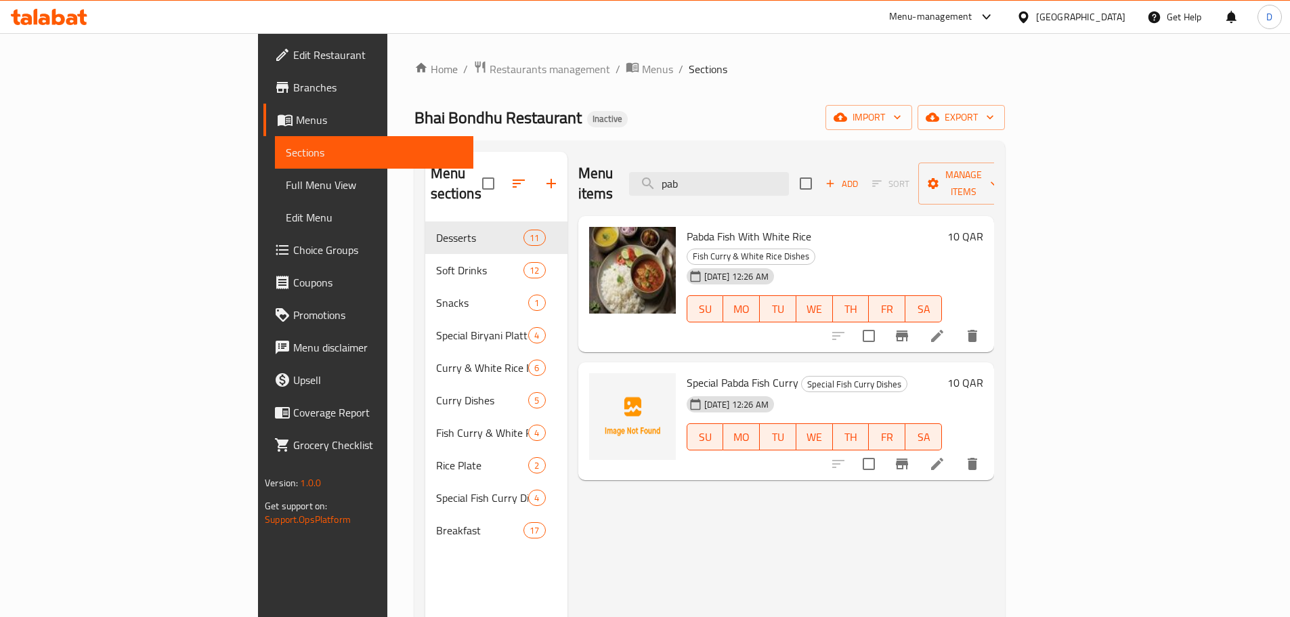
drag, startPoint x: 783, startPoint y: 168, endPoint x: 715, endPoint y: 184, distance: 69.7
click at [715, 184] on div "Menu items pab Add Sort Manage items" at bounding box center [787, 184] width 416 height 64
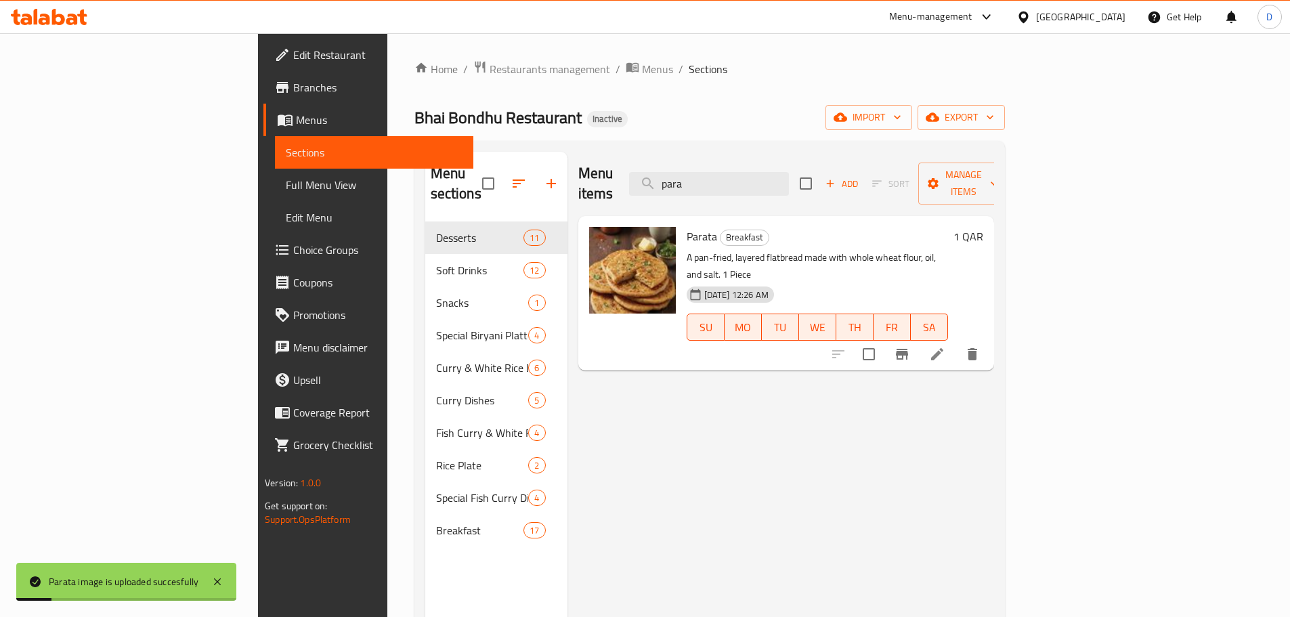
drag, startPoint x: 782, startPoint y: 174, endPoint x: 707, endPoint y: 174, distance: 74.5
click at [707, 174] on div "Menu items para Add Sort Manage items" at bounding box center [787, 184] width 416 height 64
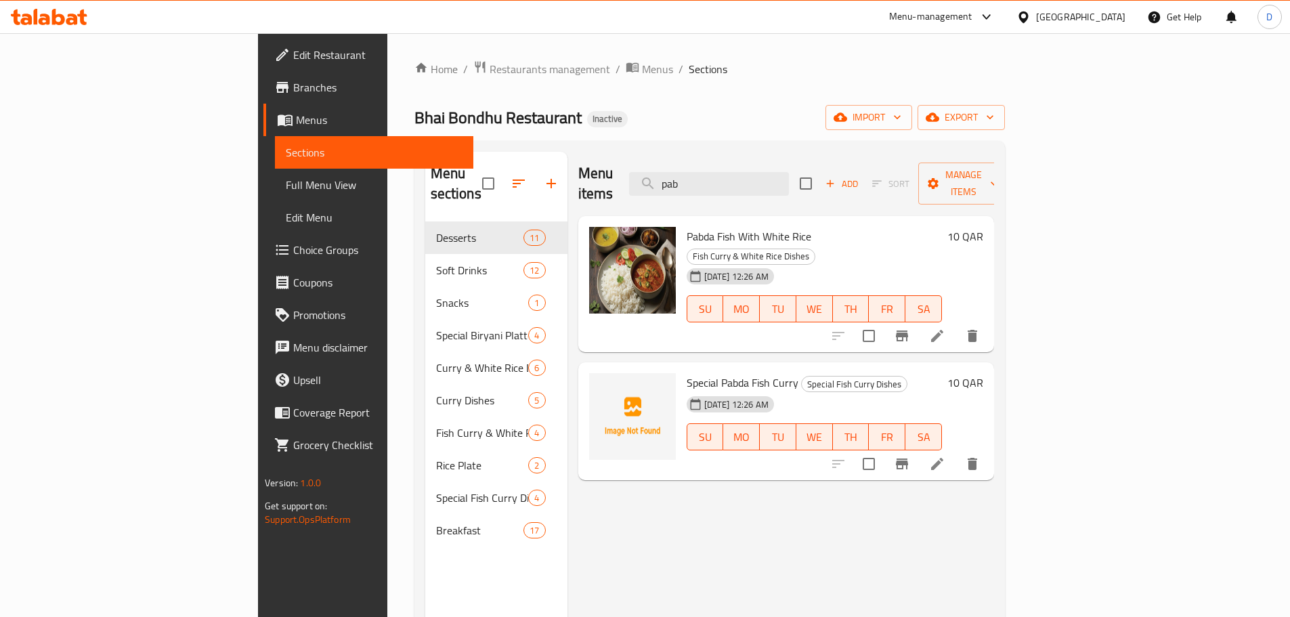
drag, startPoint x: 793, startPoint y: 175, endPoint x: 621, endPoint y: 150, distance: 173.9
click at [621, 150] on div "Menu sections Desserts 11 Soft Drinks 12 Snacks 1 Special Biryani Platter 4 [PE…" at bounding box center [710, 460] width 591 height 639
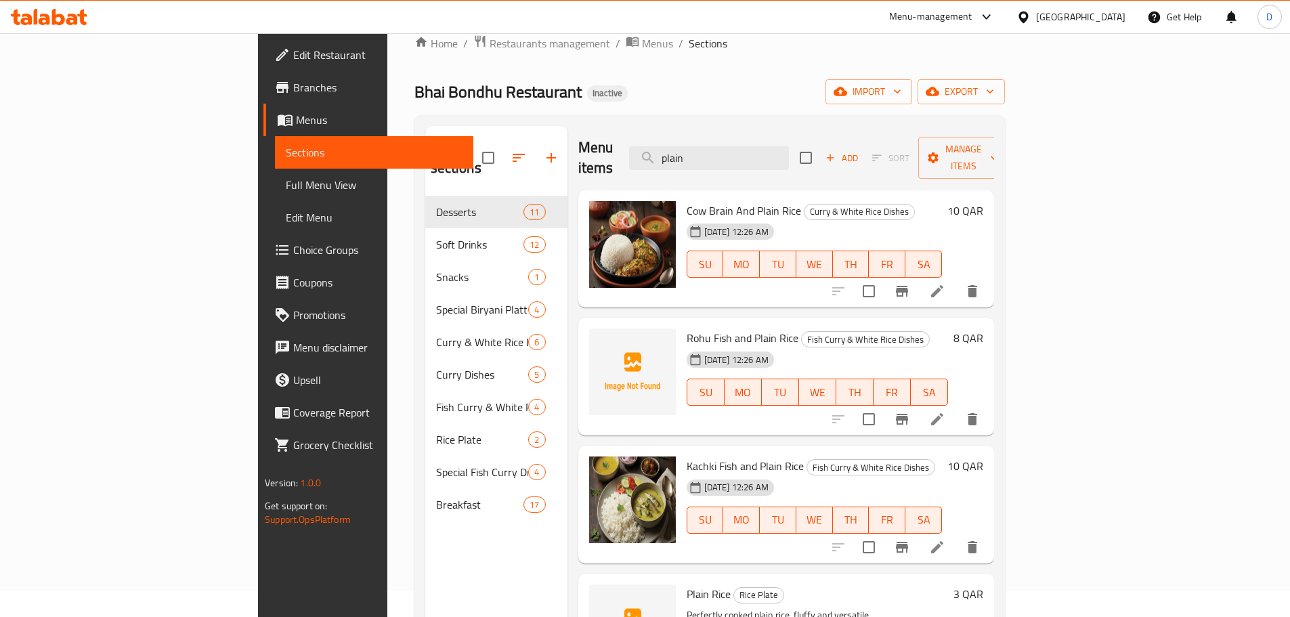
scroll to position [68, 0]
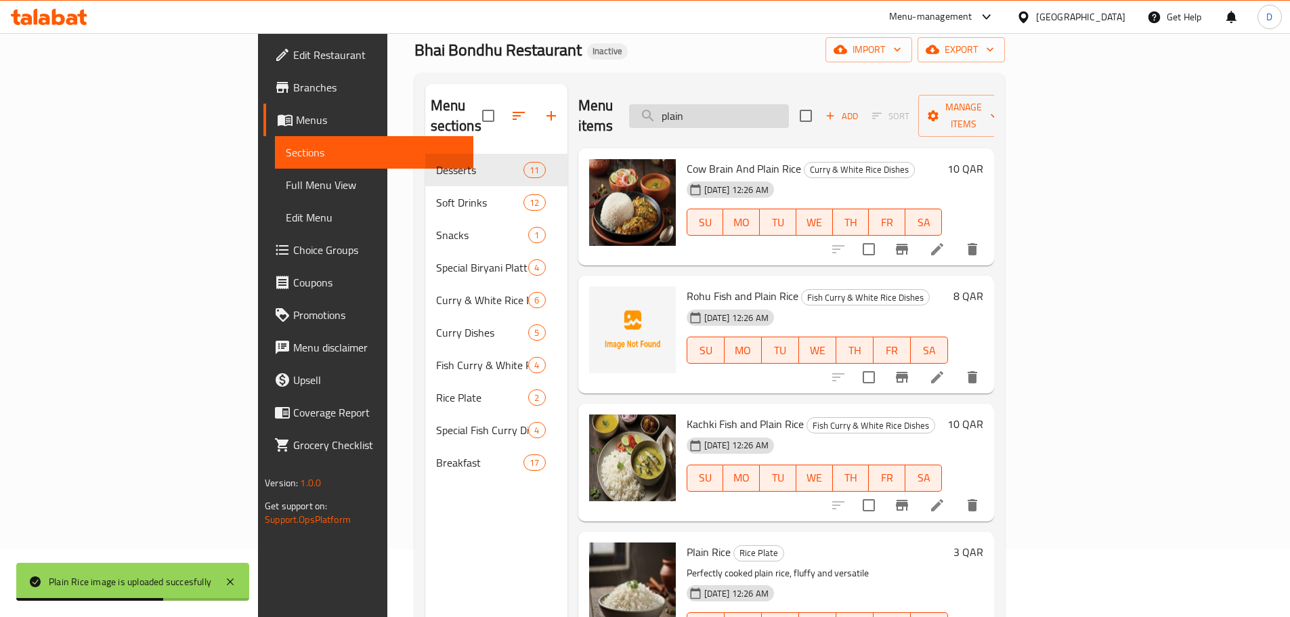
drag, startPoint x: 787, startPoint y: 102, endPoint x: 726, endPoint y: 110, distance: 62.2
click at [726, 110] on input "plain" at bounding box center [709, 116] width 160 height 24
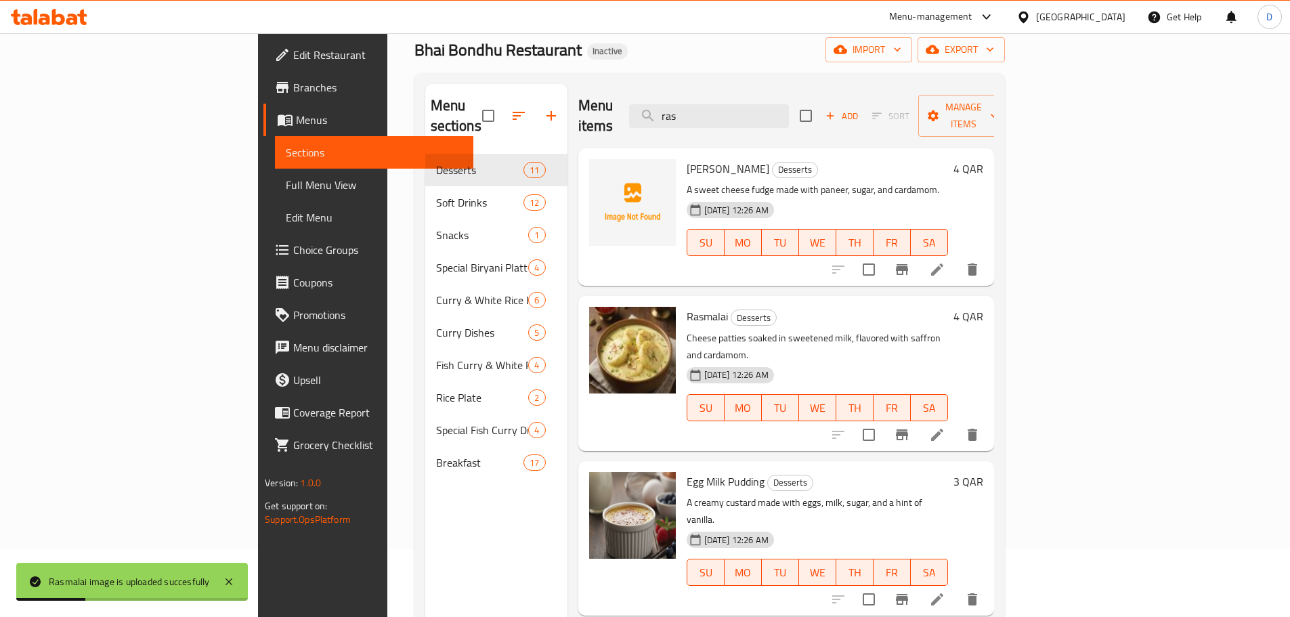
drag, startPoint x: 778, startPoint y: 106, endPoint x: 711, endPoint y: 107, distance: 67.7
click at [711, 107] on div "Menu items ras Add Sort Manage items" at bounding box center [787, 116] width 416 height 64
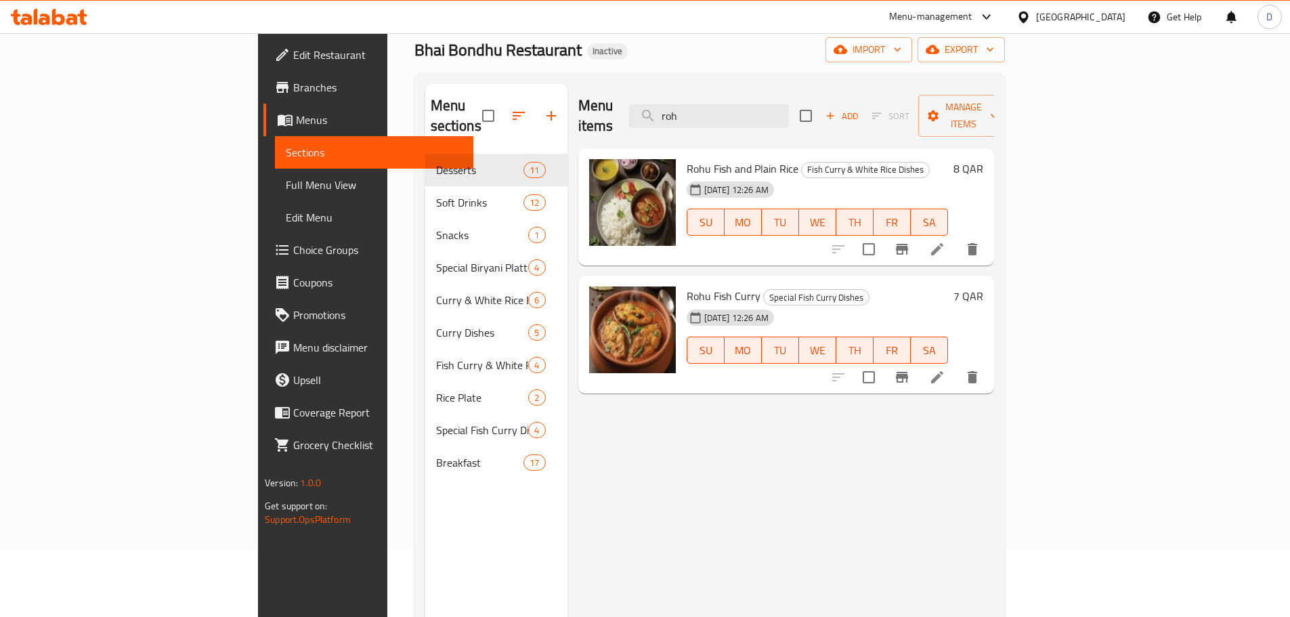
drag, startPoint x: 793, startPoint y: 106, endPoint x: 707, endPoint y: 106, distance: 85.4
click at [707, 106] on div "Menu items roh Add Sort Manage items" at bounding box center [787, 116] width 416 height 64
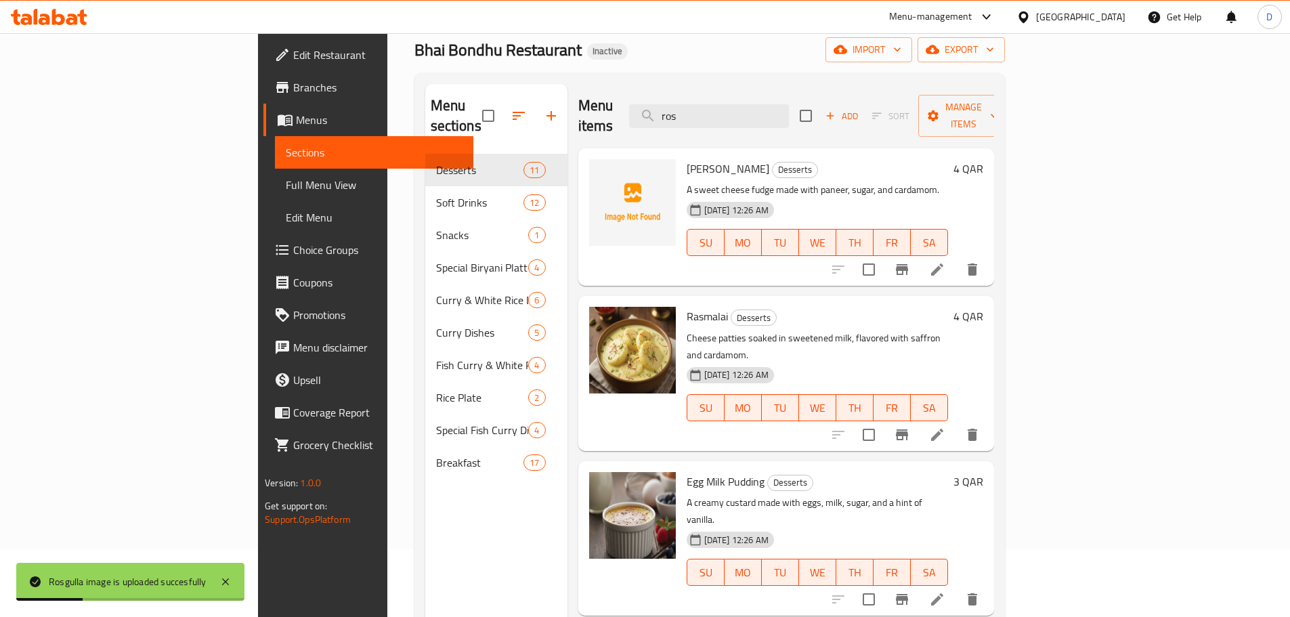
drag, startPoint x: 780, startPoint y: 104, endPoint x: 662, endPoint y: 107, distance: 118.6
click at [662, 107] on div "Menu items ros Add Sort Manage items" at bounding box center [787, 116] width 416 height 64
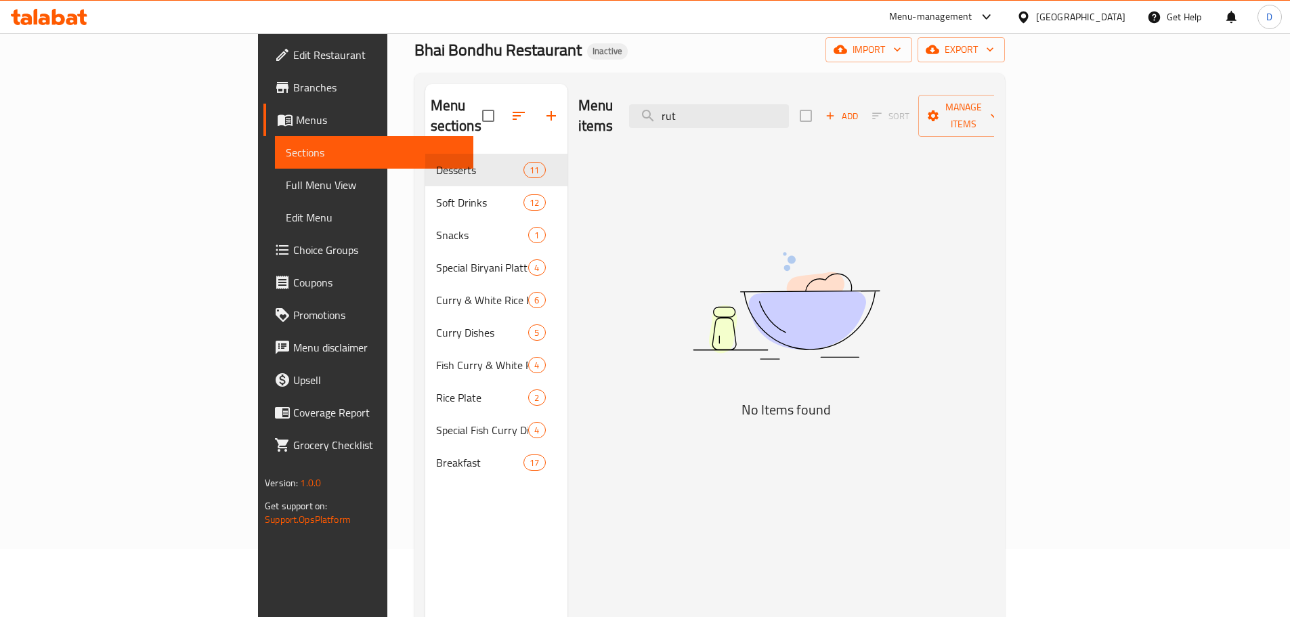
drag, startPoint x: 734, startPoint y: 109, endPoint x: 700, endPoint y: 112, distance: 34.0
click at [700, 112] on div "Menu items rut Add Sort Manage items" at bounding box center [787, 116] width 416 height 64
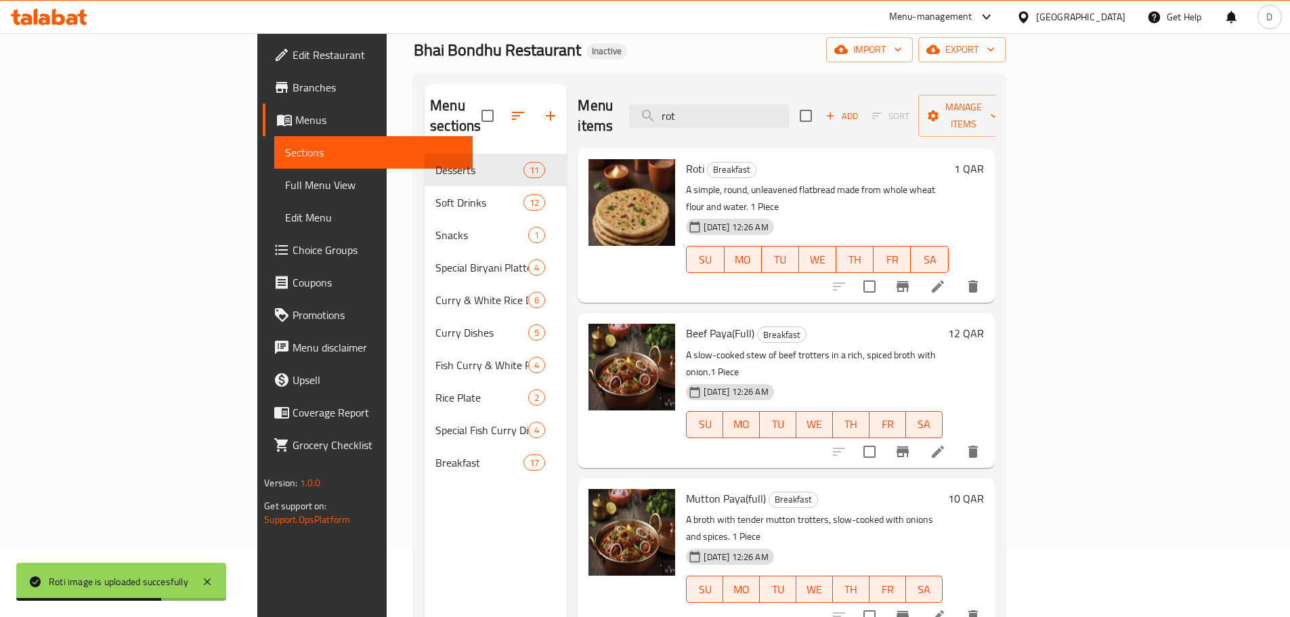
drag, startPoint x: 780, startPoint y: 111, endPoint x: 621, endPoint y: 110, distance: 158.5
click at [621, 110] on div "Menu items rot Add Sort Manage items" at bounding box center [786, 116] width 417 height 64
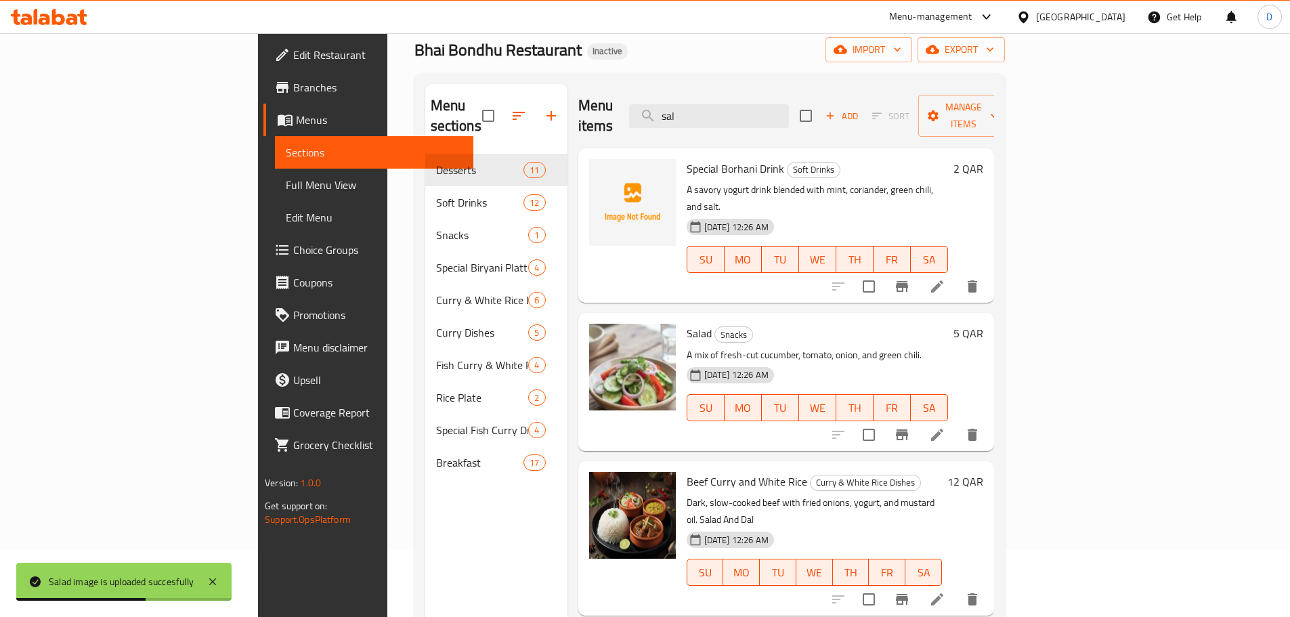
drag, startPoint x: 783, startPoint y: 117, endPoint x: 696, endPoint y: 120, distance: 87.4
click at [696, 120] on div "Menu items sal Add Sort Manage items" at bounding box center [787, 116] width 416 height 64
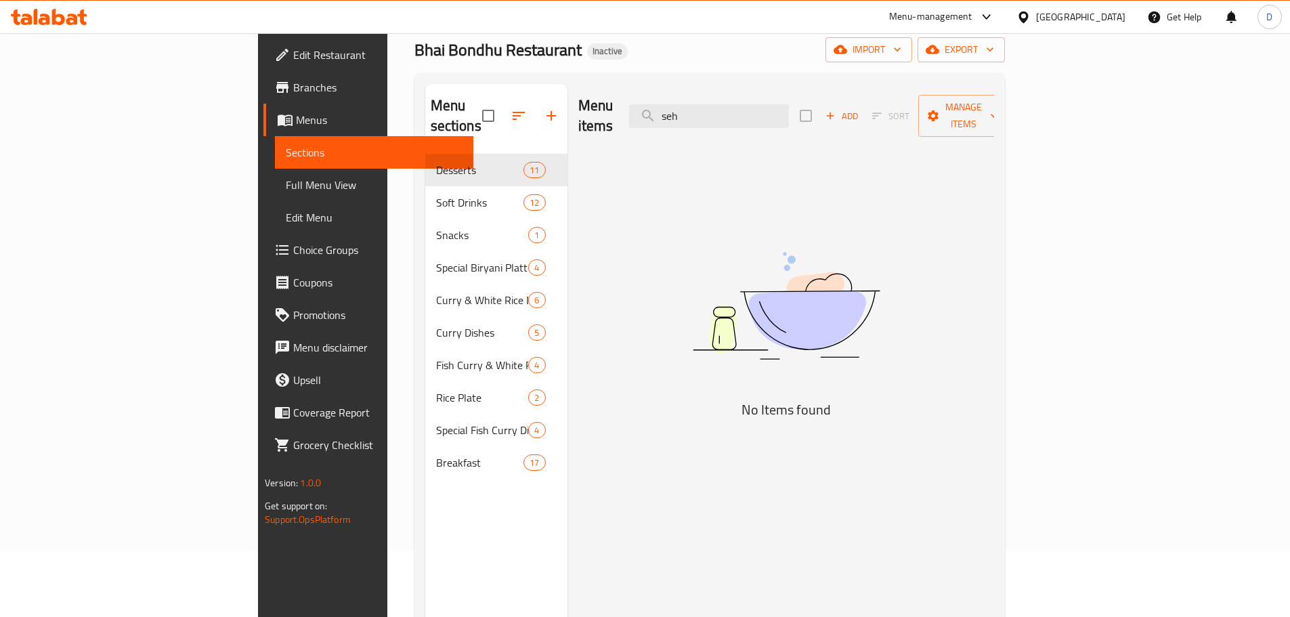
drag, startPoint x: 728, startPoint y: 114, endPoint x: 690, endPoint y: 106, distance: 38.8
click at [690, 106] on div "Menu items seh Add Sort Manage items" at bounding box center [787, 116] width 416 height 64
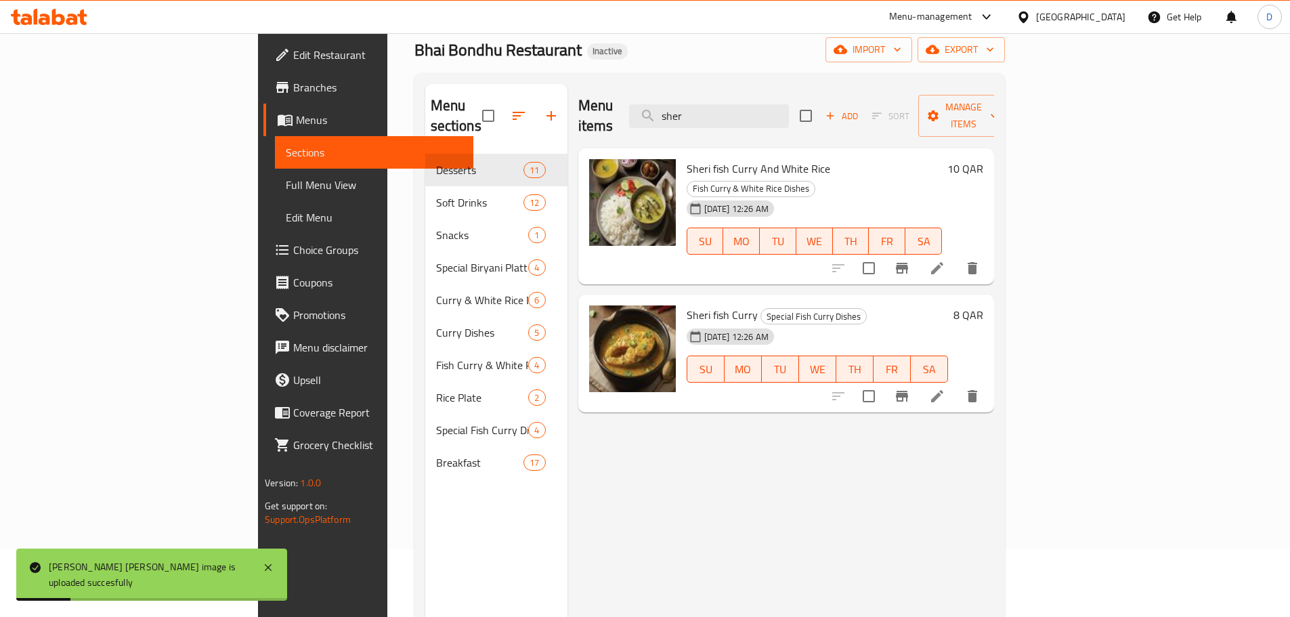
drag, startPoint x: 779, startPoint y: 102, endPoint x: 705, endPoint y: 104, distance: 73.9
click at [705, 104] on div "Menu items sher Add Sort Manage items" at bounding box center [787, 116] width 416 height 64
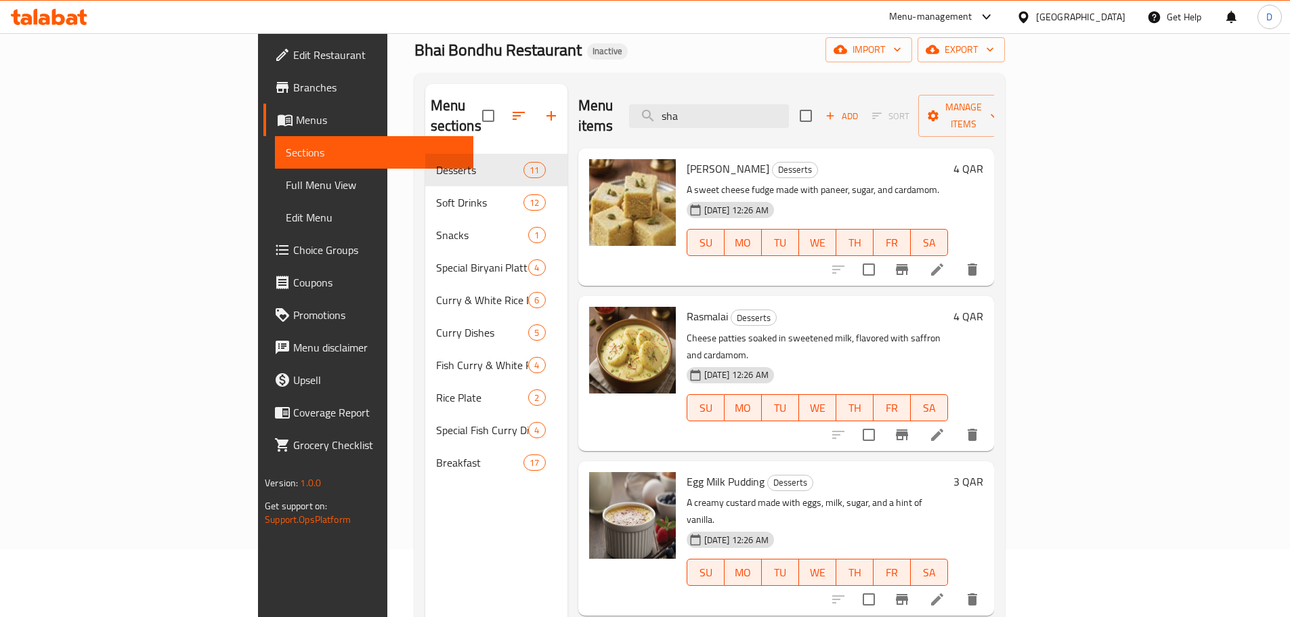
drag, startPoint x: 789, startPoint y: 105, endPoint x: 695, endPoint y: 117, distance: 94.3
click at [695, 117] on div "Menu items sha Add Sort Manage items" at bounding box center [787, 116] width 416 height 64
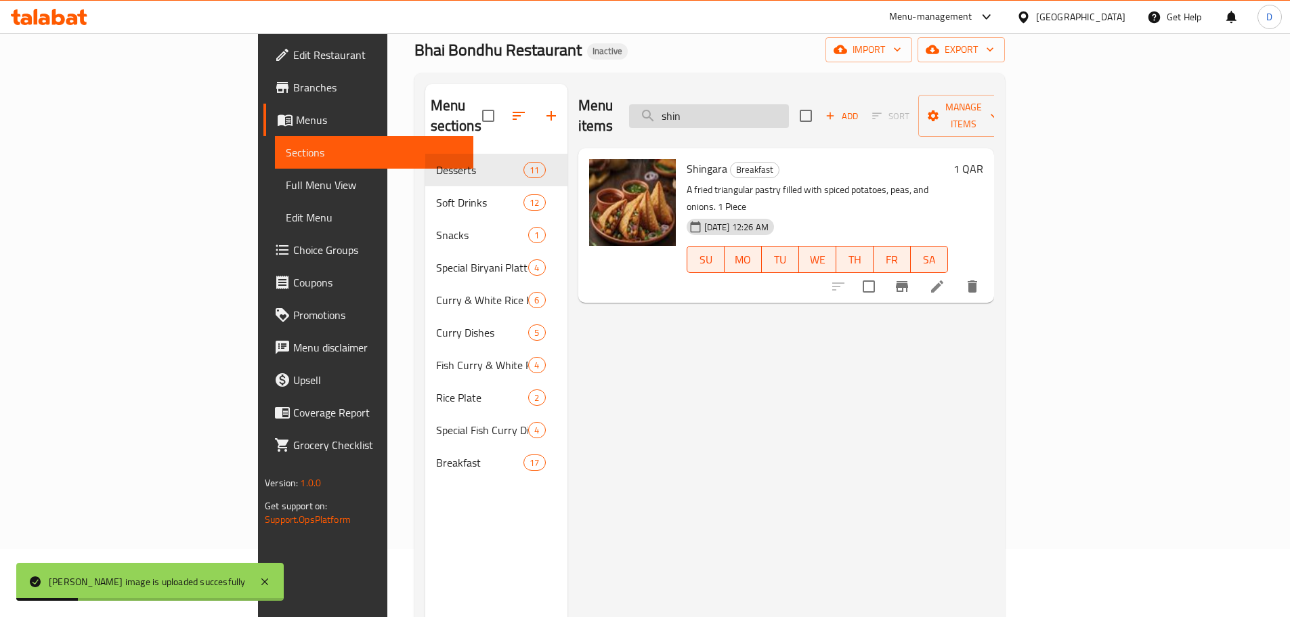
drag, startPoint x: 803, startPoint y: 110, endPoint x: 734, endPoint y: 110, distance: 69.1
click at [734, 110] on input "shin" at bounding box center [709, 116] width 160 height 24
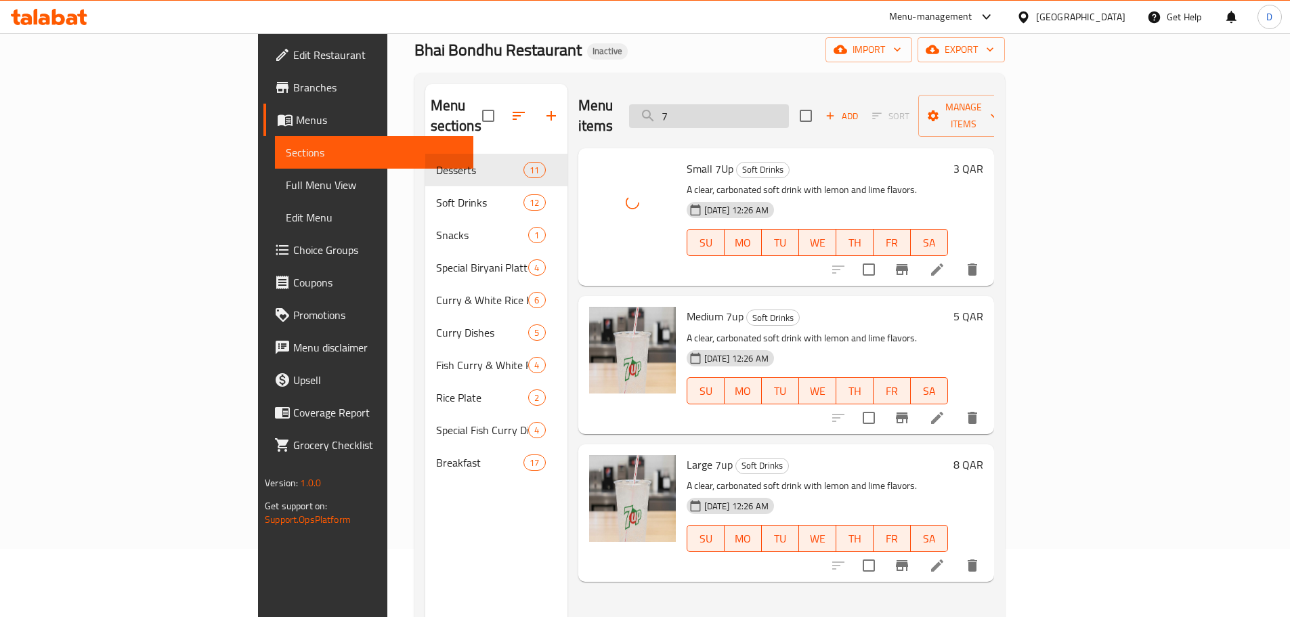
click at [771, 107] on input "7" at bounding box center [709, 116] width 160 height 24
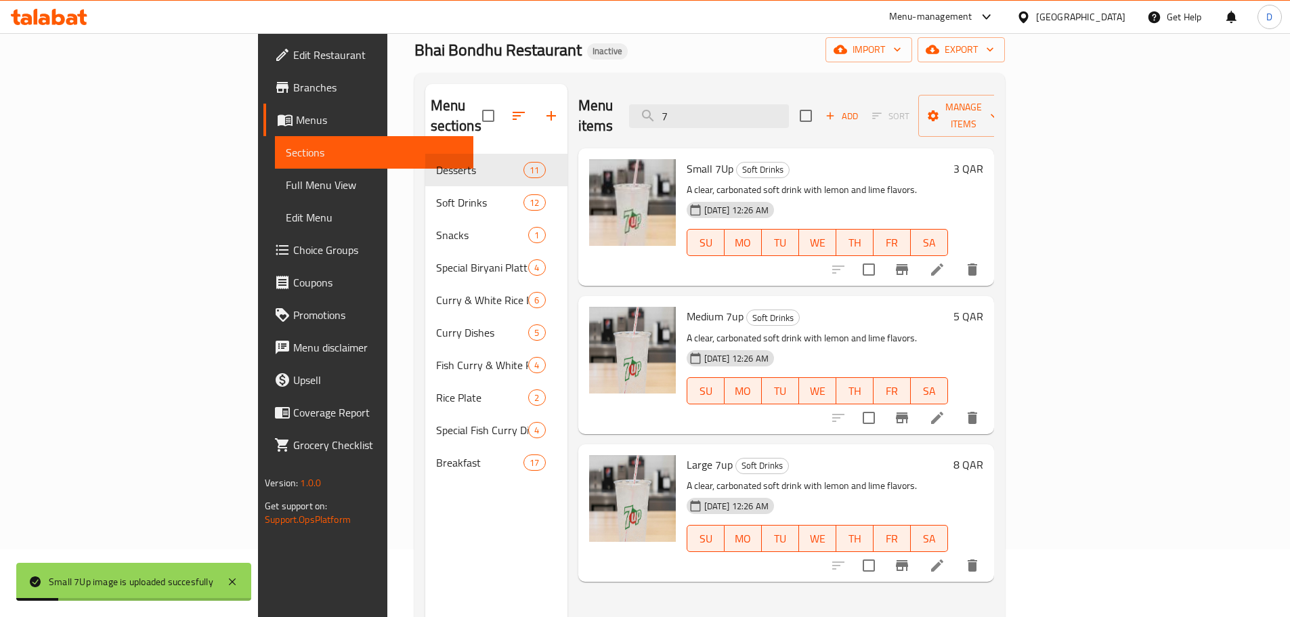
drag, startPoint x: 777, startPoint y: 106, endPoint x: 700, endPoint y: 102, distance: 77.3
click at [700, 102] on div "Menu items 7 Add Sort Manage items" at bounding box center [787, 116] width 416 height 64
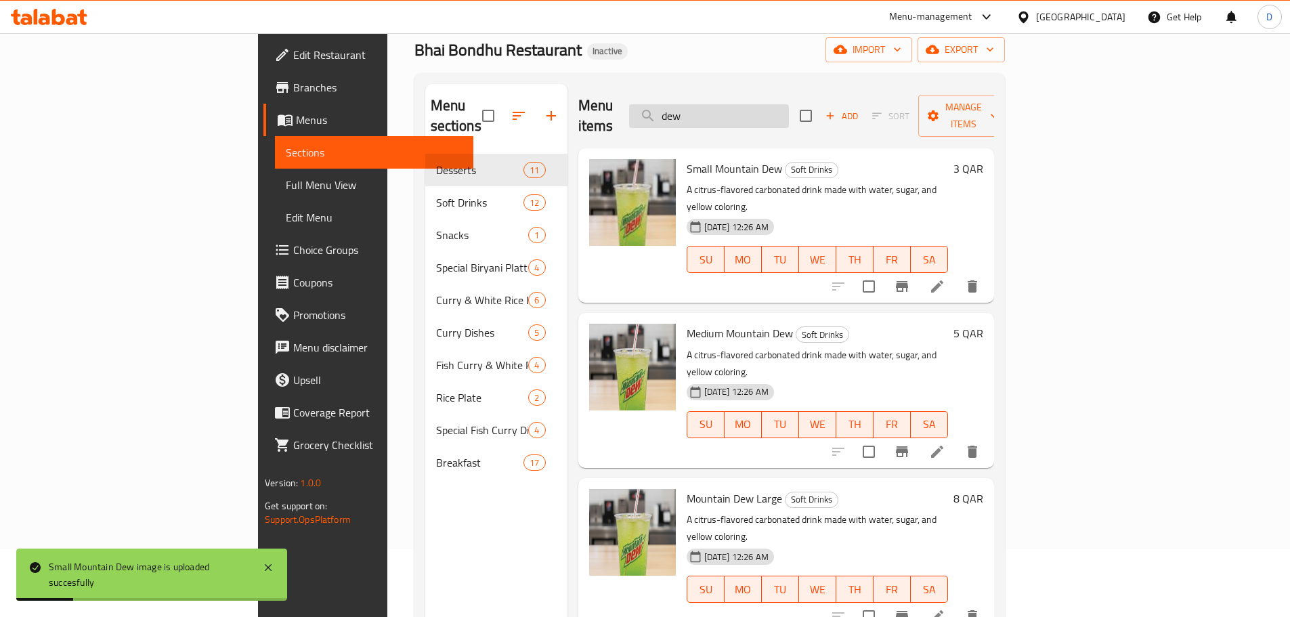
drag, startPoint x: 800, startPoint y: 106, endPoint x: 728, endPoint y: 106, distance: 72.5
click at [728, 106] on input "dew" at bounding box center [709, 116] width 160 height 24
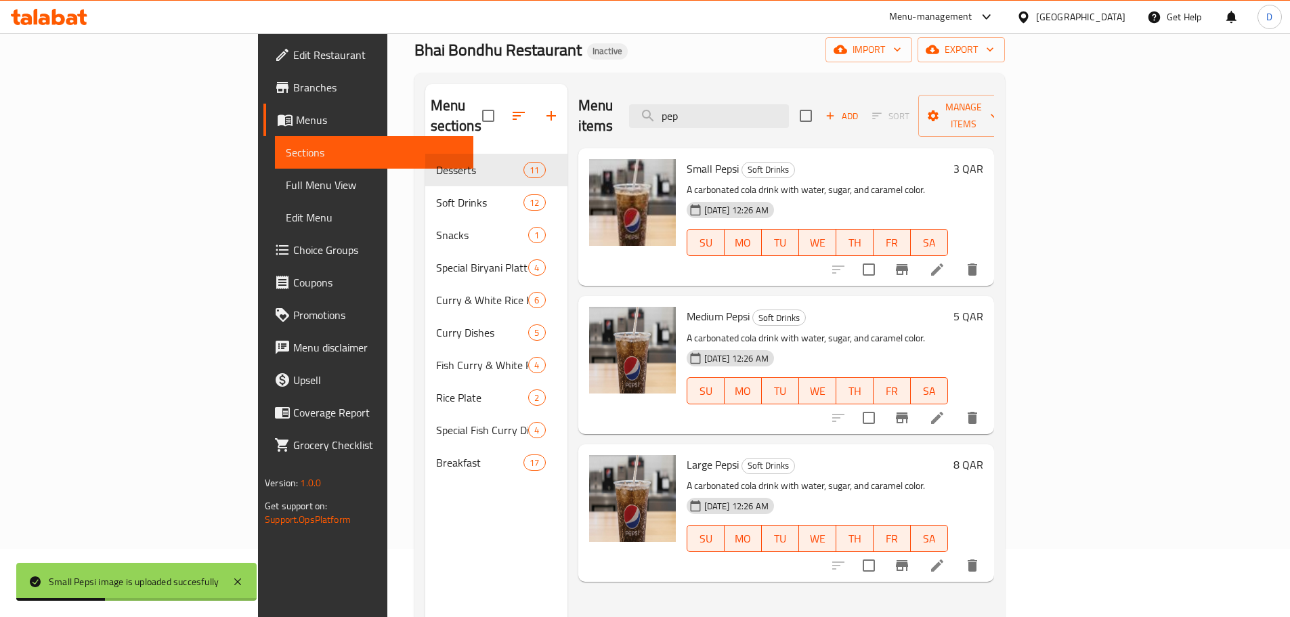
drag, startPoint x: 800, startPoint y: 112, endPoint x: 691, endPoint y: 112, distance: 109.1
click at [691, 112] on div "Menu items pep Add Sort Manage items" at bounding box center [787, 116] width 416 height 64
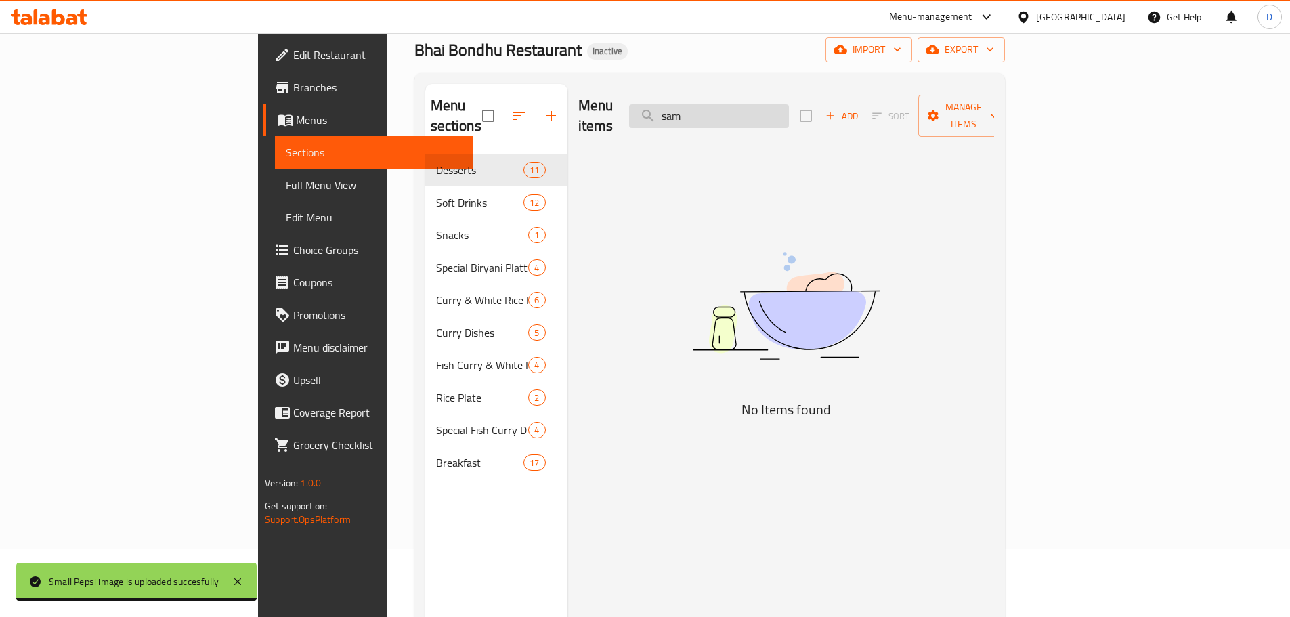
click at [767, 108] on input "sam" at bounding box center [709, 116] width 160 height 24
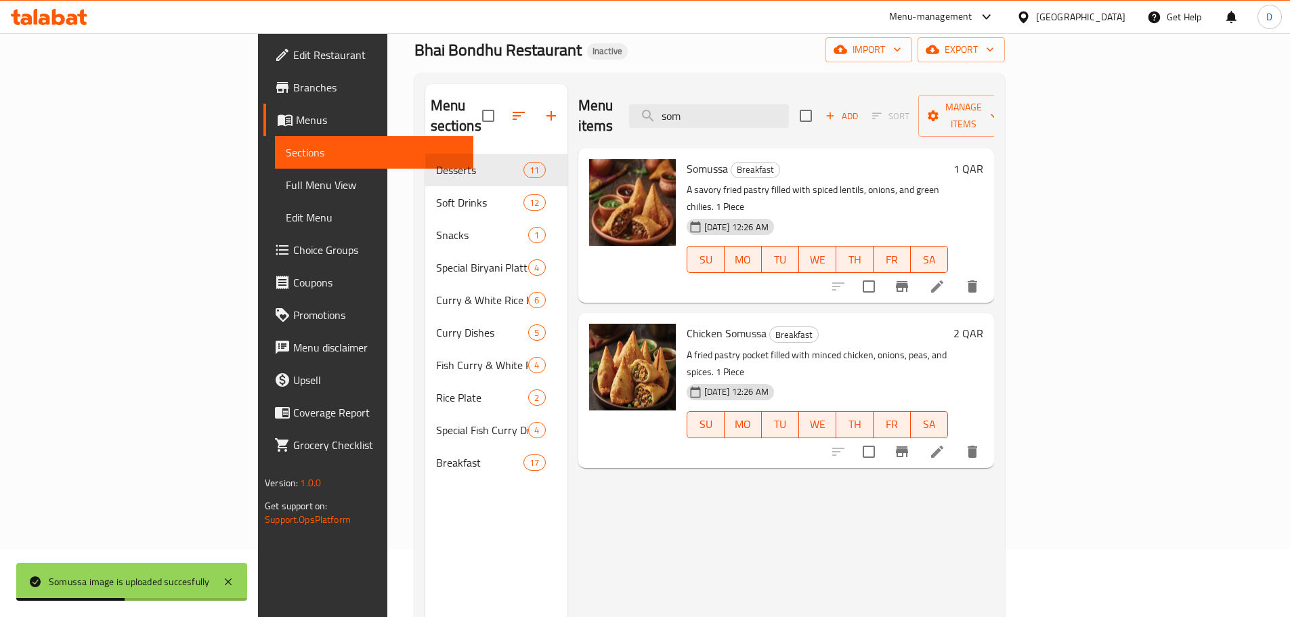
drag, startPoint x: 793, startPoint y: 105, endPoint x: 688, endPoint y: 105, distance: 104.3
click at [688, 105] on div "Menu items som Add Sort Manage items" at bounding box center [787, 116] width 416 height 64
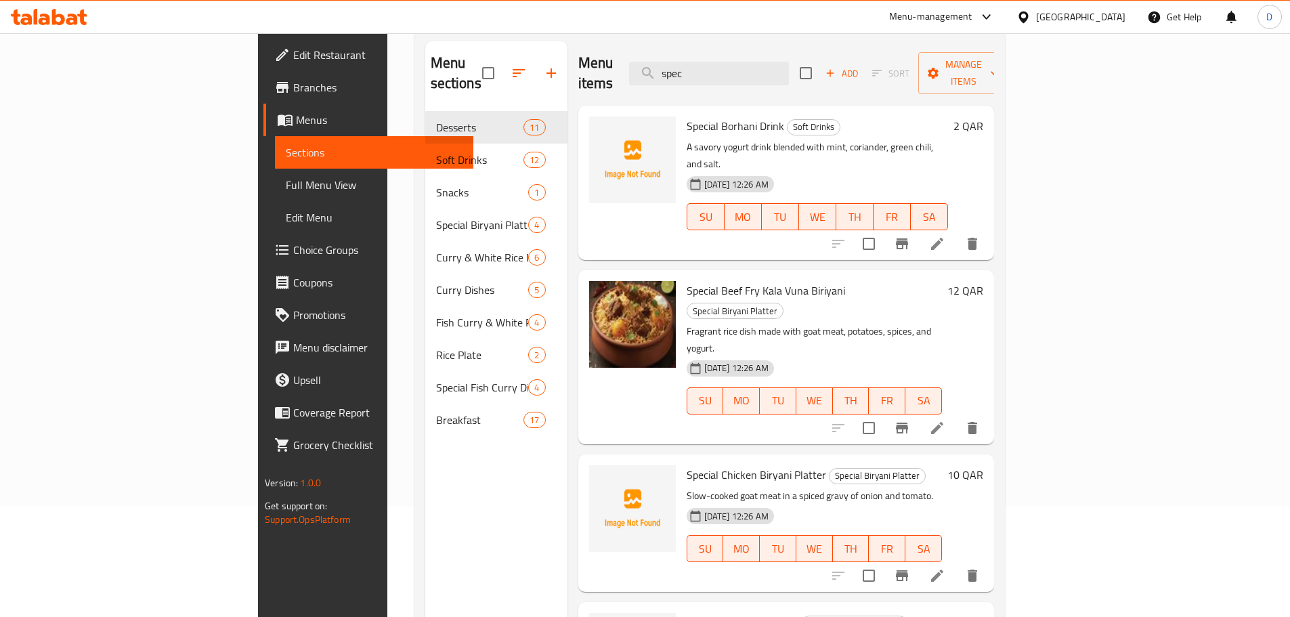
scroll to position [0, 0]
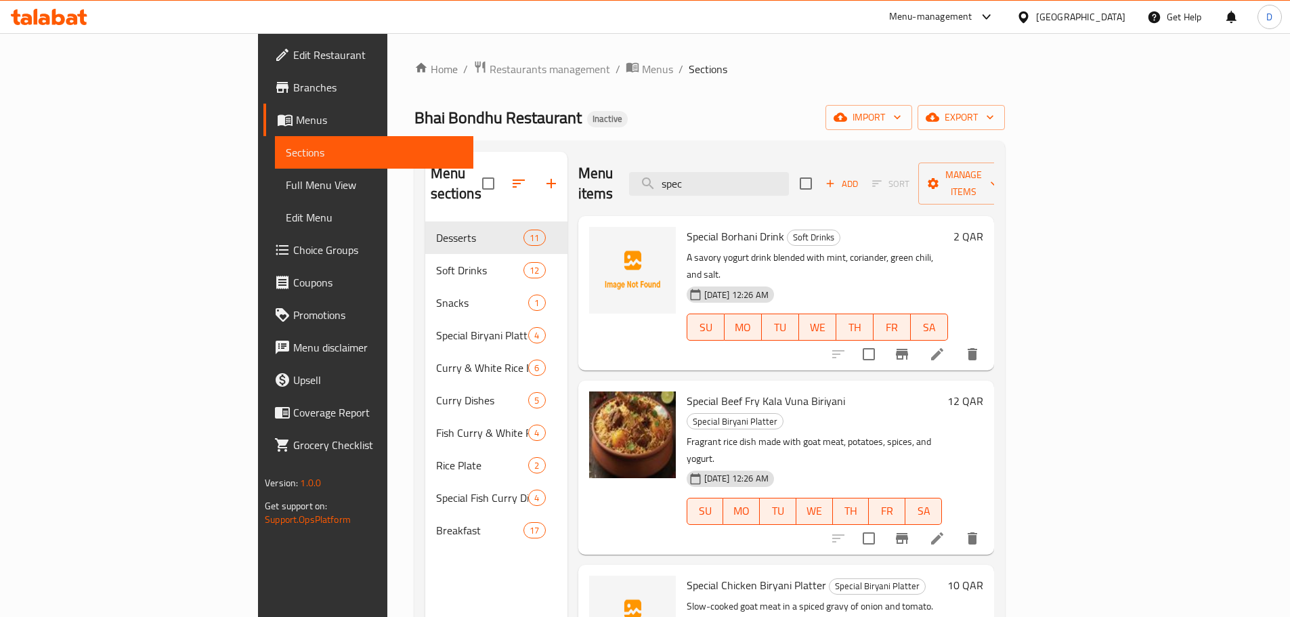
drag, startPoint x: 802, startPoint y: 177, endPoint x: 719, endPoint y: 162, distance: 84.0
click at [719, 162] on div "Menu items spec Add Sort Manage items" at bounding box center [787, 184] width 416 height 64
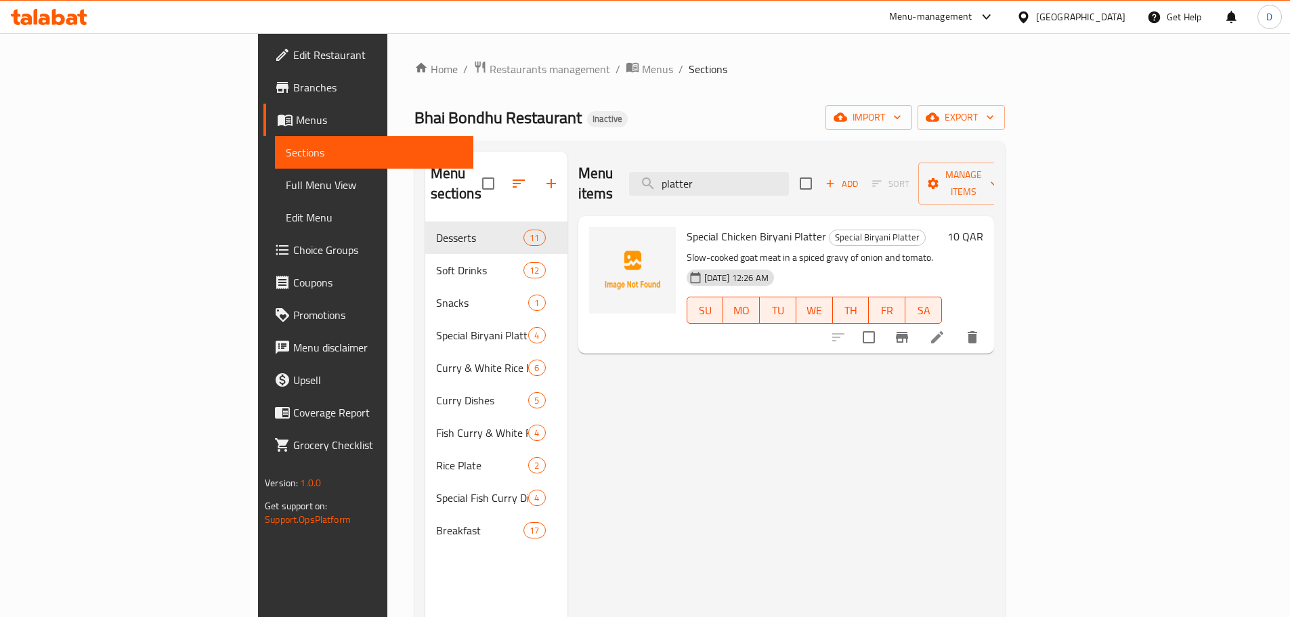
drag, startPoint x: 802, startPoint y: 176, endPoint x: 664, endPoint y: 180, distance: 138.3
click at [664, 180] on div "Menu items platter Add Sort Manage items" at bounding box center [787, 184] width 416 height 64
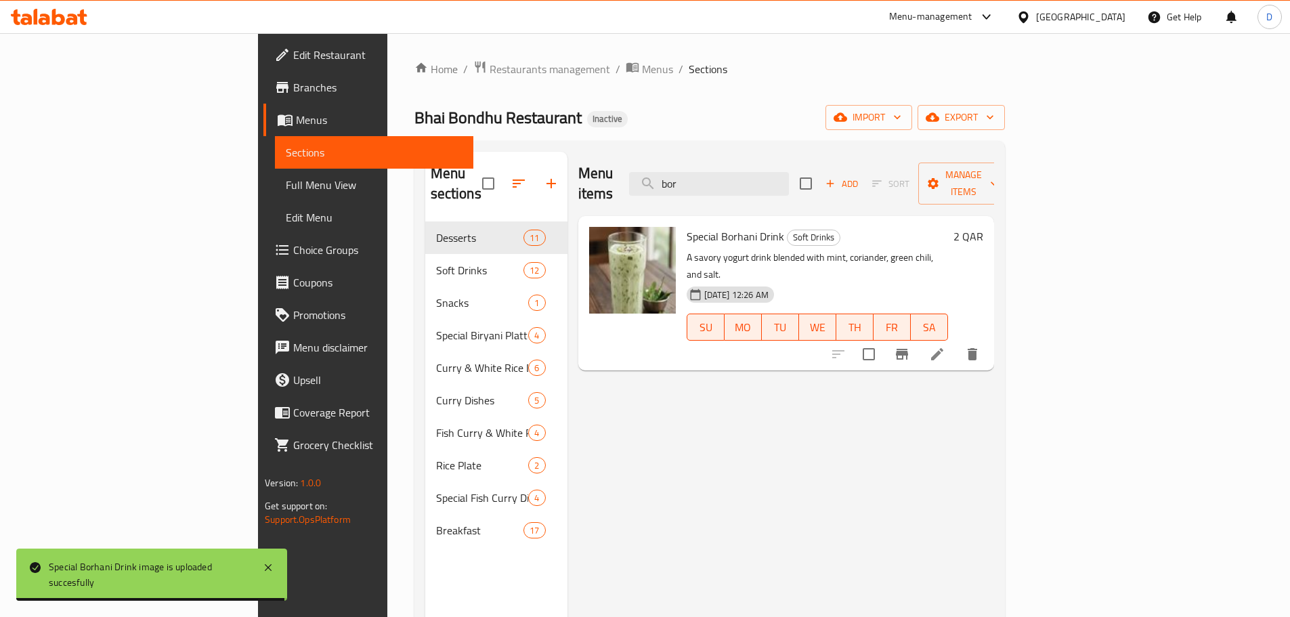
drag, startPoint x: 784, startPoint y: 175, endPoint x: 714, endPoint y: 175, distance: 69.8
click at [714, 175] on div "Menu items bor Add Sort Manage items" at bounding box center [787, 184] width 416 height 64
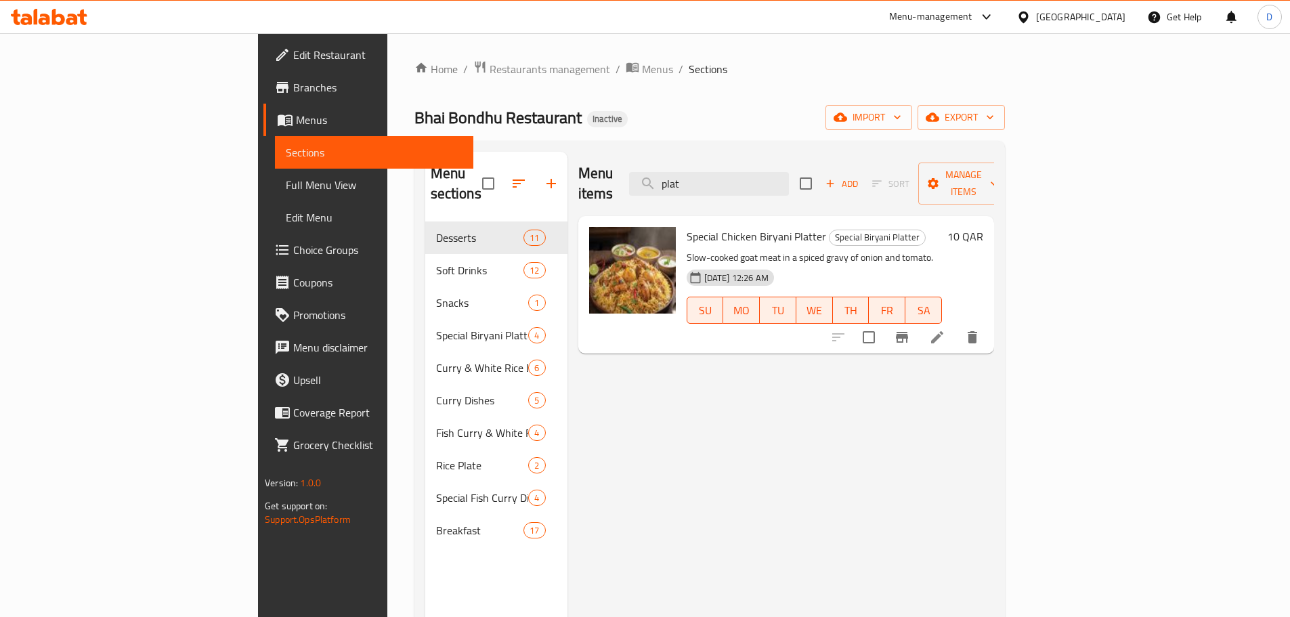
drag, startPoint x: 794, startPoint y: 175, endPoint x: 665, endPoint y: 175, distance: 129.4
click at [665, 175] on div "Menu items plat Add Sort Manage items" at bounding box center [787, 184] width 416 height 64
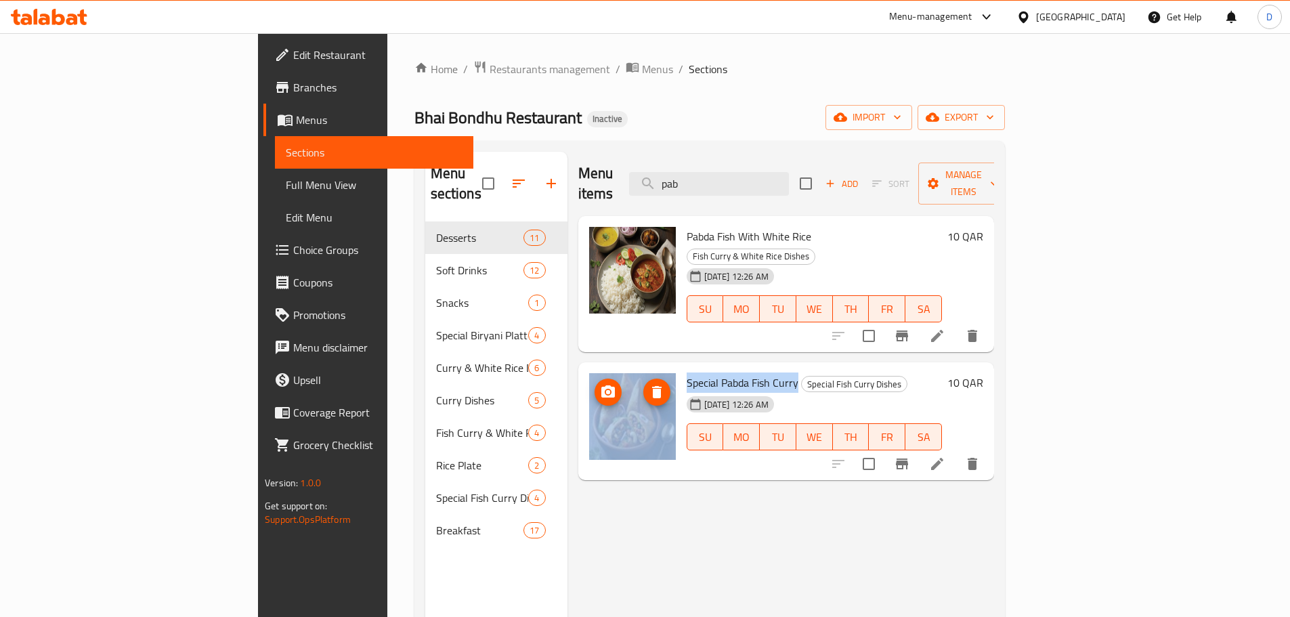
drag, startPoint x: 734, startPoint y: 343, endPoint x: 606, endPoint y: 352, distance: 128.3
click at [606, 368] on div "Special Pabda Fish [PERSON_NAME] Special Fish [PERSON_NAME] Dishes [DATE] 12:26…" at bounding box center [786, 421] width 405 height 107
copy div "Special Pabda Fish Curry"
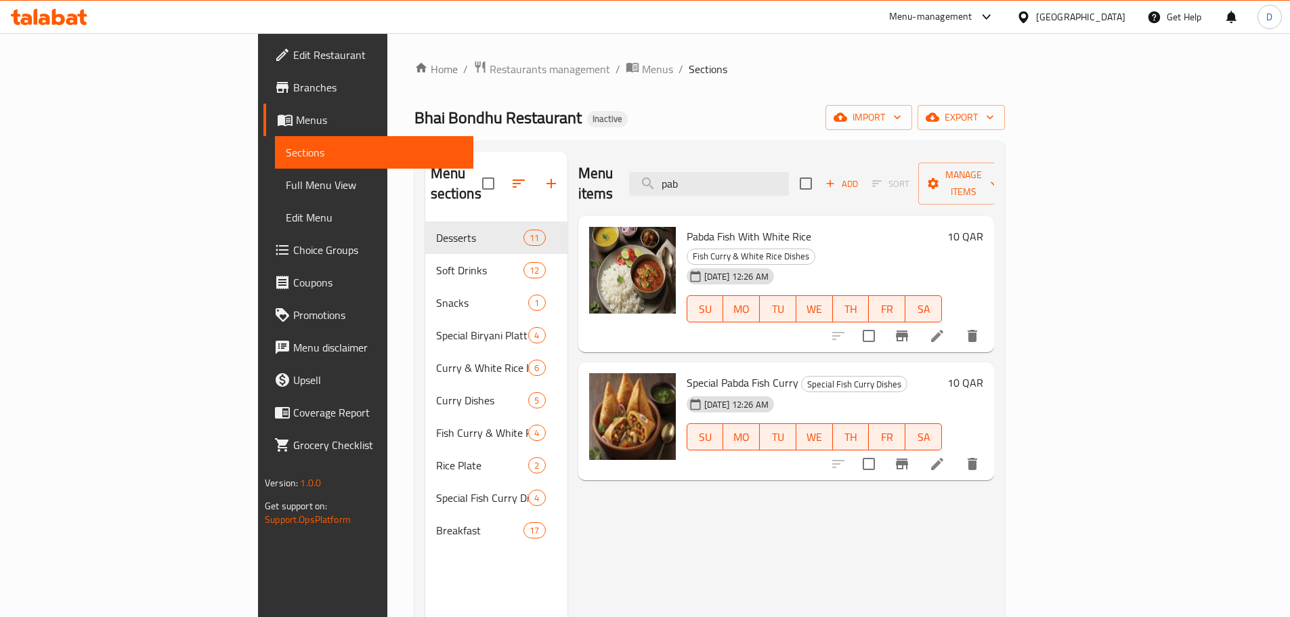
click at [707, 471] on div "Menu items pab Add Sort Manage items Pabda Fish With White Rice Fish [PERSON_NA…" at bounding box center [781, 460] width 427 height 617
click at [649, 384] on icon "delete image" at bounding box center [657, 392] width 16 height 16
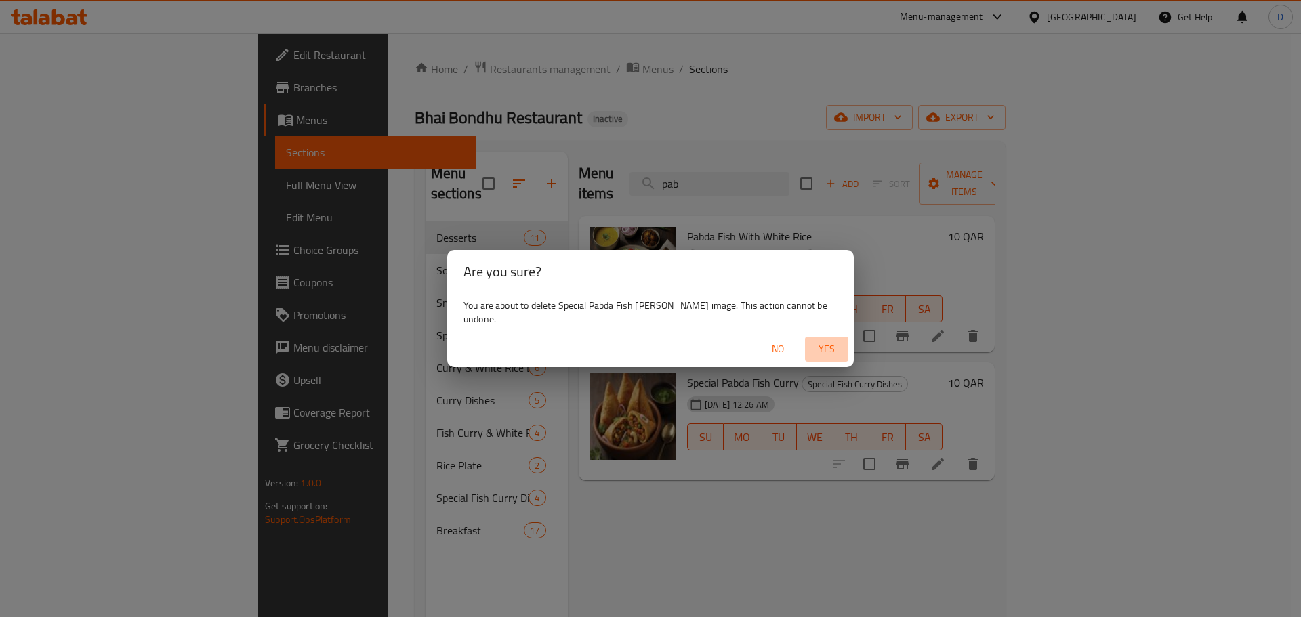
click at [820, 346] on span "Yes" at bounding box center [826, 349] width 33 height 17
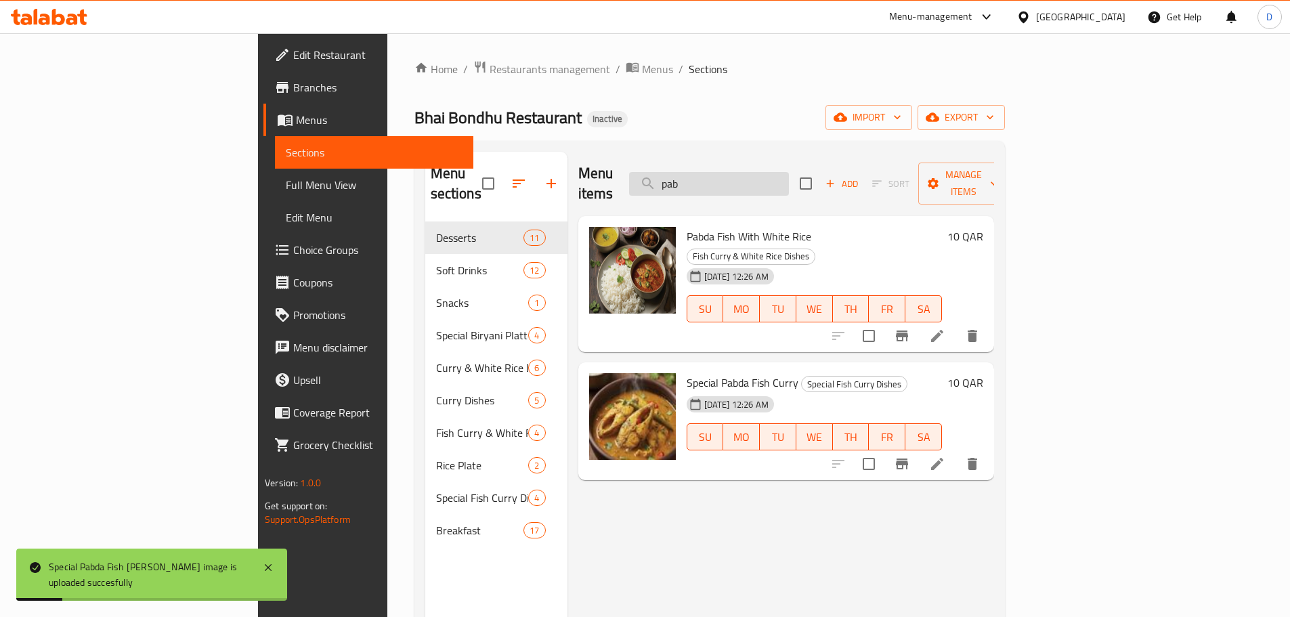
drag, startPoint x: 789, startPoint y: 177, endPoint x: 744, endPoint y: 177, distance: 44.7
click at [744, 177] on input "pab" at bounding box center [709, 184] width 160 height 24
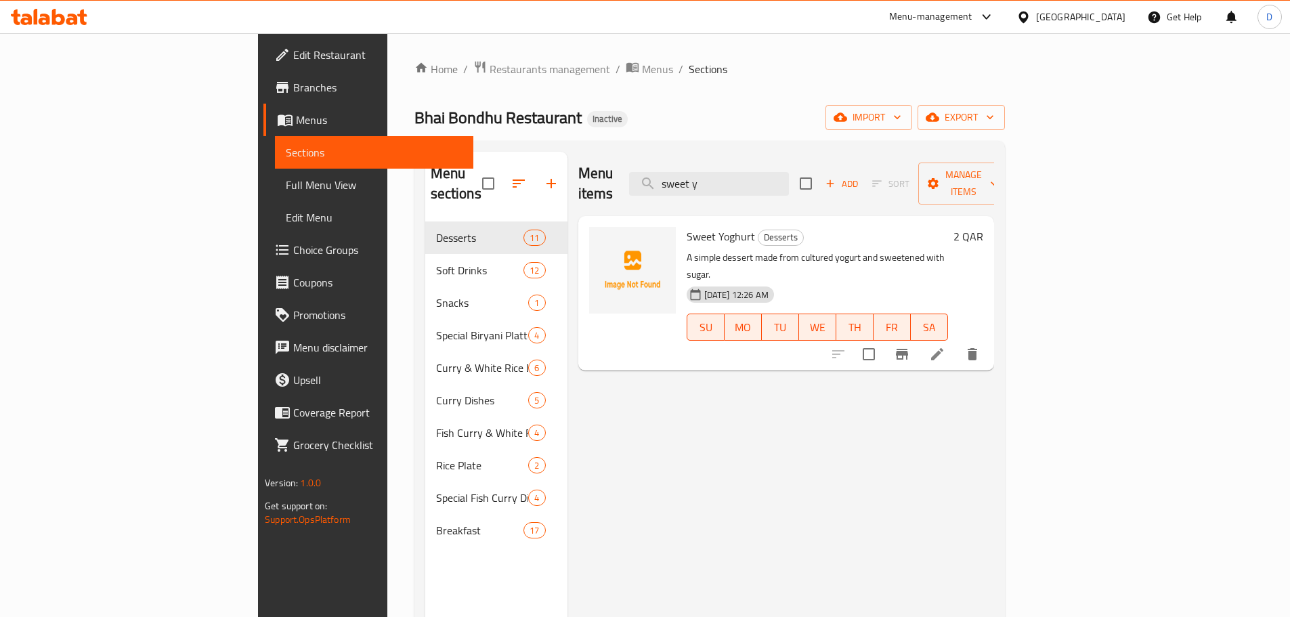
type input "sweet y"
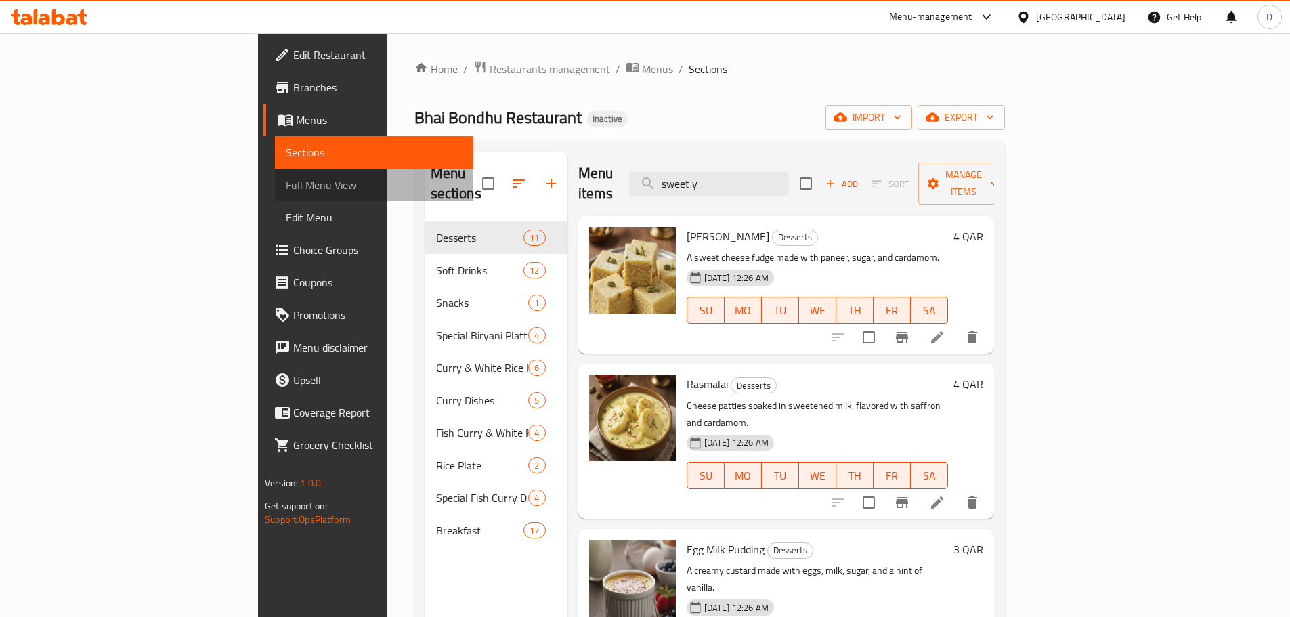
click at [286, 177] on span "Full Menu View" at bounding box center [374, 185] width 177 height 16
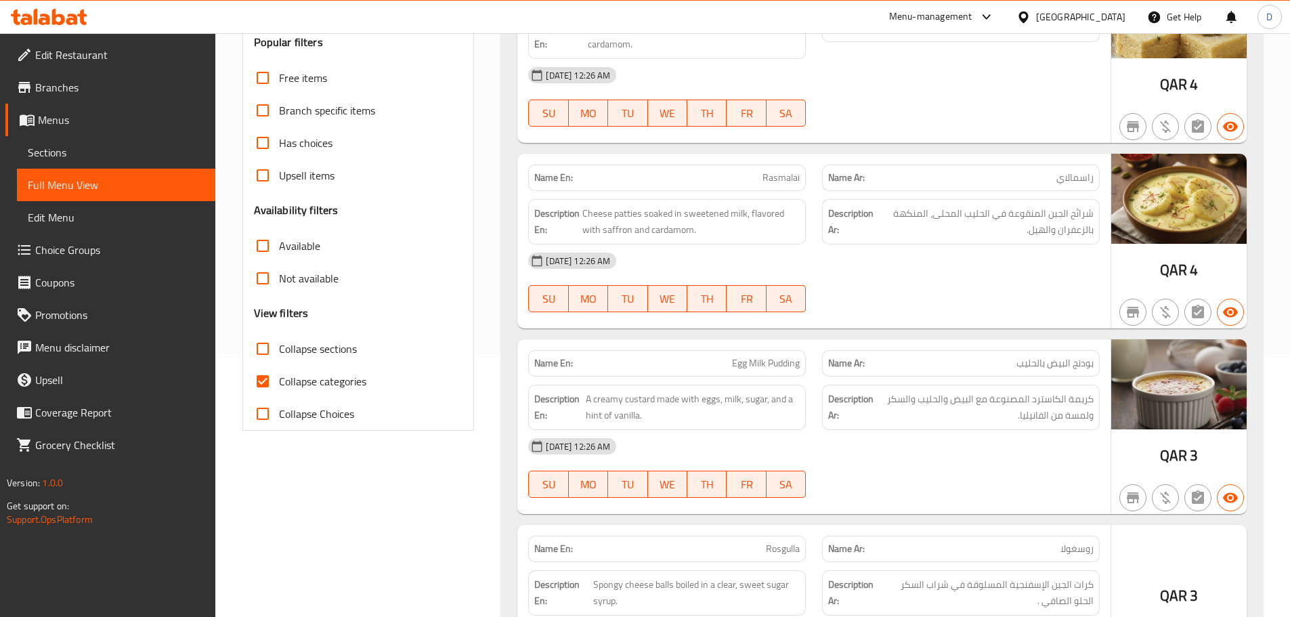
scroll to position [271, 0]
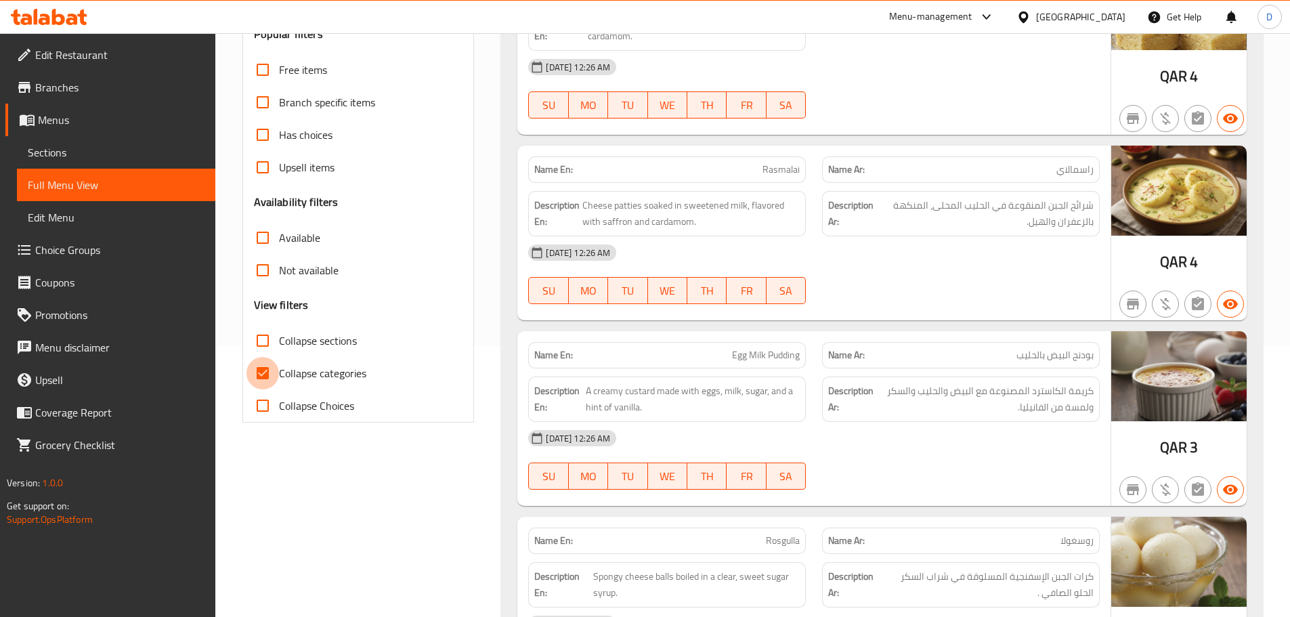
drag, startPoint x: 265, startPoint y: 373, endPoint x: 959, endPoint y: 299, distance: 698.3
click at [266, 373] on input "Collapse categories" at bounding box center [263, 373] width 33 height 33
checkbox input "false"
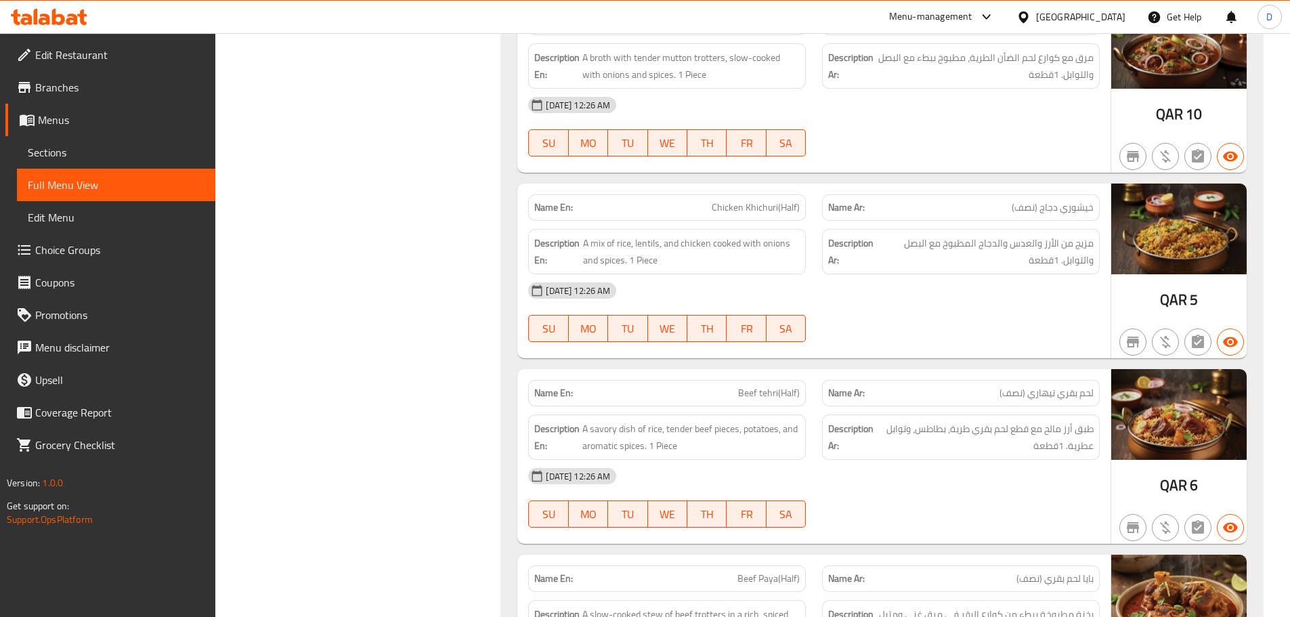
scroll to position [11953, 0]
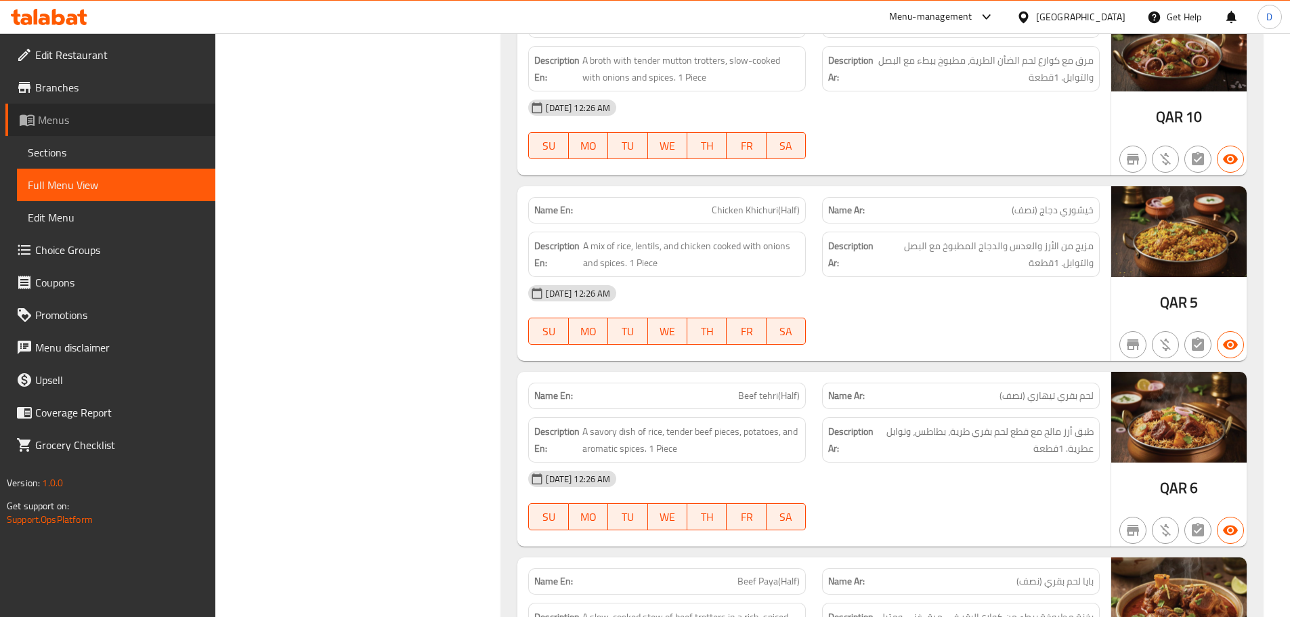
click at [48, 124] on span "Menus" at bounding box center [121, 120] width 167 height 16
